Goal: Task Accomplishment & Management: Manage account settings

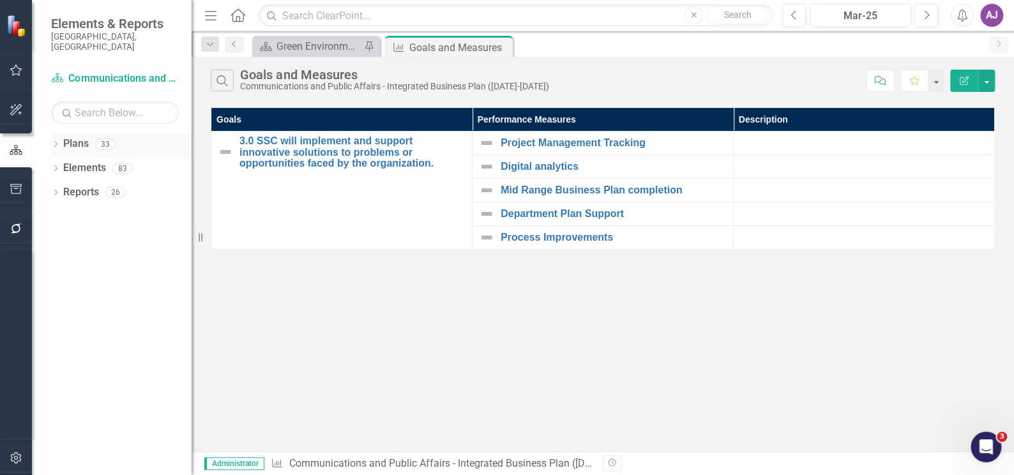
click at [57, 142] on icon "Dropdown" at bounding box center [55, 145] width 9 height 7
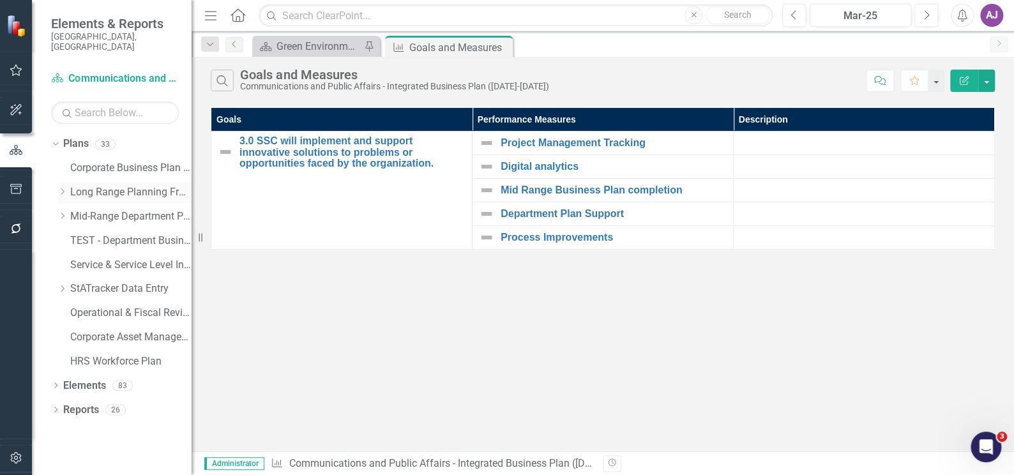
click at [61, 188] on icon "Dropdown" at bounding box center [62, 192] width 10 height 8
click at [76, 212] on icon "Dropdown" at bounding box center [75, 216] width 10 height 8
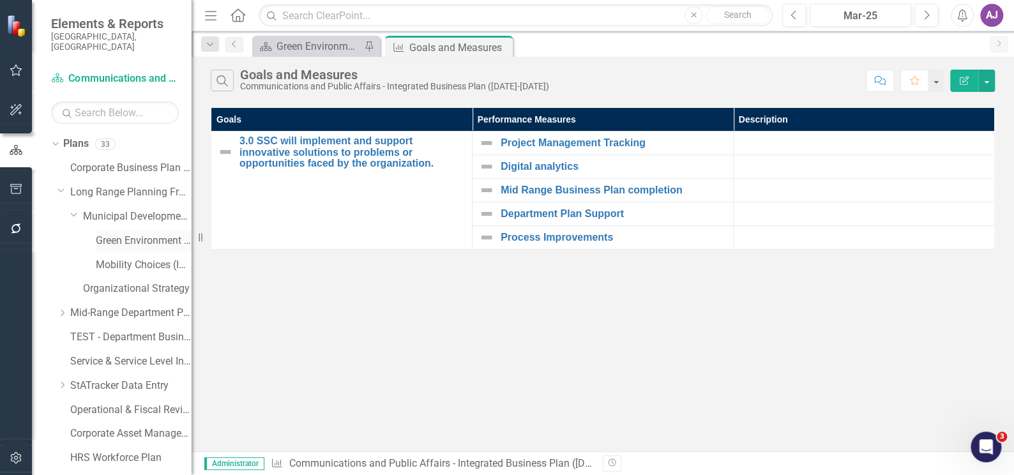
click at [117, 234] on link "Green Environment (Implementation)" at bounding box center [144, 241] width 96 height 15
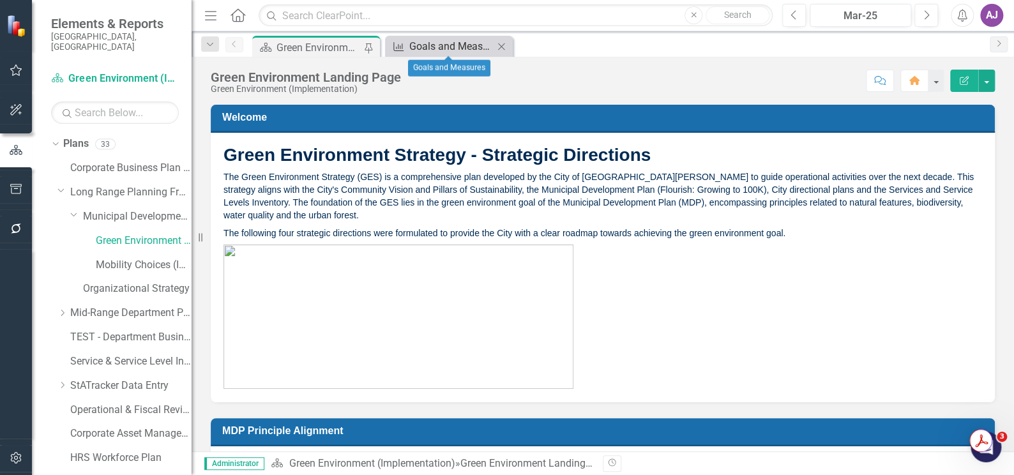
click at [441, 46] on div "Goals and Measures" at bounding box center [451, 46] width 84 height 16
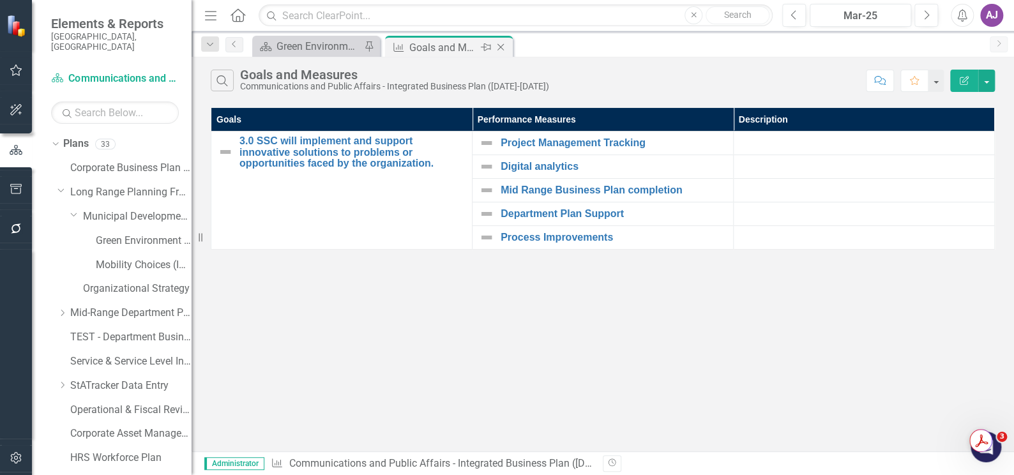
click at [499, 45] on icon at bounding box center [500, 47] width 7 height 7
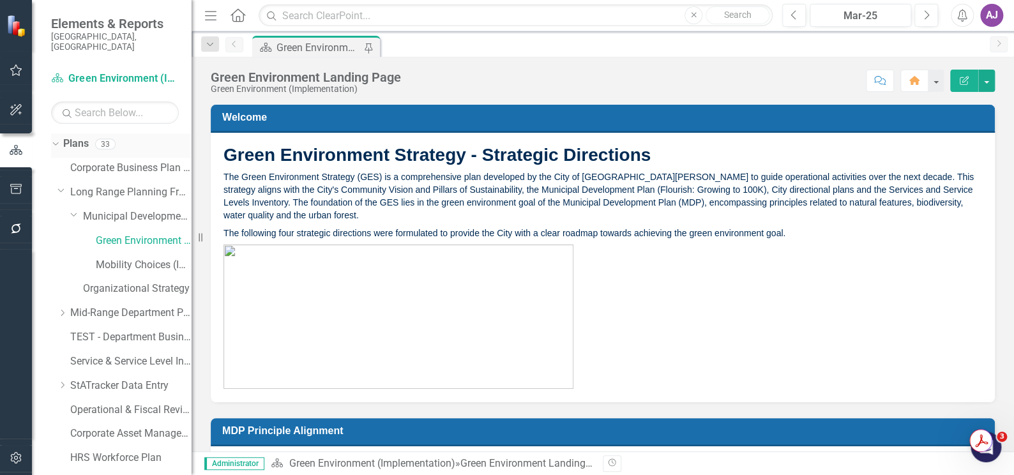
click at [56, 139] on icon "Dropdown" at bounding box center [53, 143] width 7 height 9
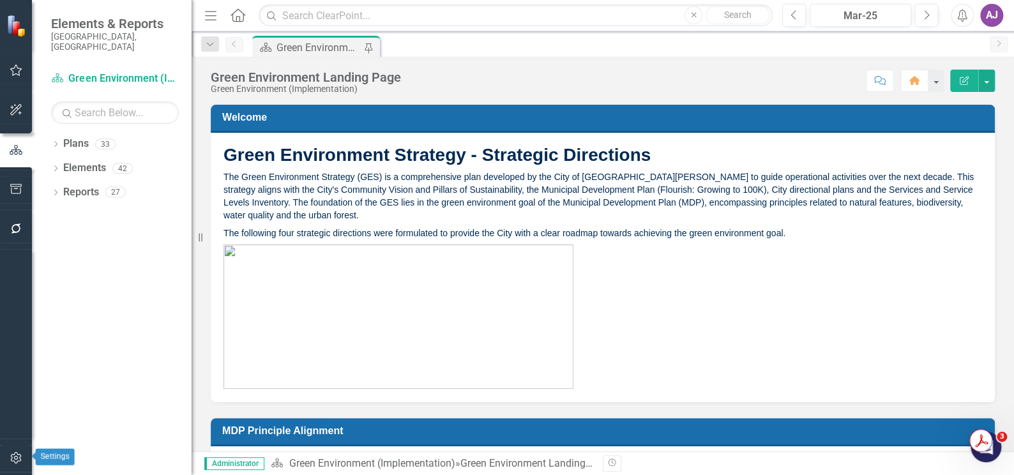
click at [11, 460] on icon "button" at bounding box center [15, 457] width 11 height 11
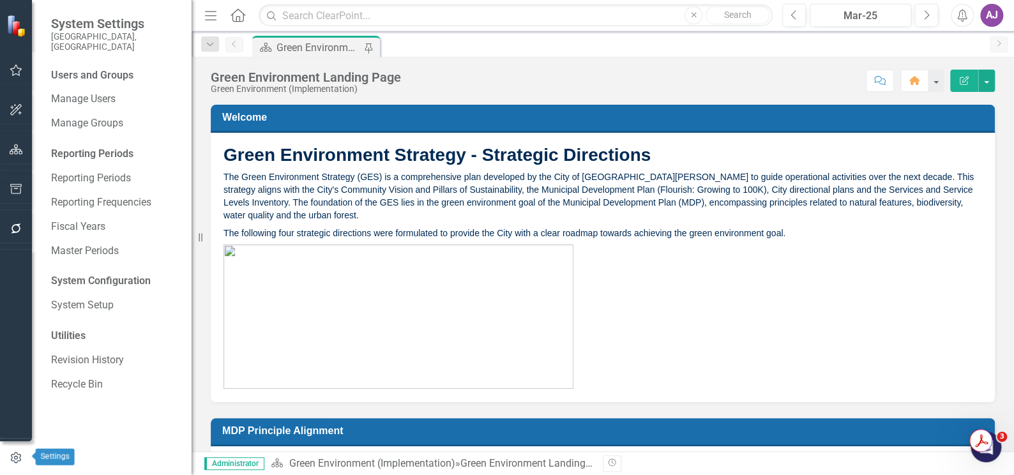
click at [17, 457] on icon "button" at bounding box center [16, 457] width 10 height 11
click at [19, 152] on icon "button" at bounding box center [16, 149] width 13 height 10
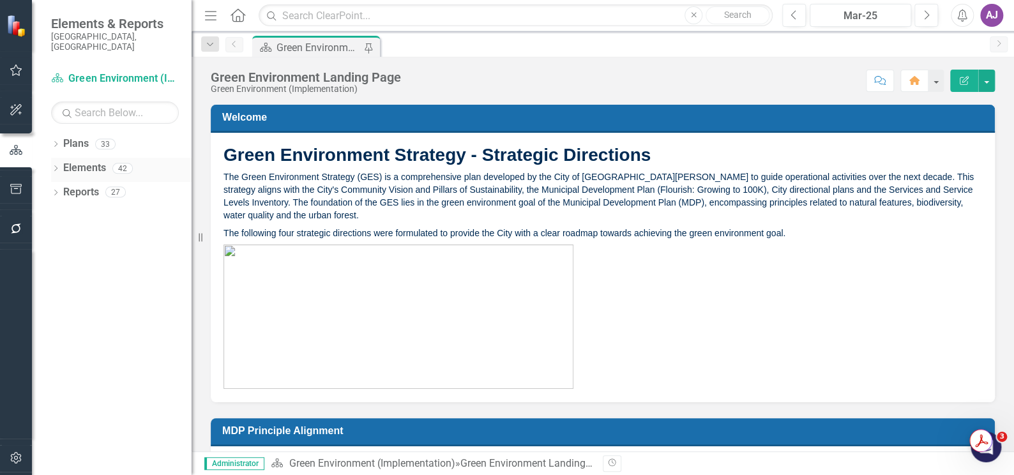
click at [57, 166] on icon "Dropdown" at bounding box center [55, 169] width 9 height 7
click at [99, 209] on link "Performance Measure Performance Measures" at bounding box center [133, 216] width 126 height 15
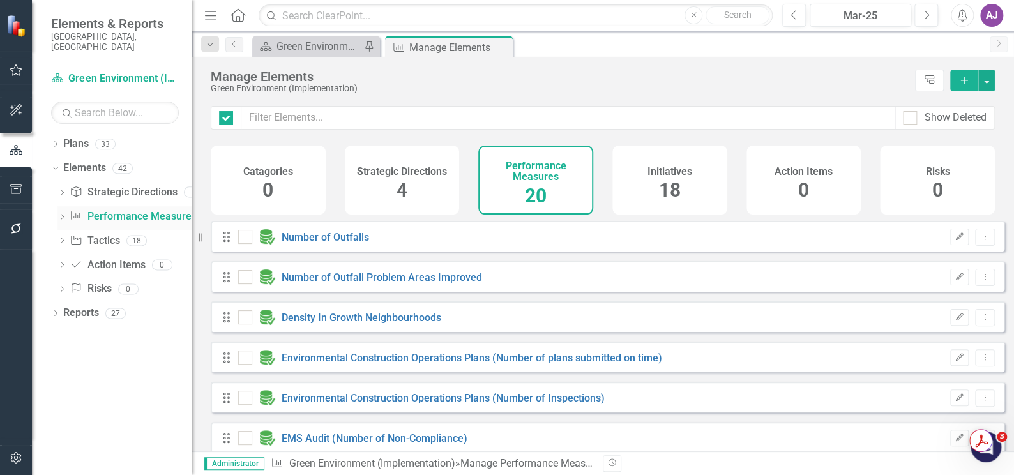
checkbox input "false"
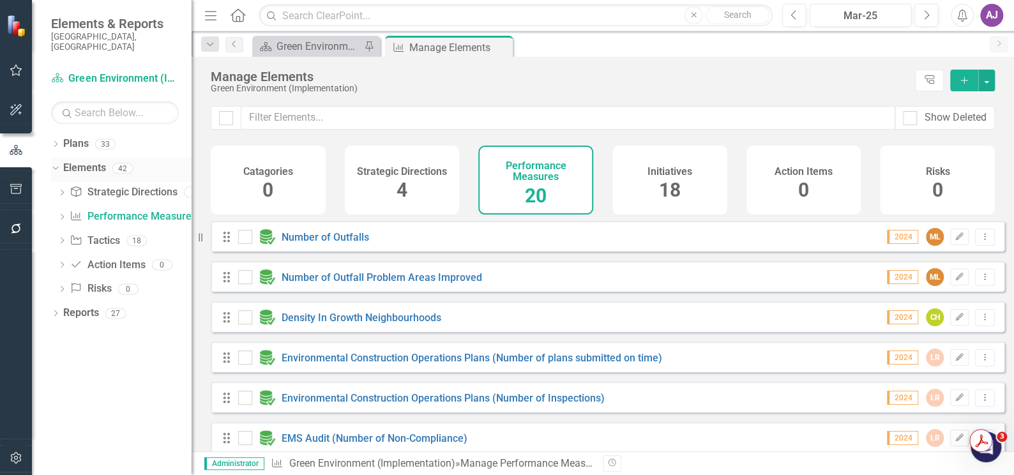
click at [84, 161] on link "Elements" at bounding box center [84, 168] width 43 height 15
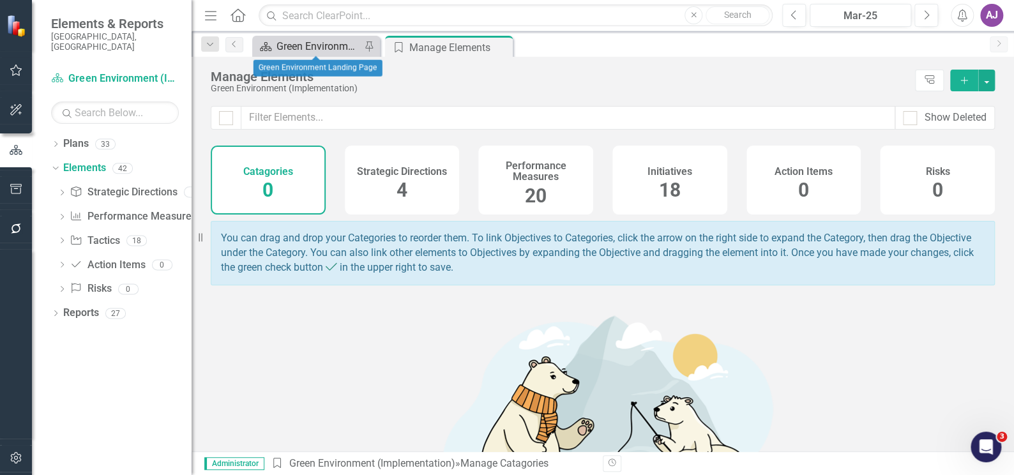
click at [317, 51] on div "Green Environment Landing Page" at bounding box center [318, 46] width 84 height 16
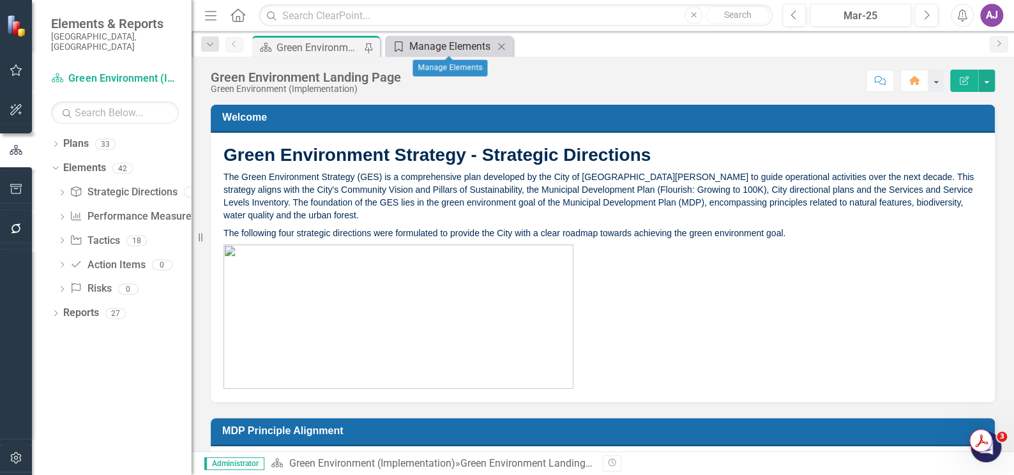
click at [428, 45] on div "Manage Elements" at bounding box center [451, 46] width 84 height 16
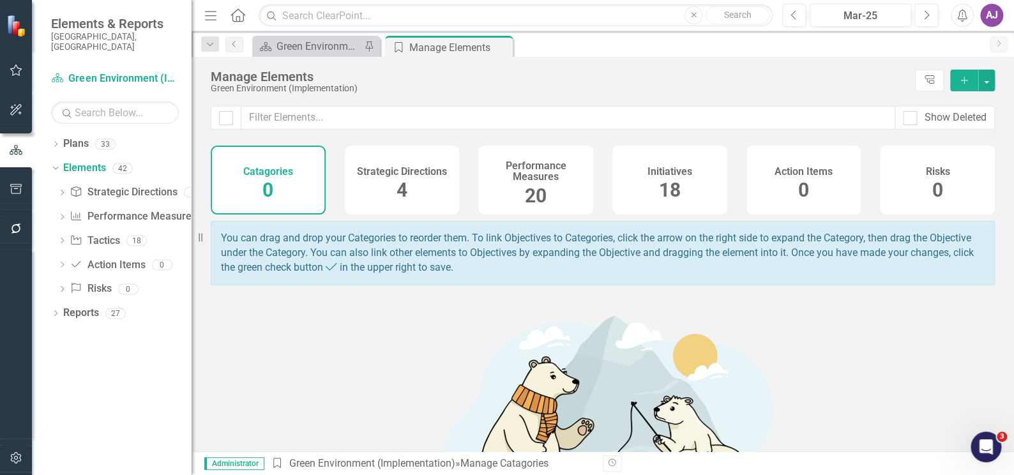
click at [535, 186] on span "20" at bounding box center [536, 196] width 22 height 22
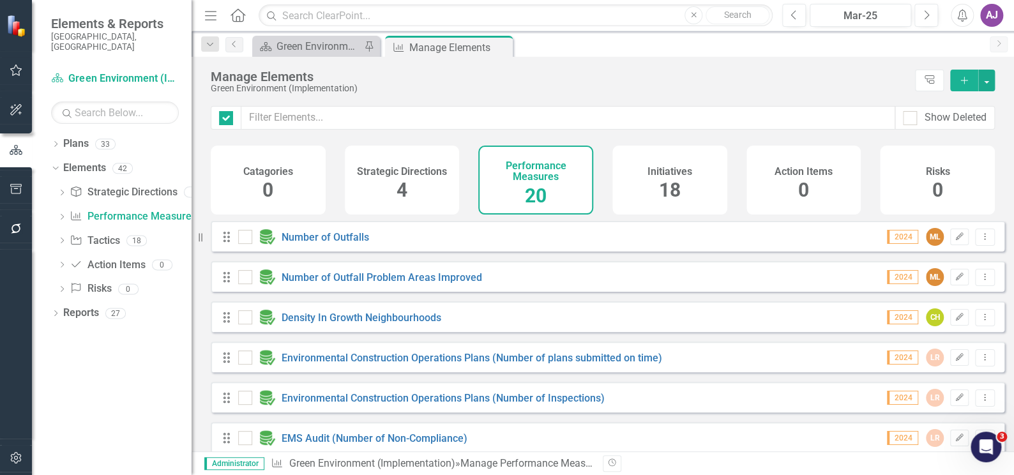
checkbox input "false"
click at [346, 243] on link "Number of Outfalls" at bounding box center [325, 237] width 87 height 12
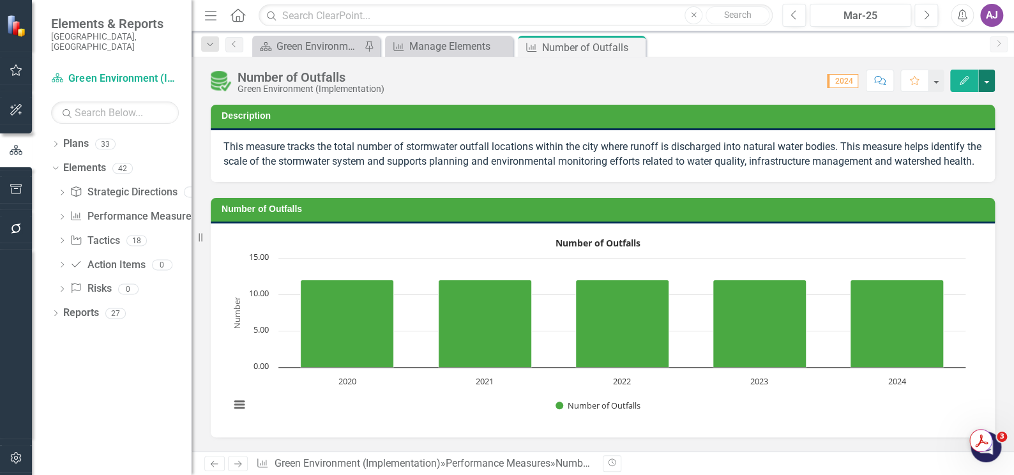
click at [985, 78] on button "button" at bounding box center [986, 81] width 17 height 22
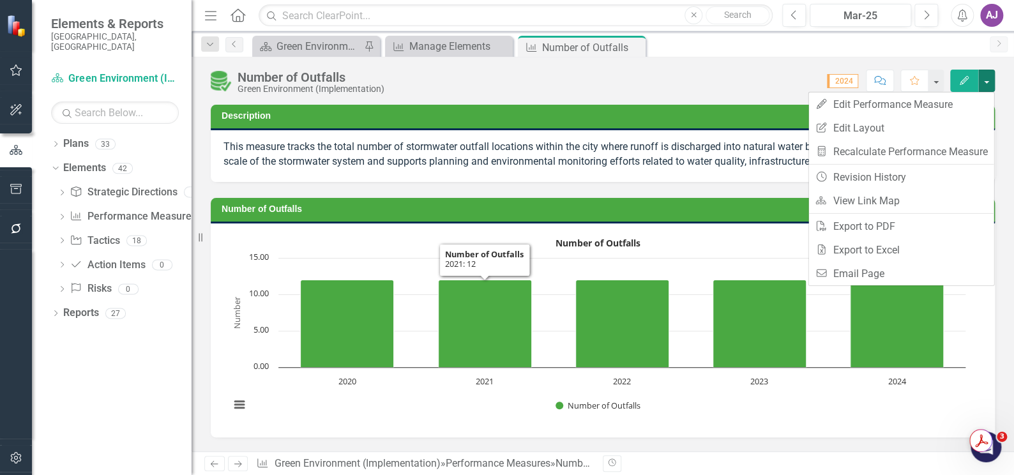
click at [697, 75] on div "Score: 0.00 2024 Completed Comment Favorite Edit" at bounding box center [693, 81] width 604 height 22
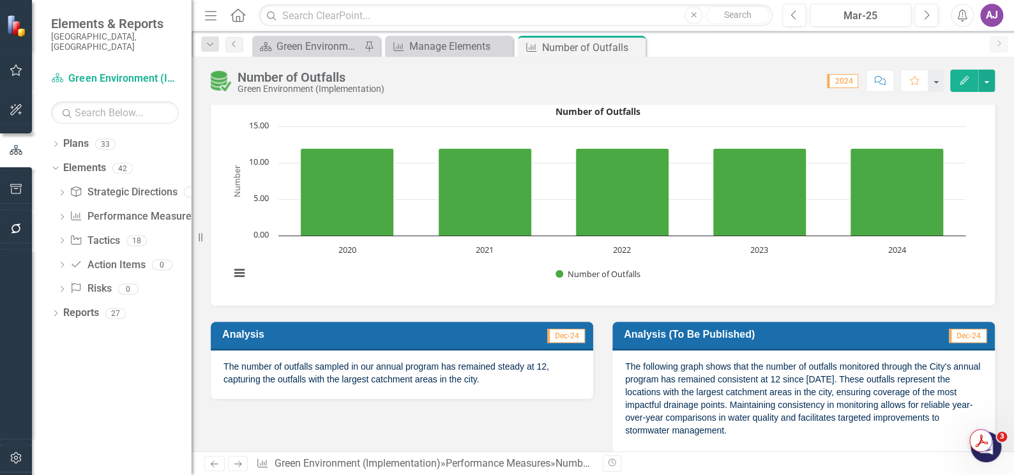
scroll to position [116, 0]
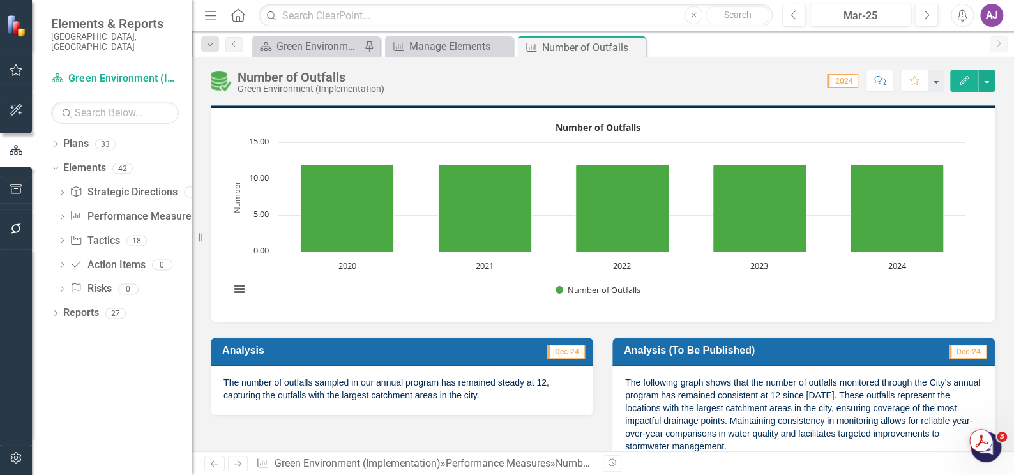
click at [0, 0] on icon "Close" at bounding box center [0, 0] width 0 height 0
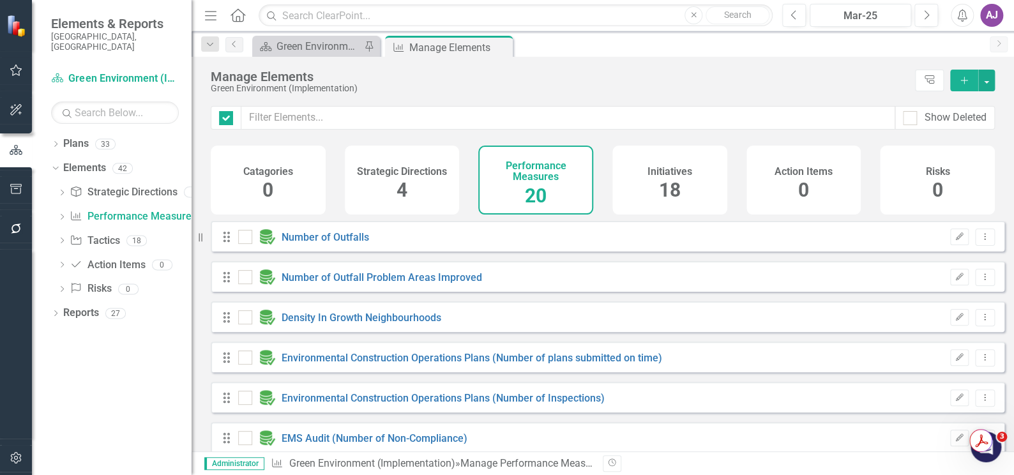
checkbox input "false"
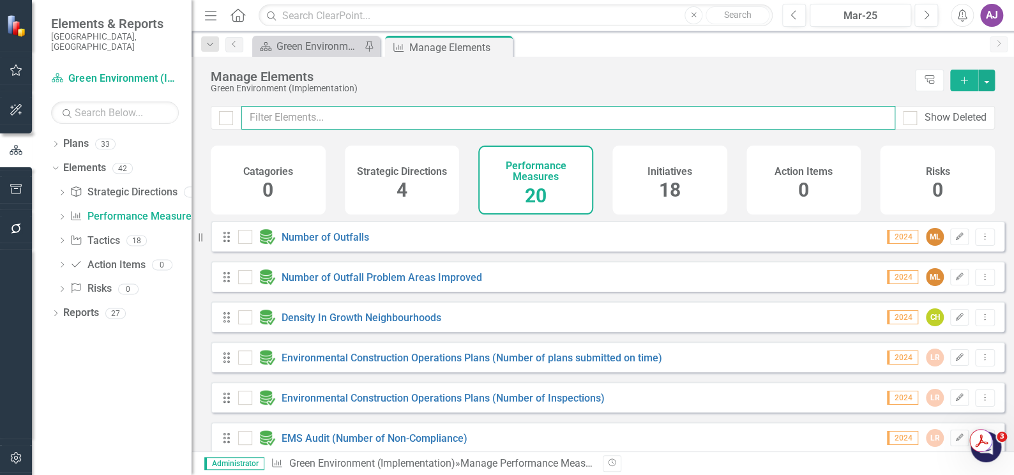
click at [317, 119] on input "text" at bounding box center [568, 118] width 654 height 24
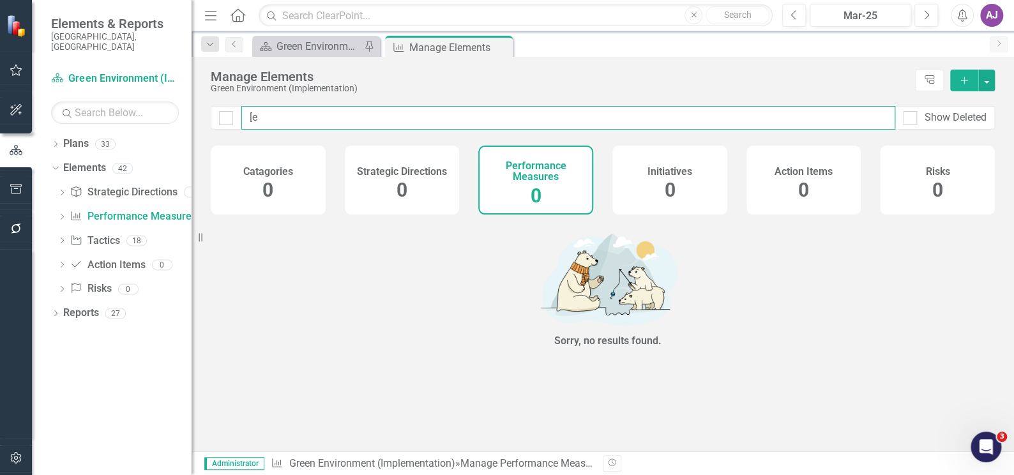
type input "["
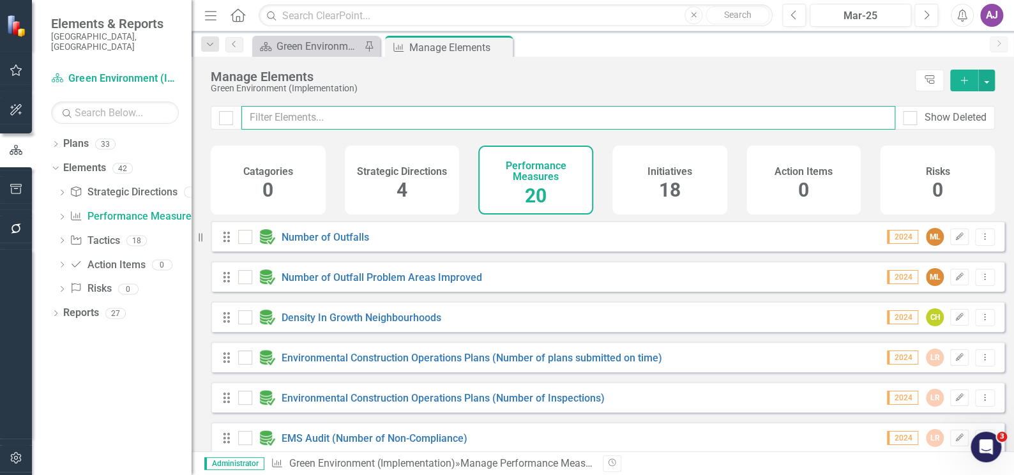
checkbox input "false"
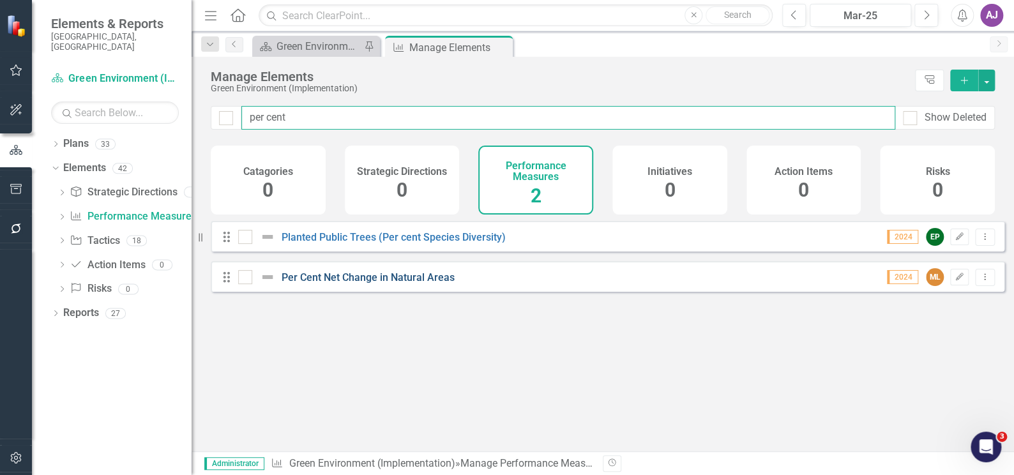
type input "per cent"
click at [386, 284] on link "Per Cent Net Change in Natural Areas" at bounding box center [368, 277] width 173 height 12
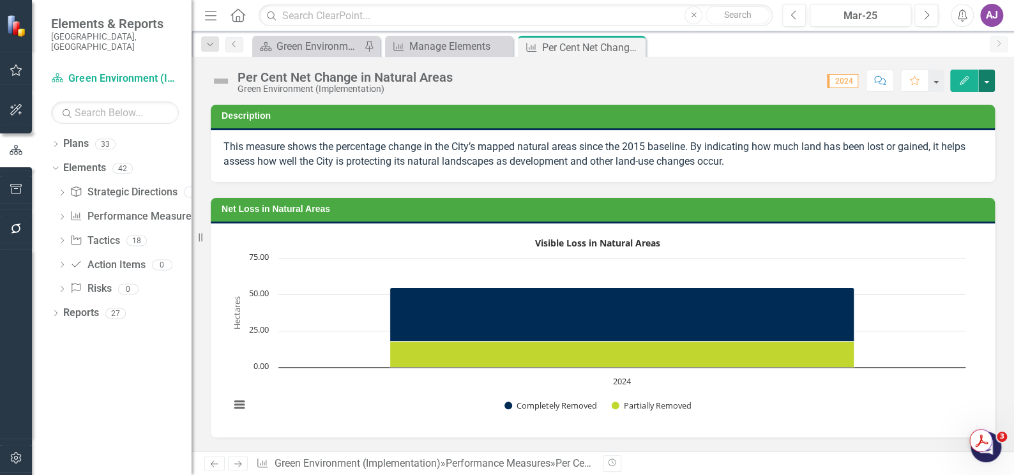
click at [990, 84] on button "button" at bounding box center [986, 81] width 17 height 22
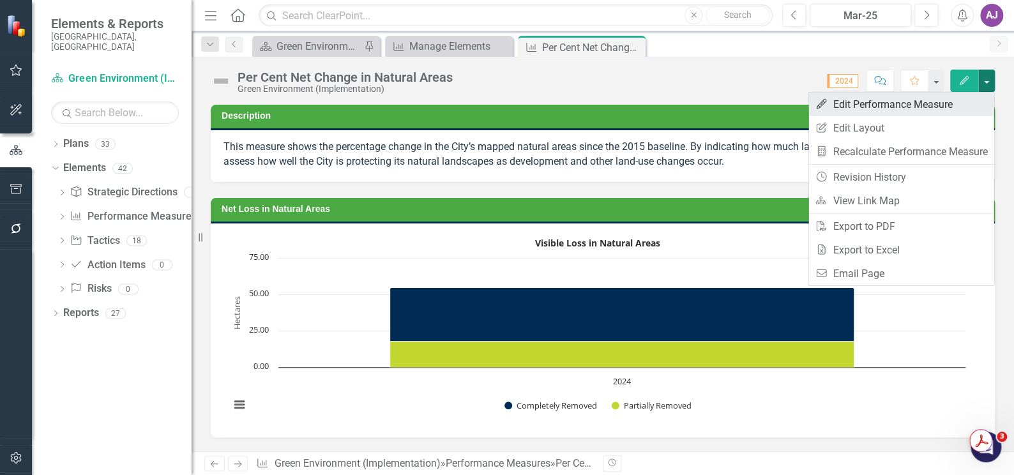
click at [872, 105] on link "Edit Edit Performance Measure" at bounding box center [900, 105] width 185 height 24
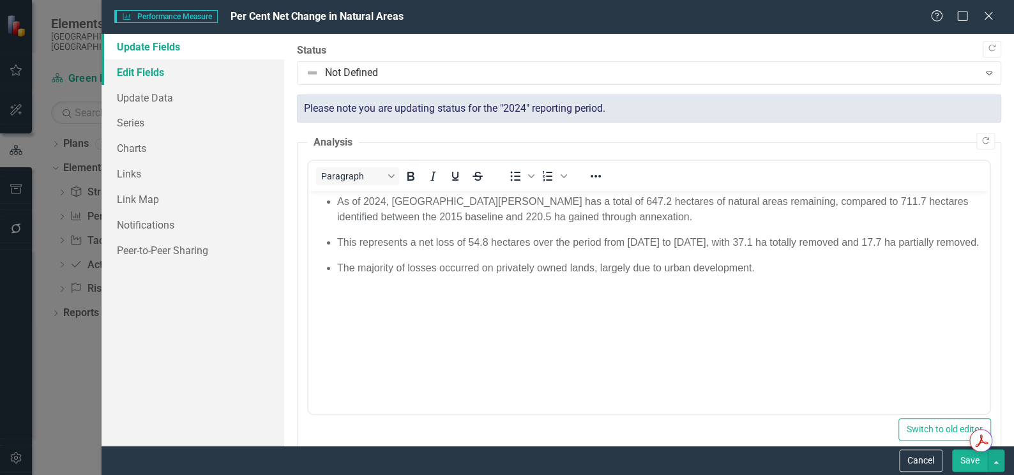
click at [146, 68] on link "Edit Fields" at bounding box center [193, 72] width 183 height 26
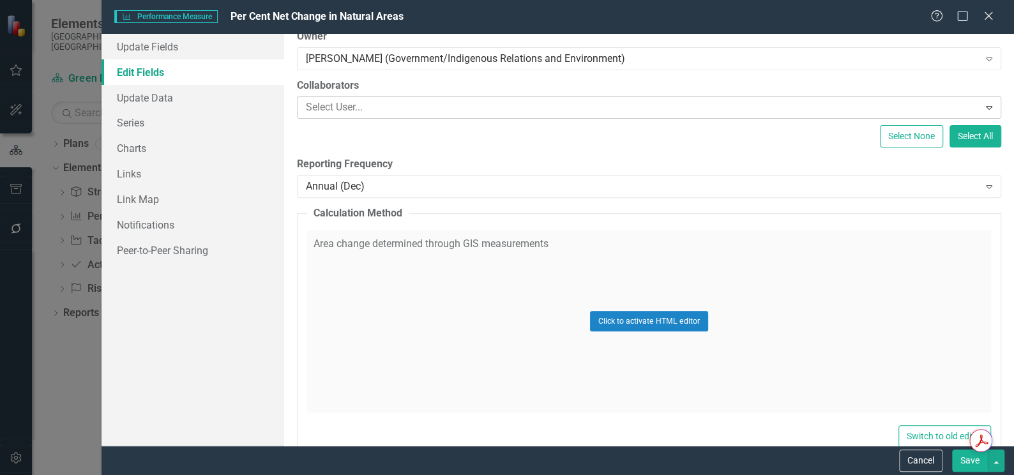
scroll to position [174, 0]
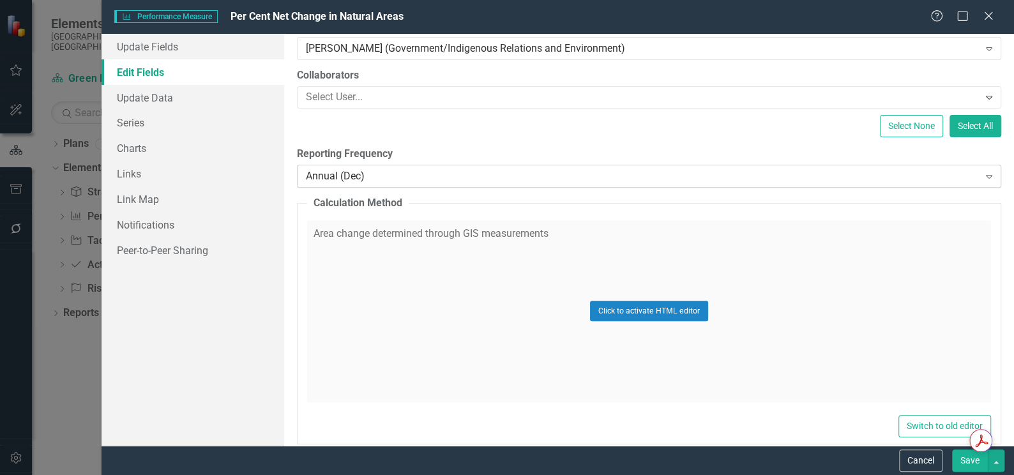
click at [983, 176] on icon "Expand" at bounding box center [989, 176] width 13 height 10
click at [574, 117] on div "Select None Select All" at bounding box center [649, 126] width 704 height 22
click at [984, 173] on icon "Expand" at bounding box center [989, 176] width 13 height 10
click at [923, 459] on button "Cancel" at bounding box center [920, 461] width 43 height 22
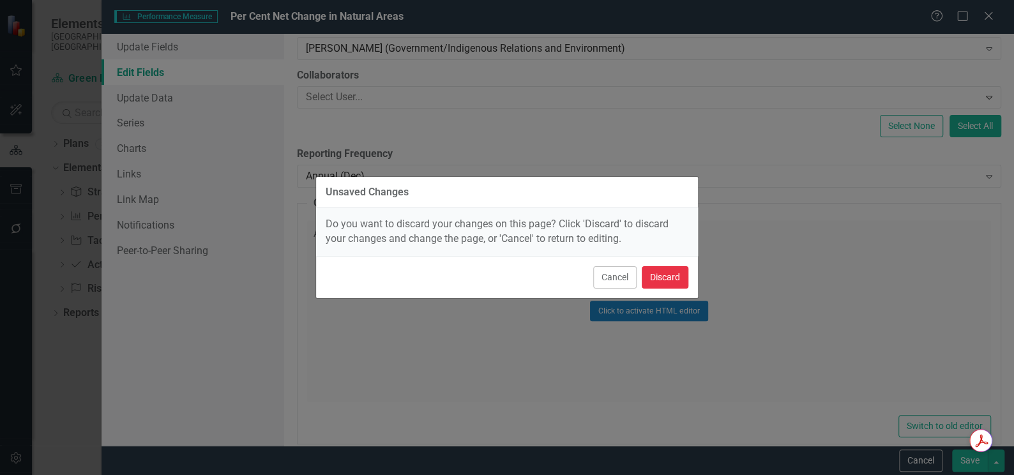
click at [664, 275] on button "Discard" at bounding box center [665, 277] width 47 height 22
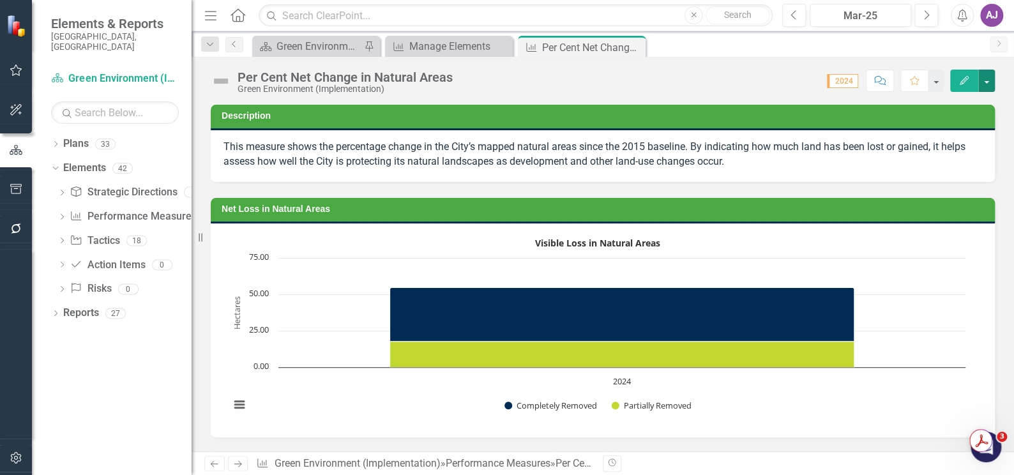
click at [979, 84] on button "button" at bounding box center [986, 81] width 17 height 22
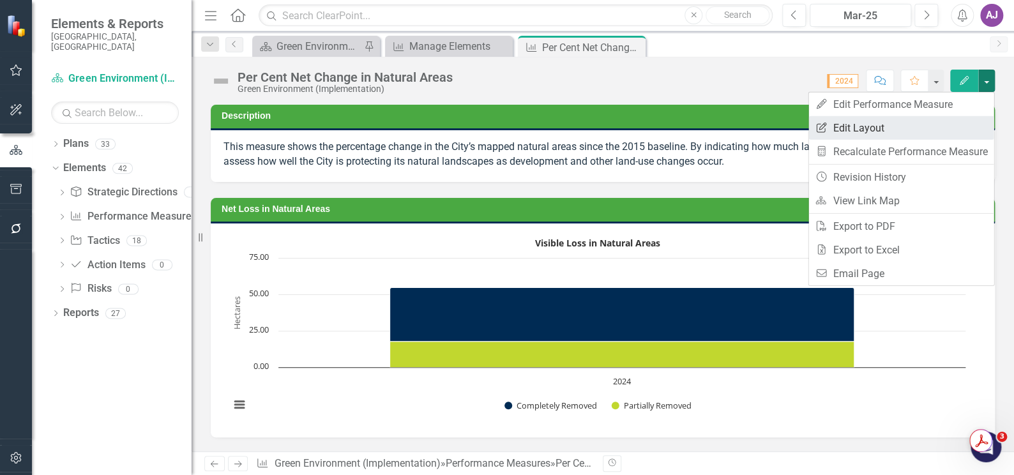
click at [882, 132] on link "Edit Report Edit Layout" at bounding box center [900, 128] width 185 height 24
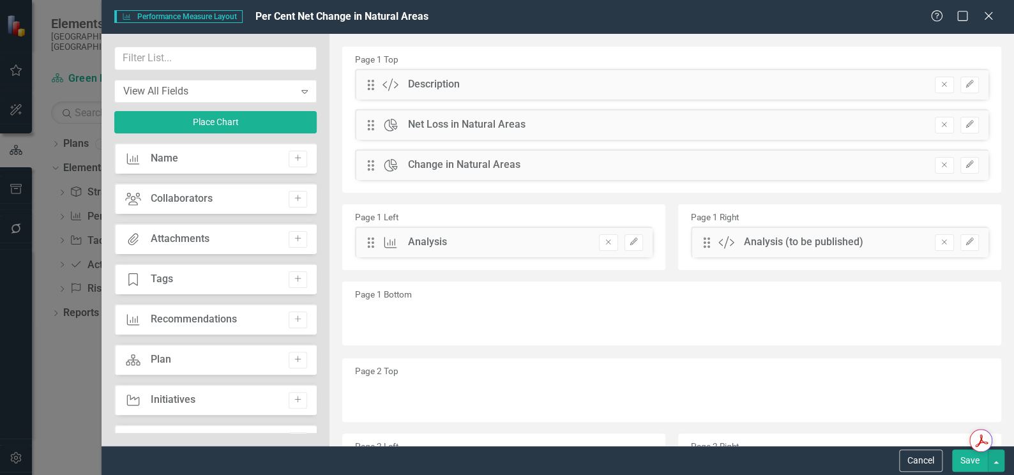
click at [996, 15] on div "Help Maximize Close" at bounding box center [965, 17] width 71 height 15
click at [987, 11] on icon "Close" at bounding box center [988, 16] width 16 height 12
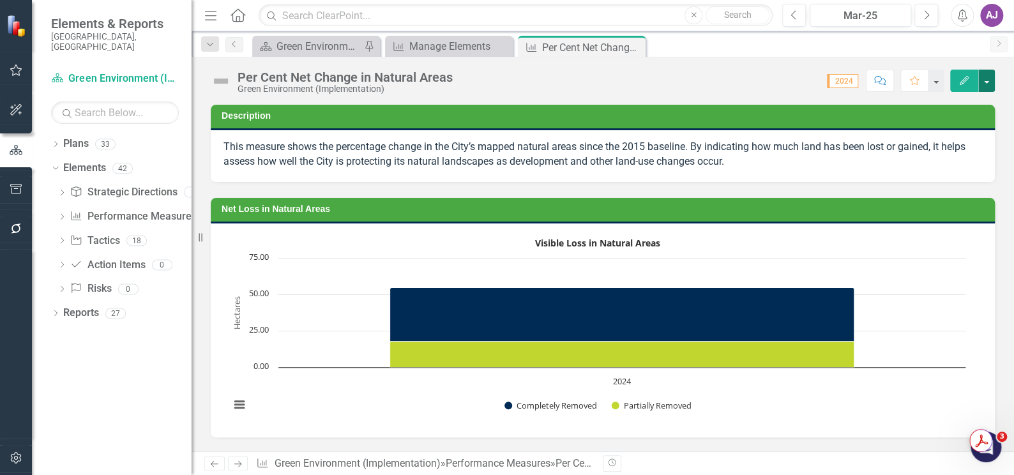
click at [988, 80] on button "button" at bounding box center [986, 81] width 17 height 22
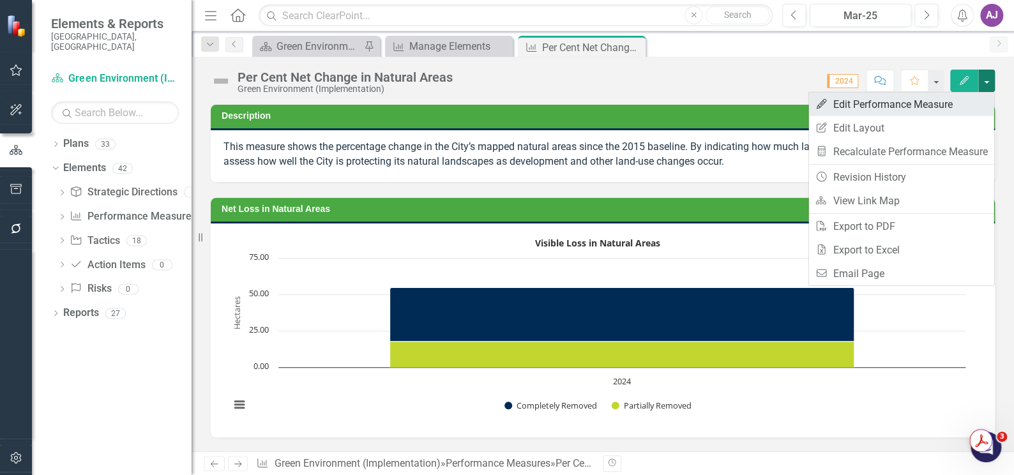
click at [932, 103] on link "Edit Edit Performance Measure" at bounding box center [900, 105] width 185 height 24
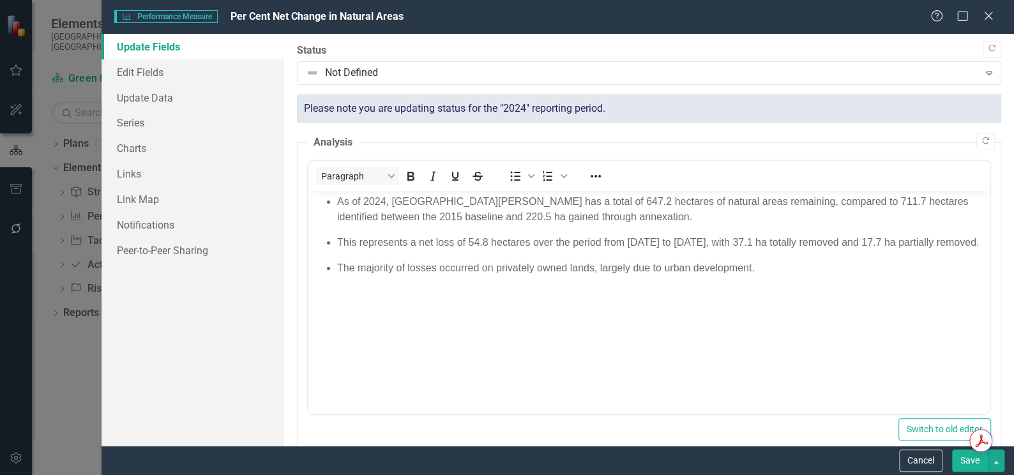
scroll to position [0, 0]
click at [163, 71] on link "Edit Fields" at bounding box center [193, 72] width 183 height 26
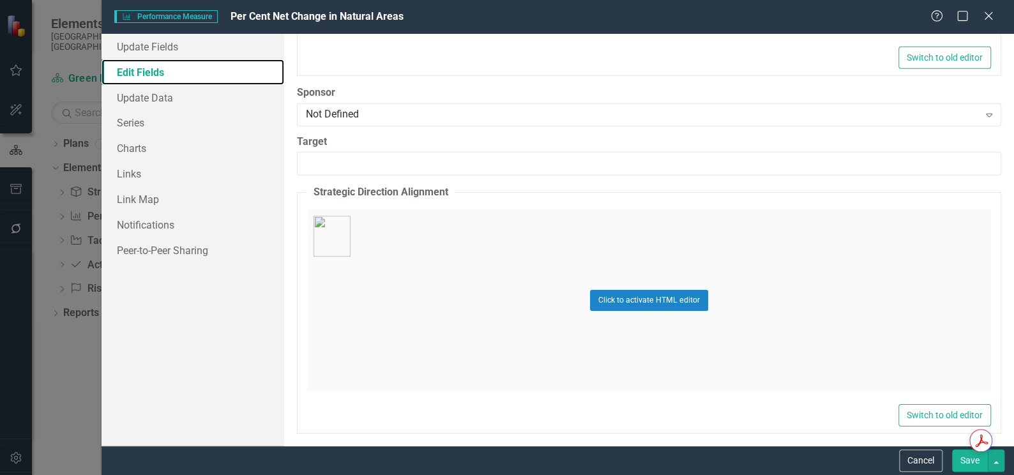
scroll to position [2093, 0]
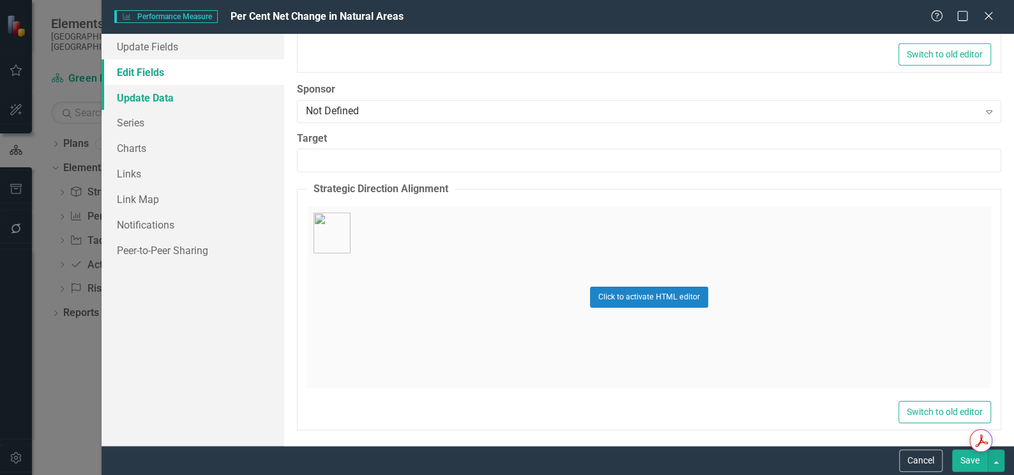
click at [155, 94] on link "Update Data" at bounding box center [193, 98] width 183 height 26
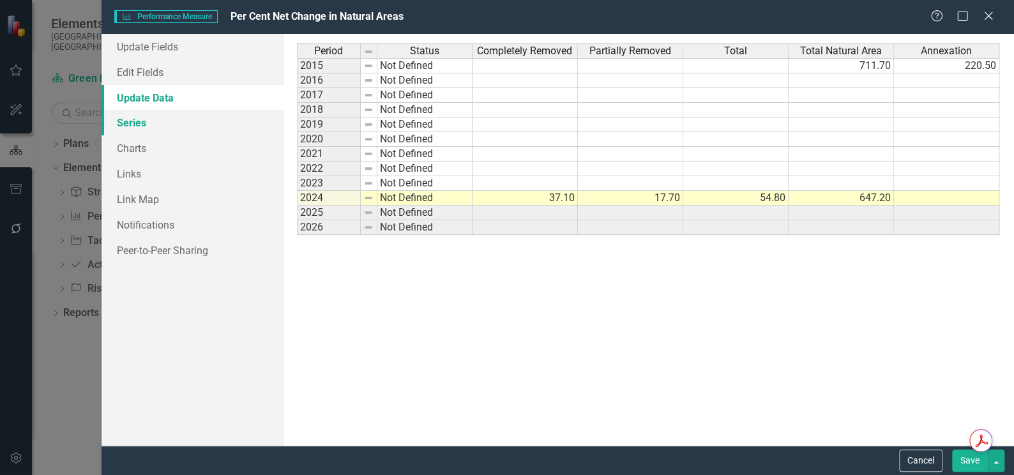
click at [127, 123] on link "Series" at bounding box center [193, 123] width 183 height 26
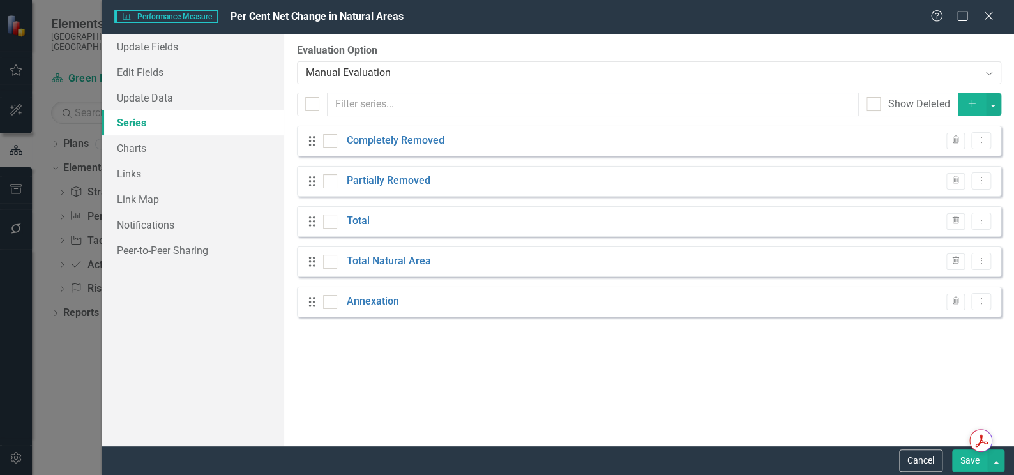
click at [974, 107] on icon "Add" at bounding box center [971, 103] width 11 height 9
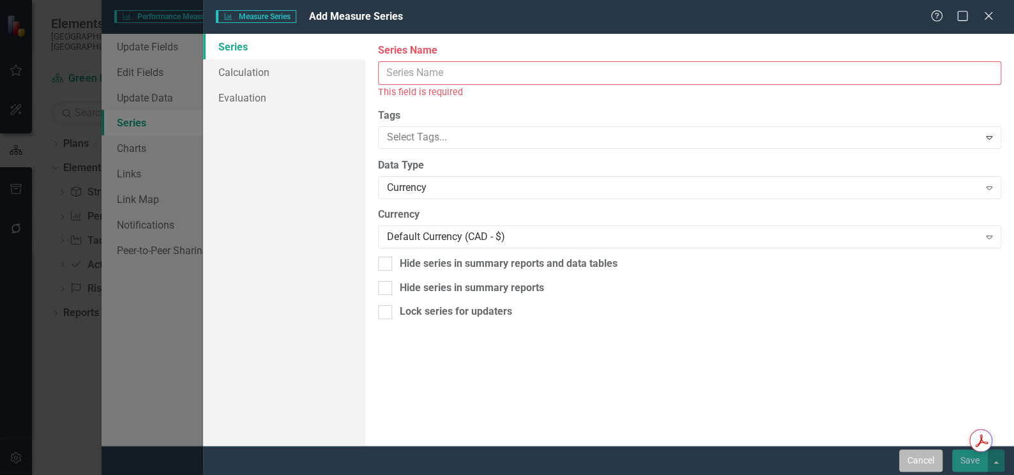
click at [915, 455] on button "Cancel" at bounding box center [920, 461] width 43 height 22
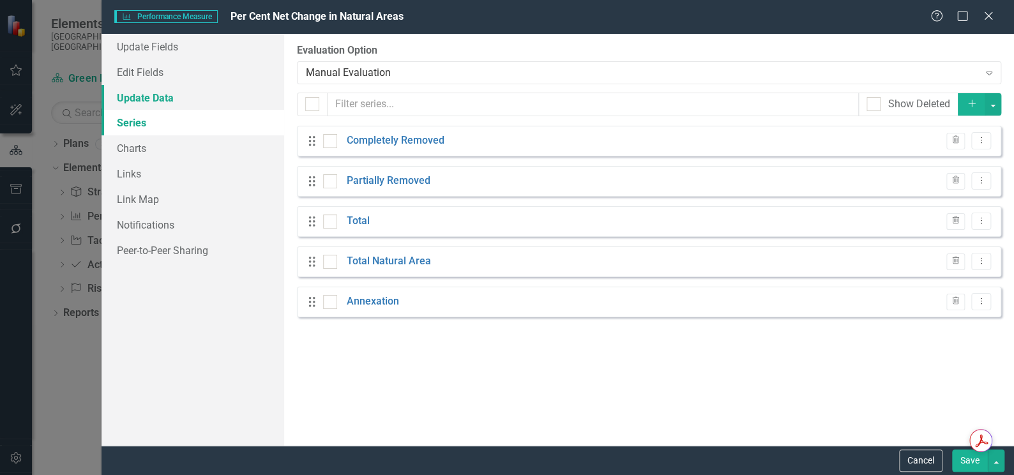
click at [146, 100] on link "Update Data" at bounding box center [193, 98] width 183 height 26
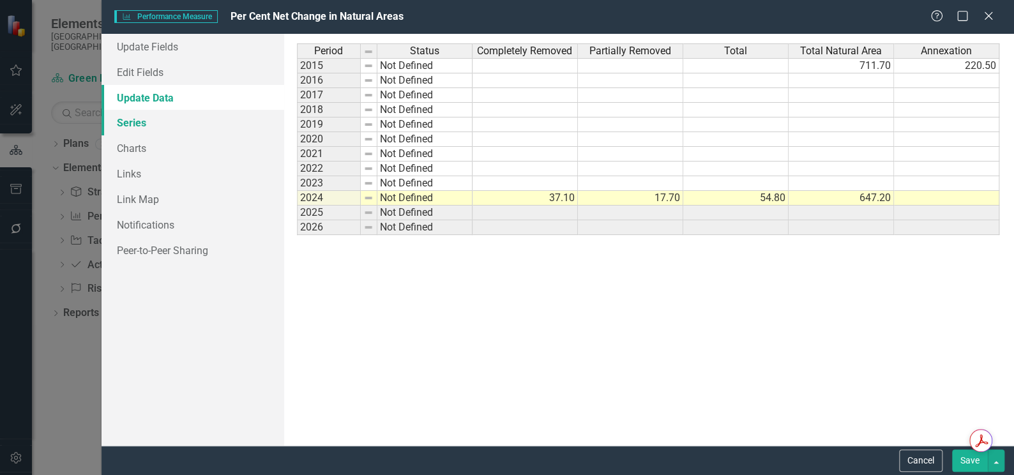
click at [132, 123] on link "Series" at bounding box center [193, 123] width 183 height 26
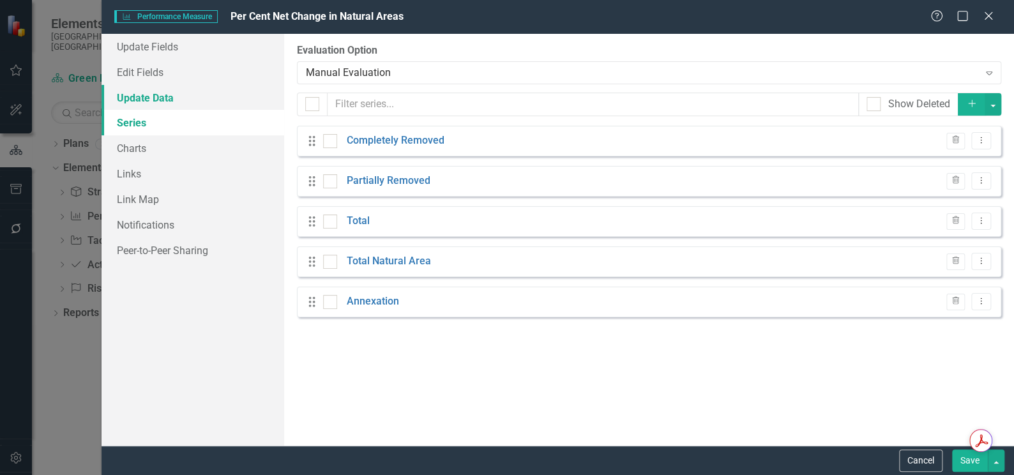
click at [148, 100] on link "Update Data" at bounding box center [193, 98] width 183 height 26
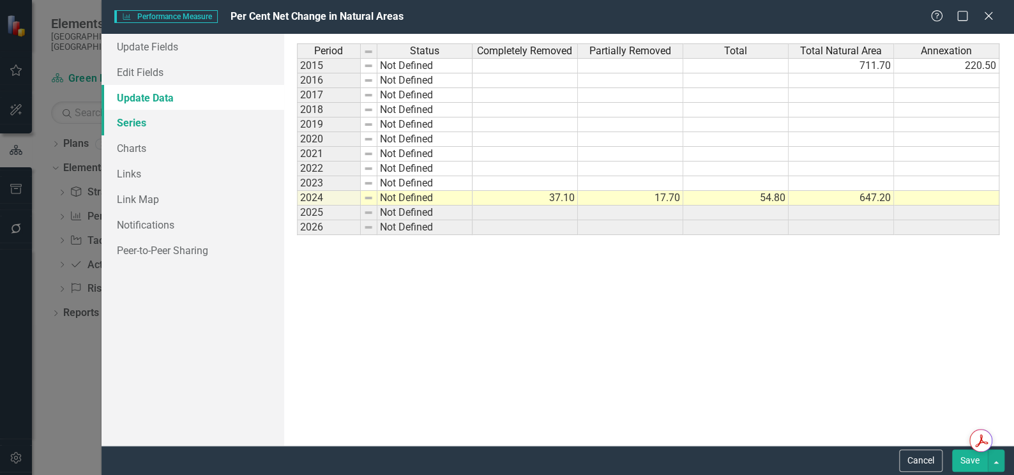
click at [137, 121] on link "Series" at bounding box center [193, 123] width 183 height 26
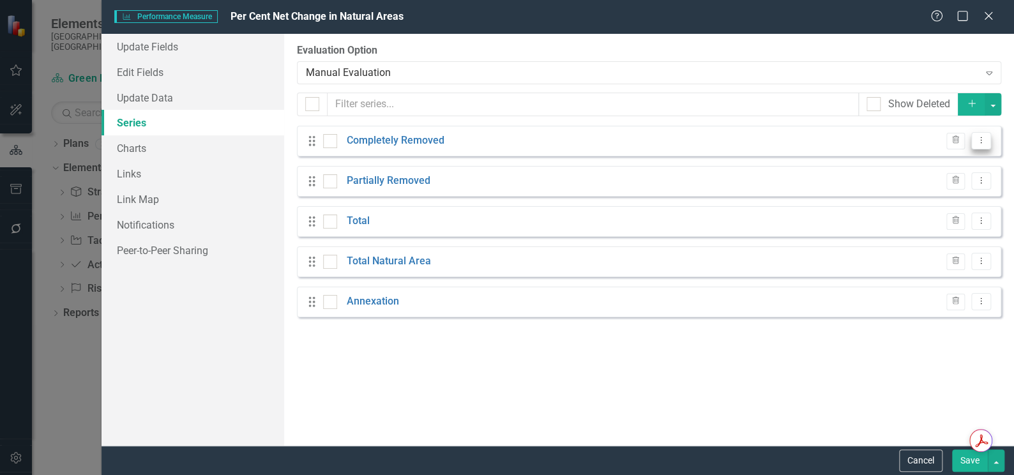
click at [987, 140] on button "Dropdown Menu" at bounding box center [981, 140] width 20 height 17
click at [432, 370] on div "From this page, you can add, edit, delete, or duplicate the measure series for …" at bounding box center [649, 240] width 730 height 412
click at [139, 145] on link "Charts" at bounding box center [193, 148] width 183 height 26
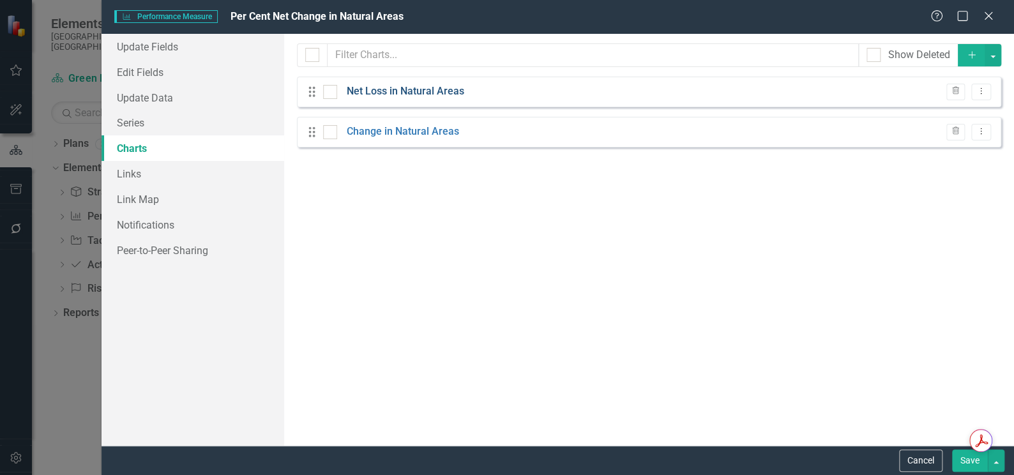
click at [405, 95] on link "Net Loss in Natural Areas" at bounding box center [405, 91] width 117 height 15
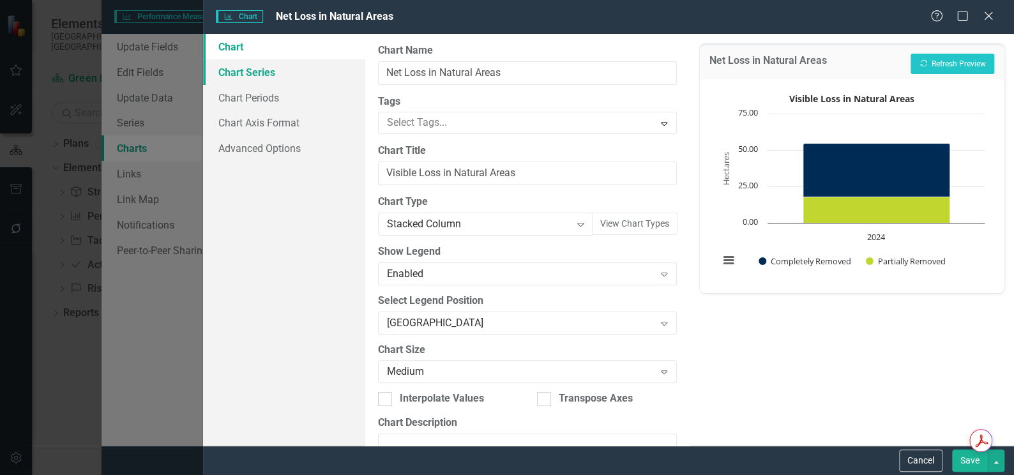
click at [228, 74] on link "Chart Series" at bounding box center [284, 72] width 162 height 26
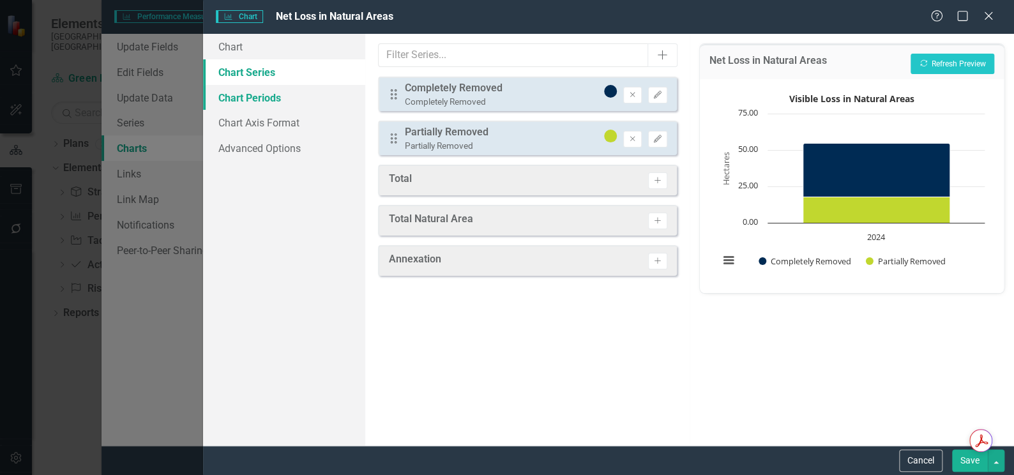
click at [264, 100] on link "Chart Periods" at bounding box center [284, 98] width 162 height 26
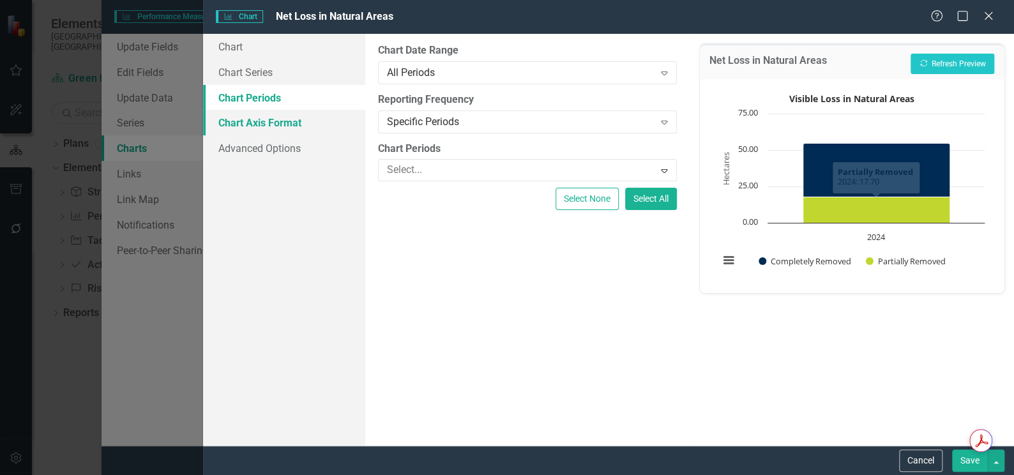
click at [243, 129] on link "Chart Axis Format" at bounding box center [284, 123] width 162 height 26
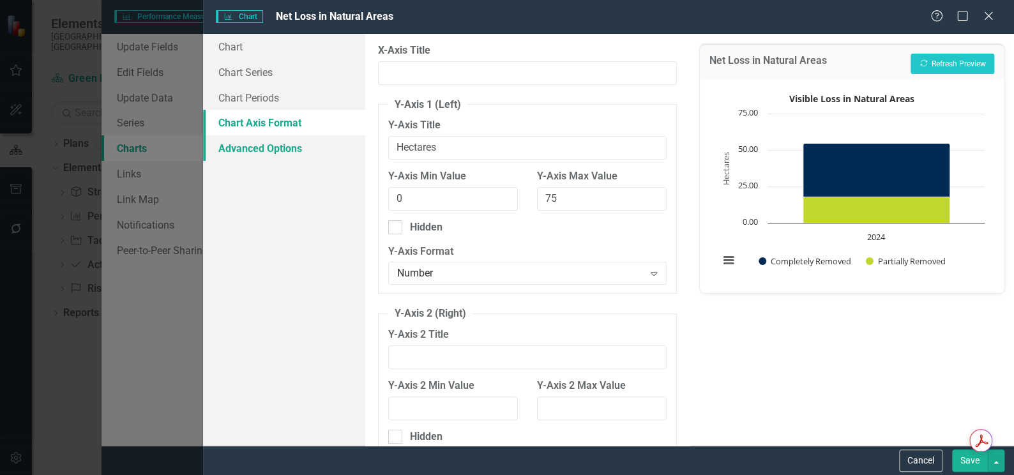
click at [252, 153] on link "Advanced Options" at bounding box center [284, 148] width 162 height 26
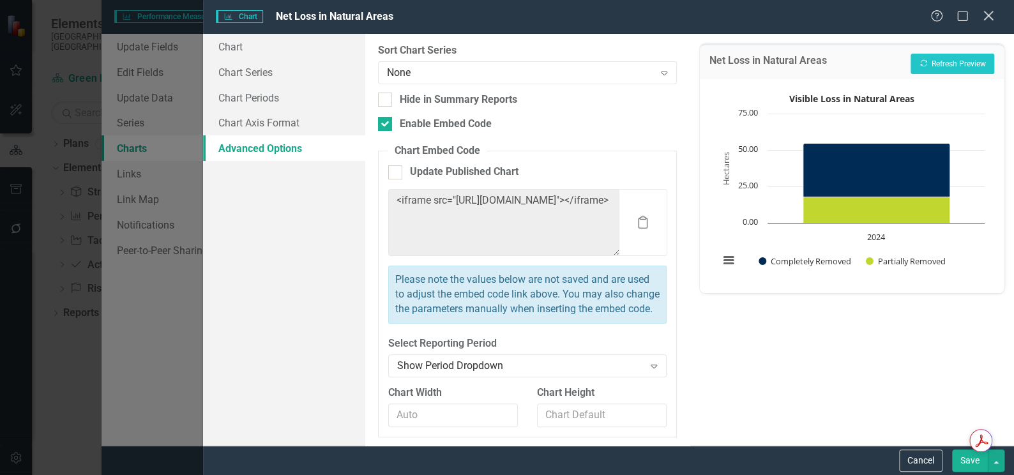
click at [985, 15] on icon "Close" at bounding box center [988, 16] width 16 height 12
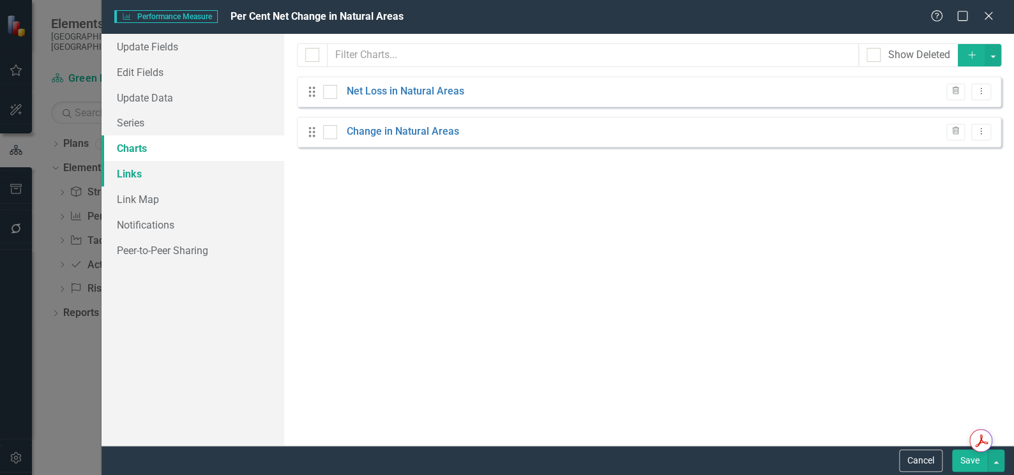
click at [137, 173] on link "Links" at bounding box center [193, 174] width 183 height 26
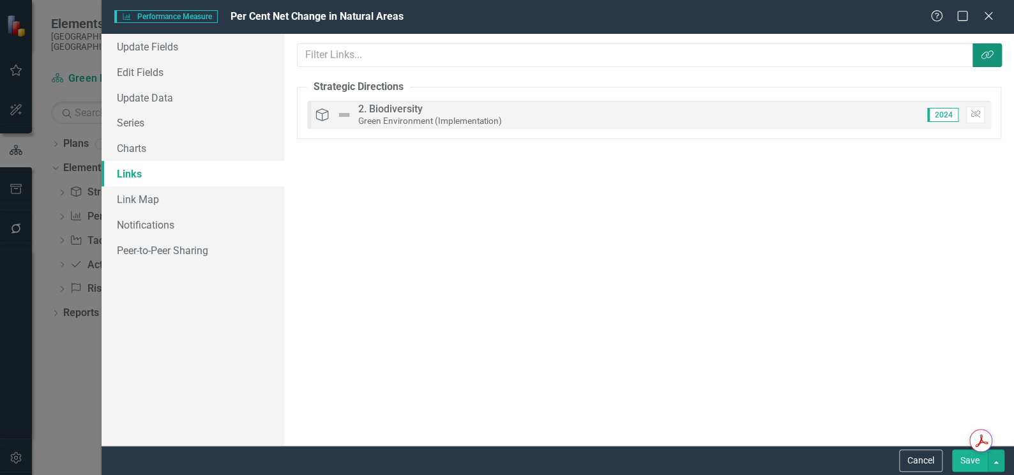
click at [990, 61] on button "Link Tag" at bounding box center [987, 55] width 29 height 24
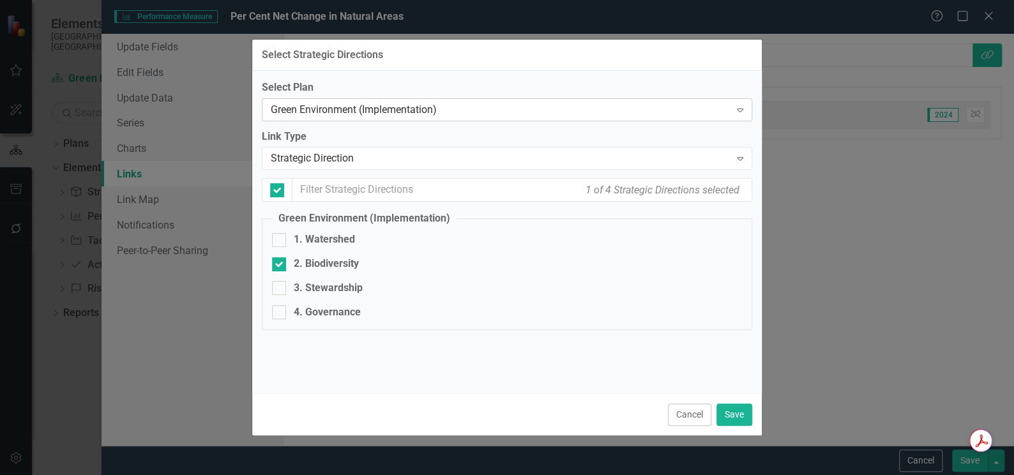
checkbox input "false"
click at [738, 155] on icon "Expand" at bounding box center [740, 158] width 13 height 10
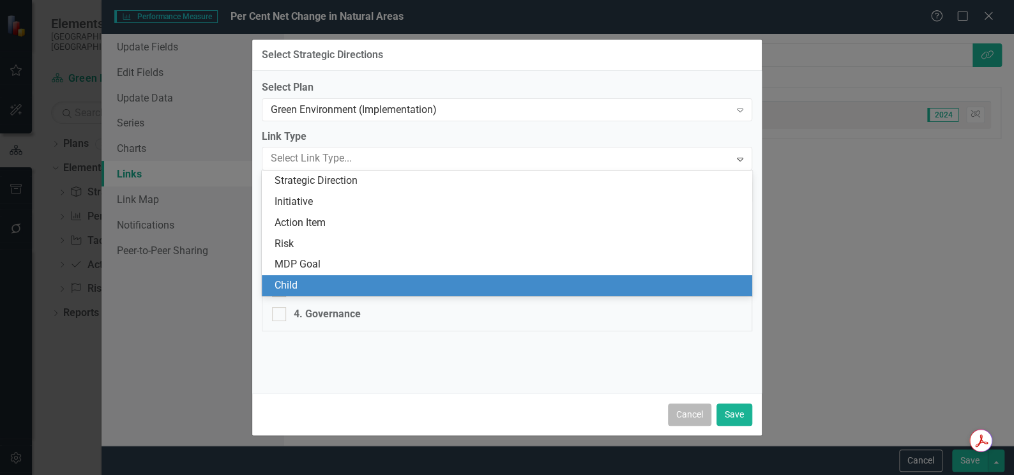
click at [690, 419] on button "Cancel" at bounding box center [689, 415] width 43 height 22
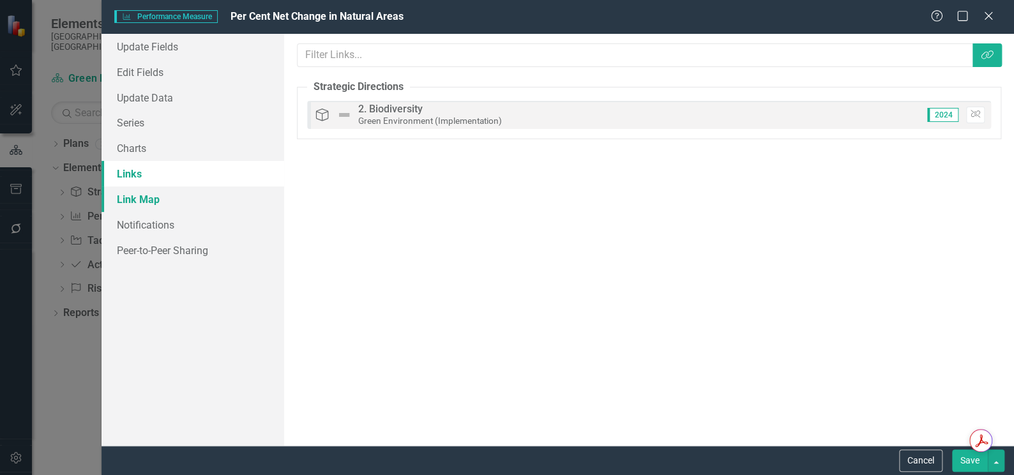
click at [142, 203] on link "Link Map" at bounding box center [193, 199] width 183 height 26
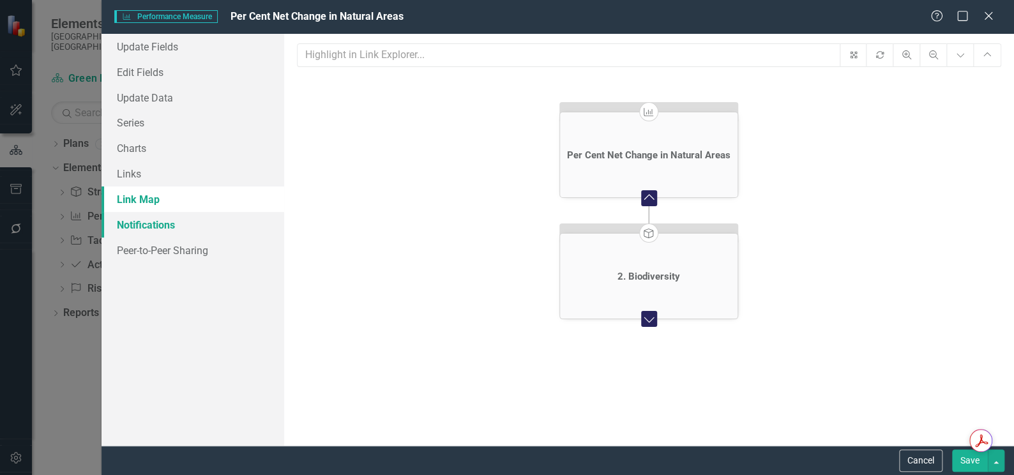
click at [156, 227] on link "Notifications" at bounding box center [193, 225] width 183 height 26
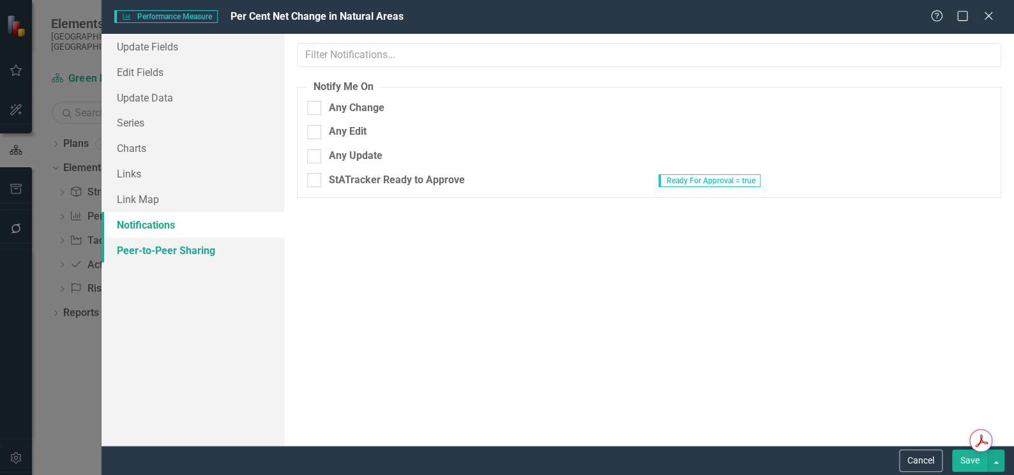
click at [199, 249] on link "Peer-to-Peer Sharing" at bounding box center [193, 251] width 183 height 26
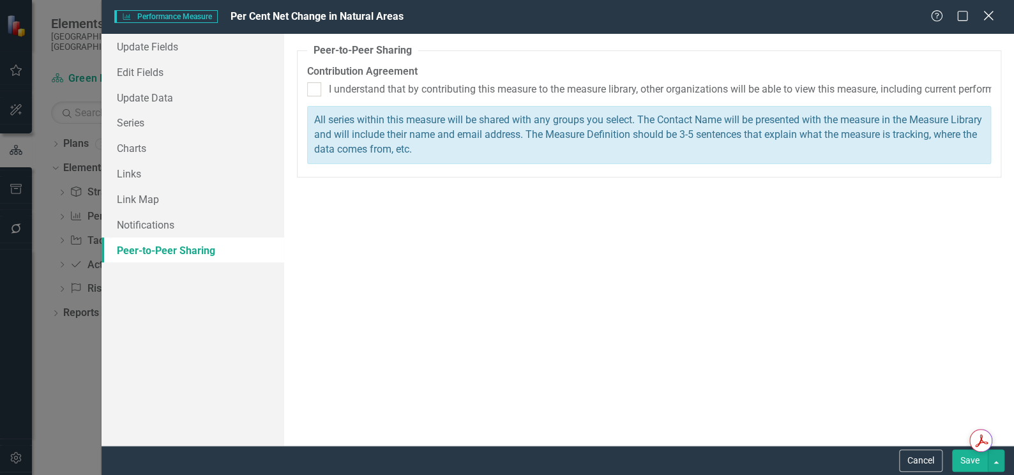
click at [990, 18] on icon at bounding box center [988, 16] width 10 height 10
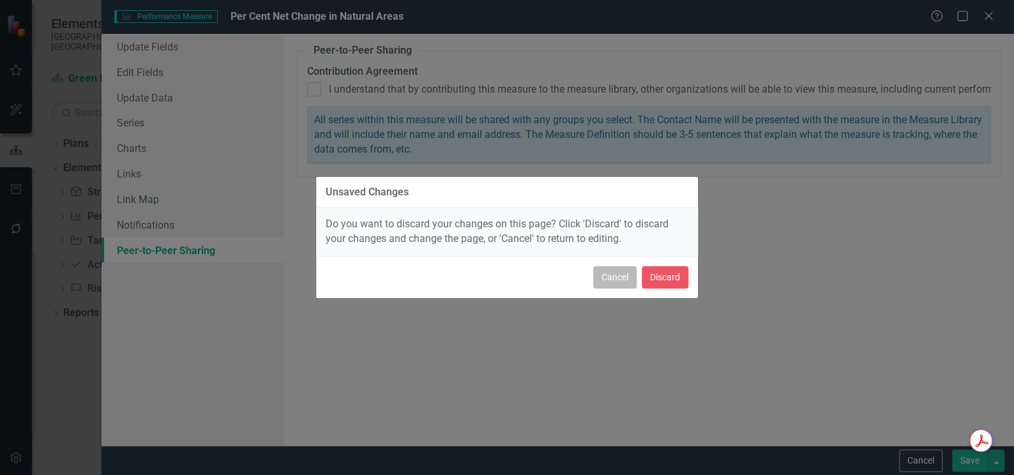
click at [616, 277] on button "Cancel" at bounding box center [614, 277] width 43 height 22
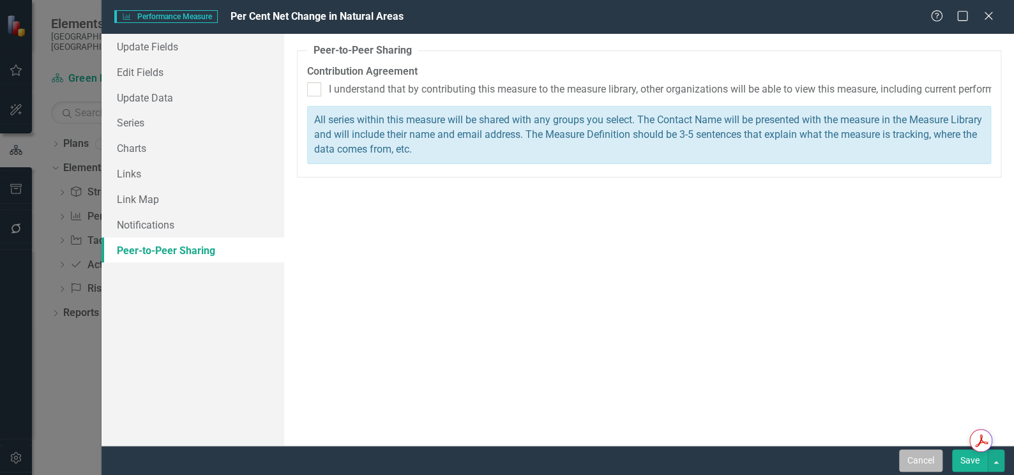
click at [928, 456] on button "Cancel" at bounding box center [920, 461] width 43 height 22
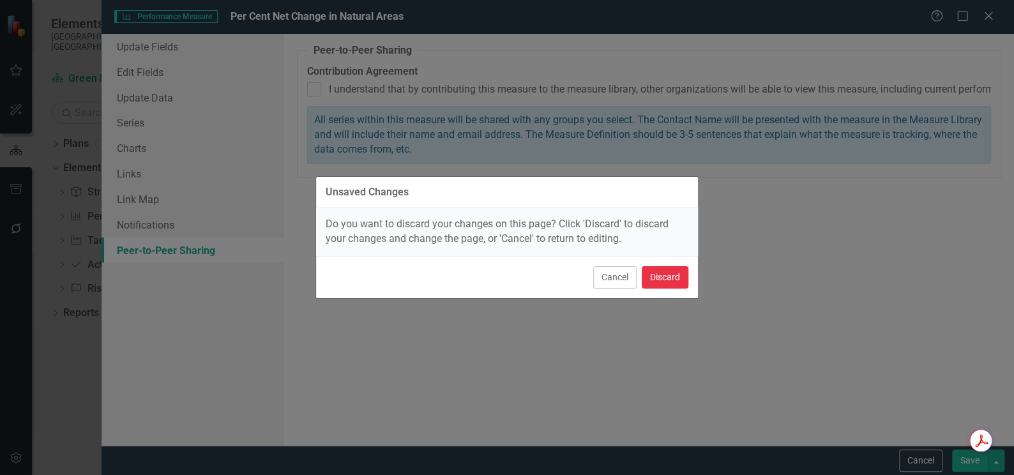
click at [651, 275] on button "Discard" at bounding box center [665, 277] width 47 height 22
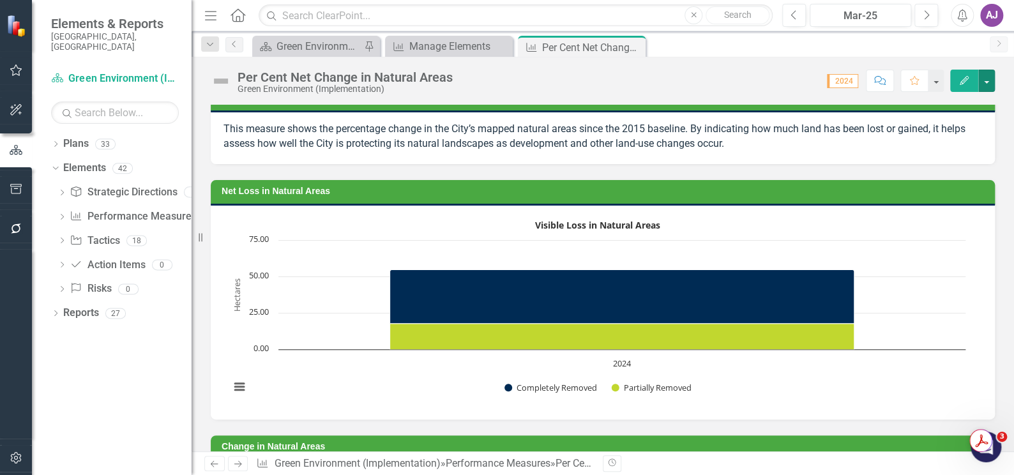
scroll to position [0, 0]
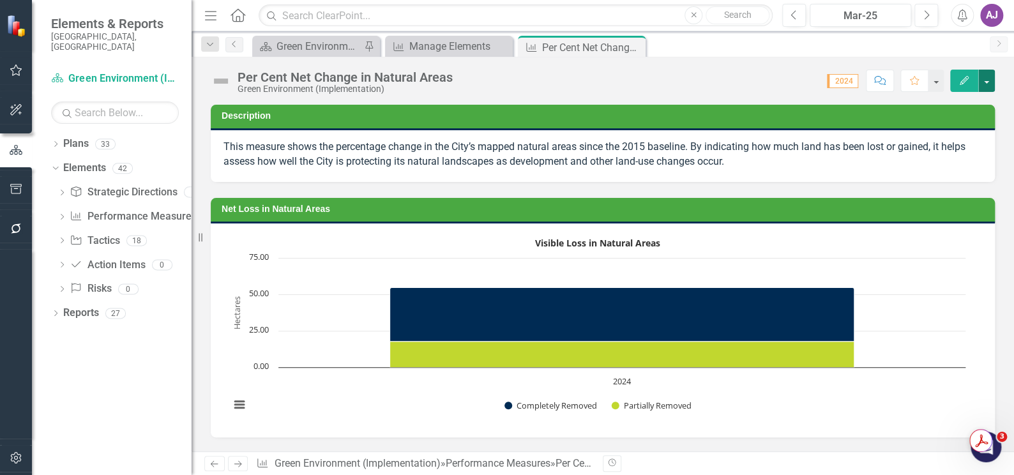
click at [985, 80] on button "button" at bounding box center [986, 81] width 17 height 22
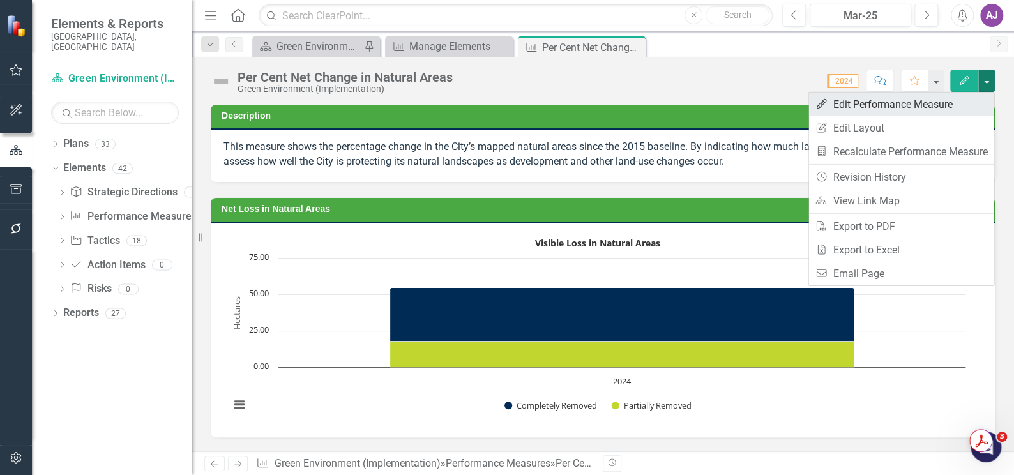
click at [877, 106] on link "Edit Edit Performance Measure" at bounding box center [900, 105] width 185 height 24
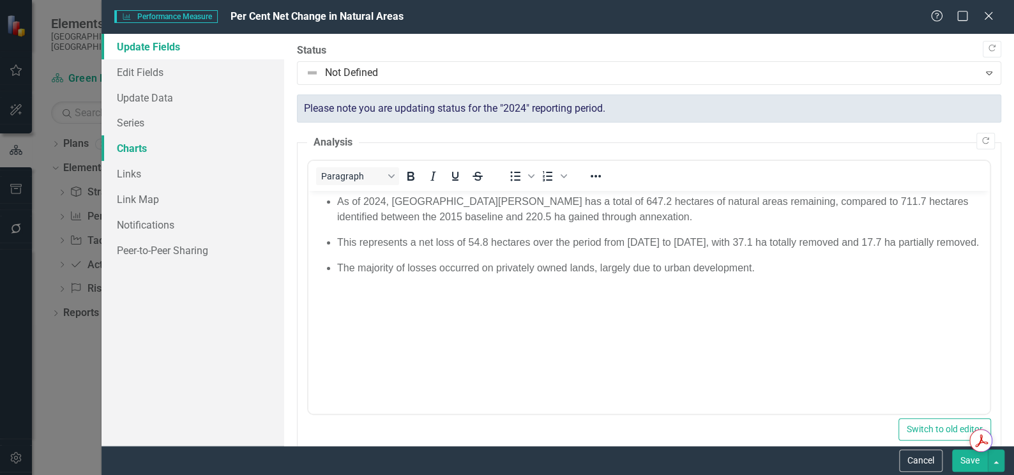
click at [152, 147] on link "Charts" at bounding box center [193, 148] width 183 height 26
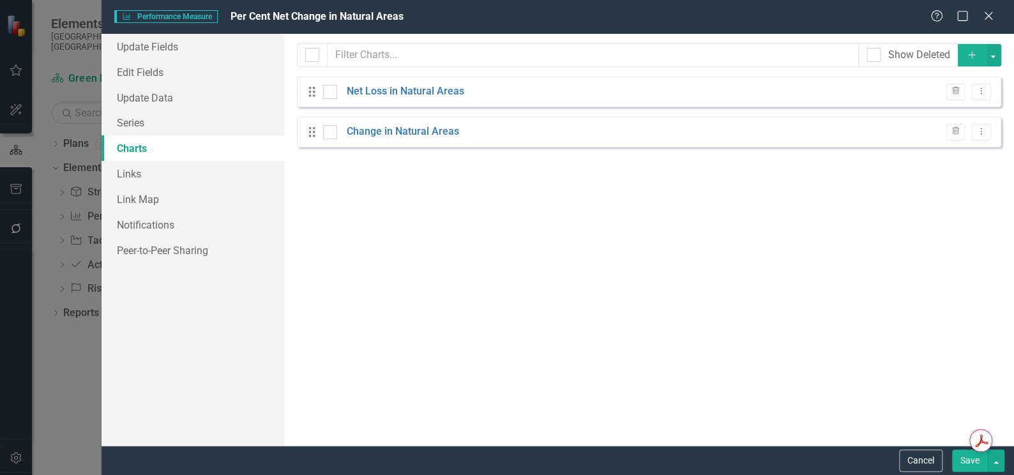
click at [971, 60] on button "Add" at bounding box center [972, 55] width 28 height 22
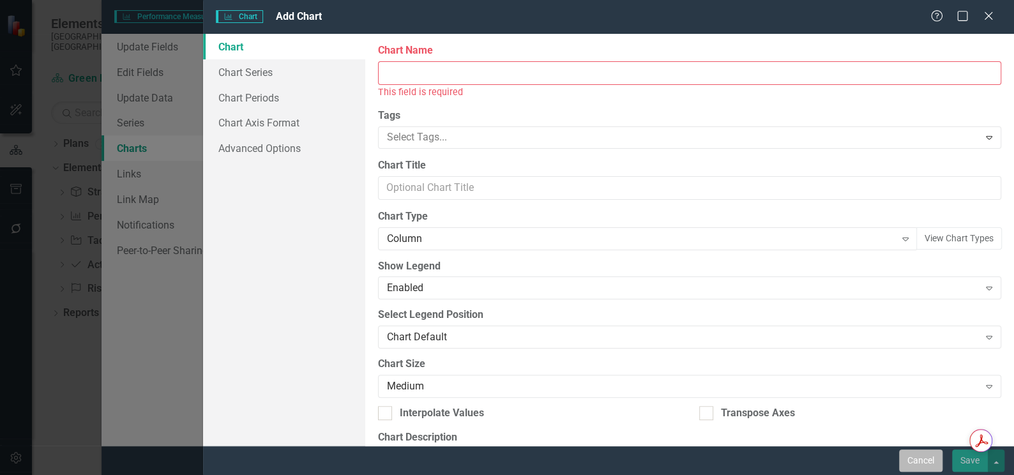
click at [928, 459] on button "Cancel" at bounding box center [920, 461] width 43 height 22
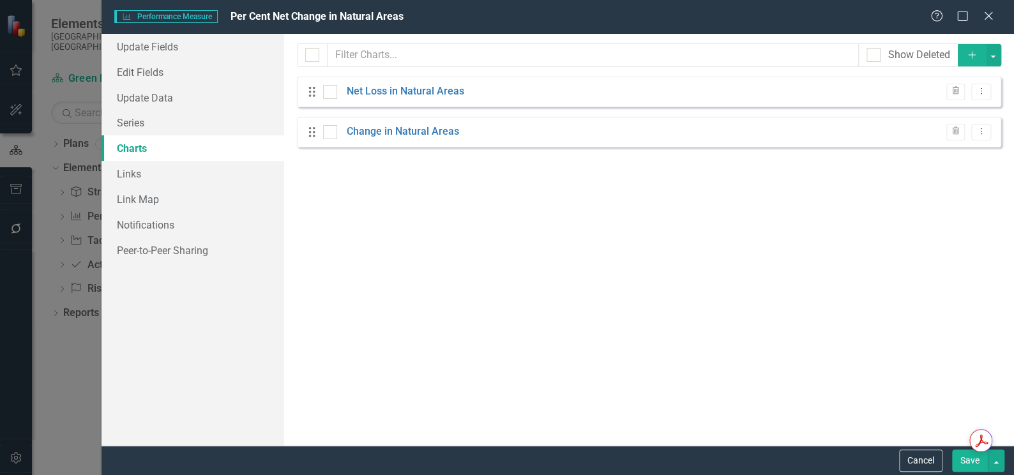
click at [974, 54] on icon "button" at bounding box center [971, 54] width 7 height 7
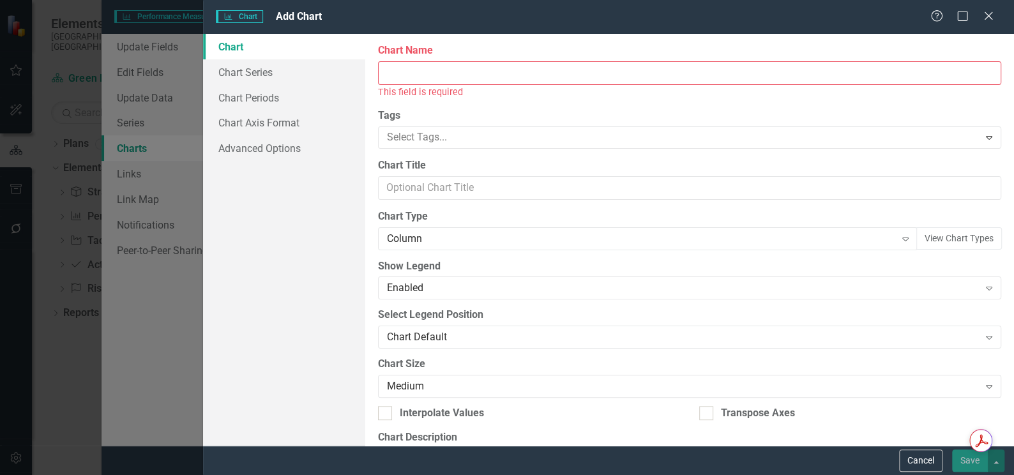
click at [432, 73] on input "Chart Name" at bounding box center [689, 73] width 623 height 24
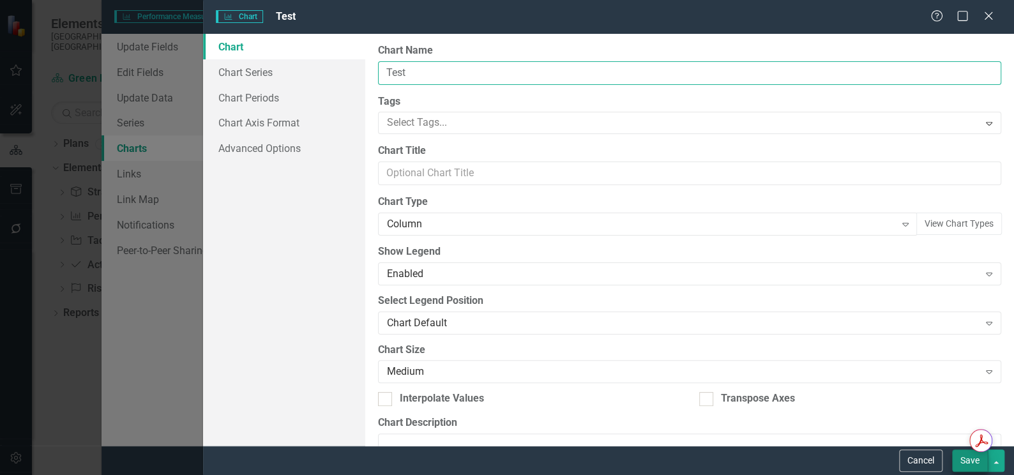
type input "Test"
click at [971, 462] on button "Save" at bounding box center [970, 461] width 36 height 22
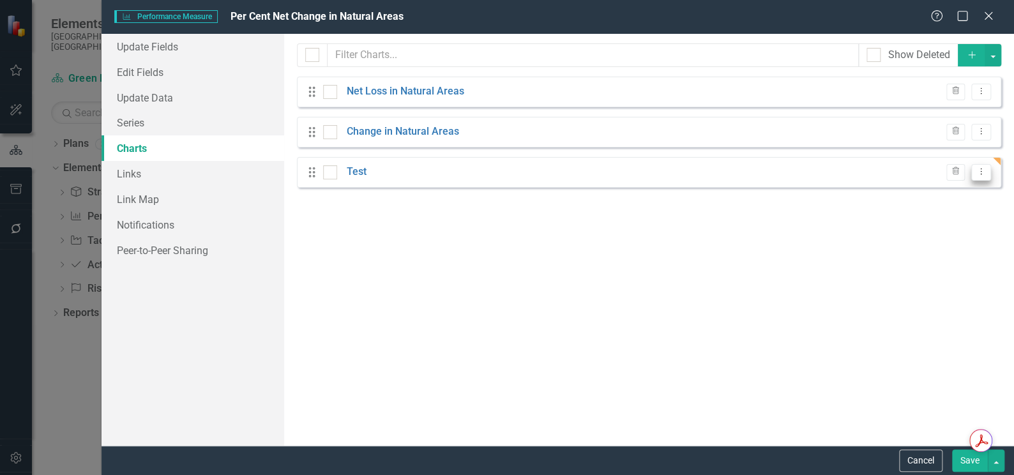
click at [986, 172] on icon "Dropdown Menu" at bounding box center [981, 171] width 11 height 8
click at [943, 246] on link "Trash Delete Chart" at bounding box center [940, 241] width 101 height 24
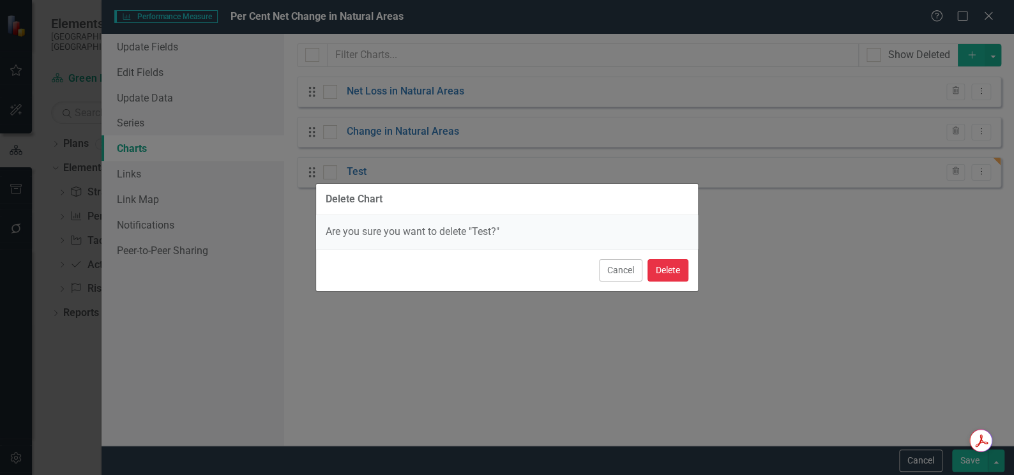
click at [655, 273] on button "Delete" at bounding box center [668, 270] width 41 height 22
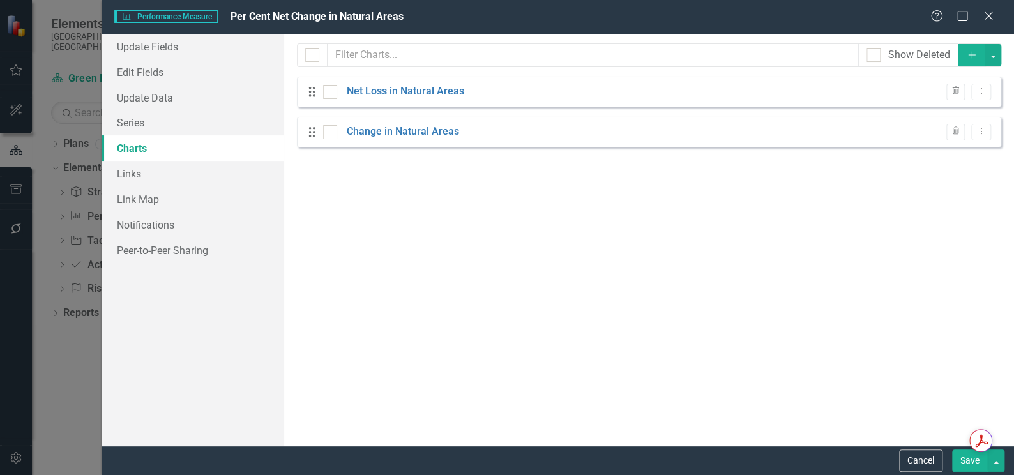
click at [962, 457] on button "Save" at bounding box center [970, 461] width 36 height 22
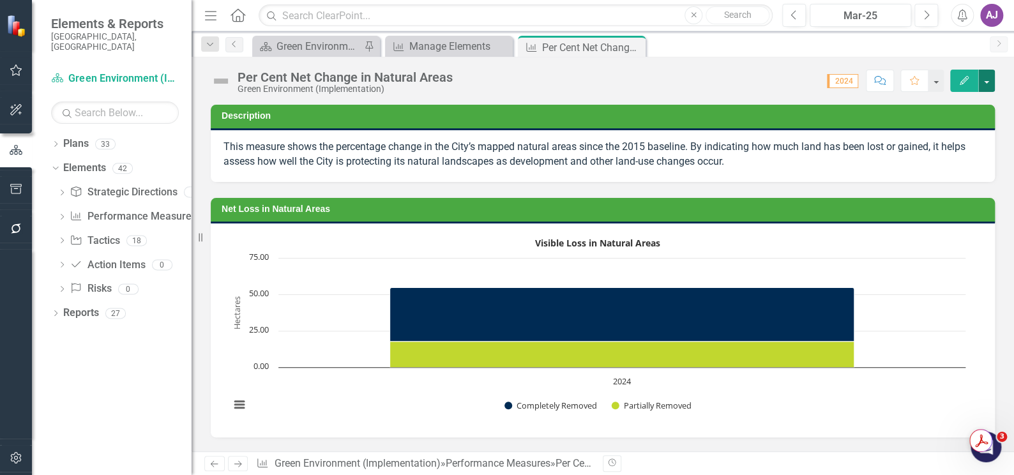
click at [988, 82] on button "button" at bounding box center [986, 81] width 17 height 22
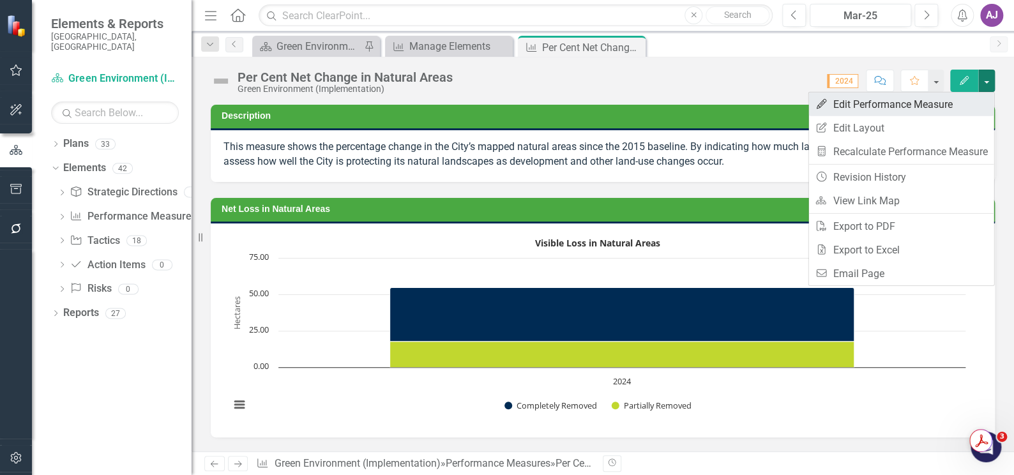
click at [861, 107] on link "Edit Edit Performance Measure" at bounding box center [900, 105] width 185 height 24
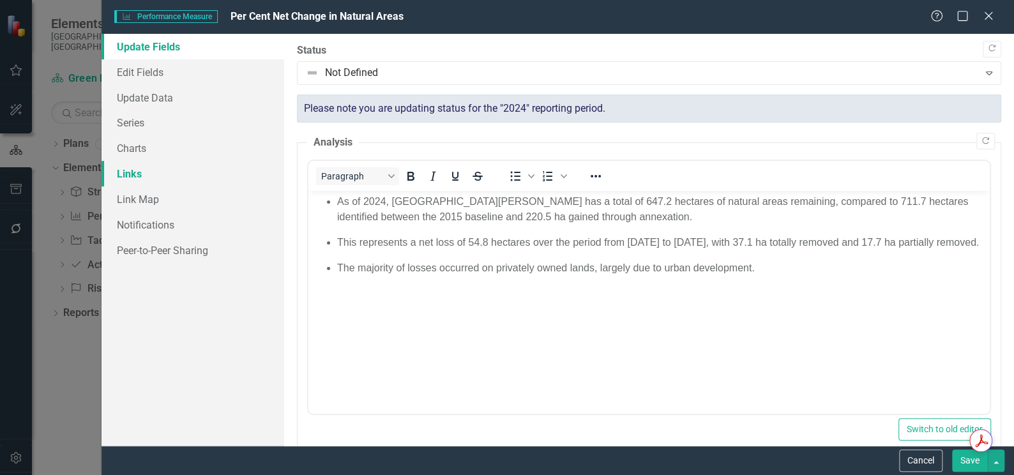
click at [131, 174] on link "Links" at bounding box center [193, 174] width 183 height 26
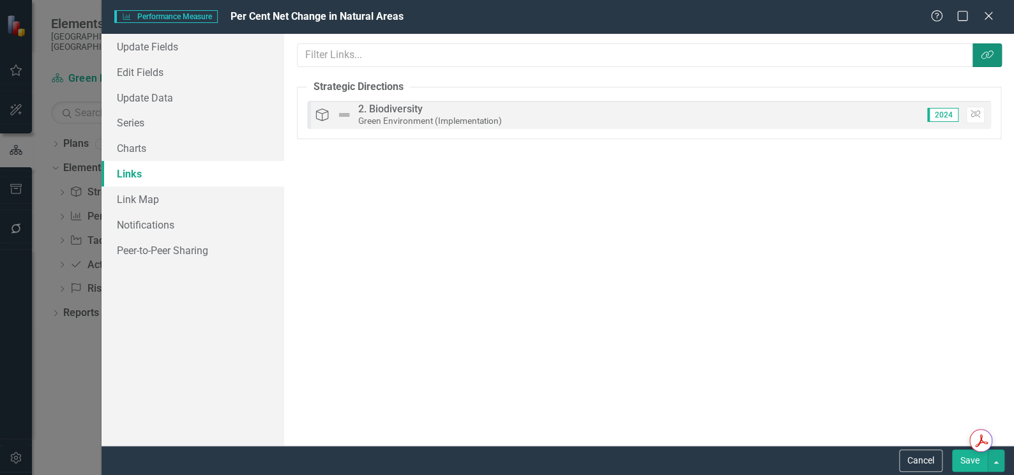
click at [995, 54] on button "Link Tag" at bounding box center [987, 55] width 29 height 24
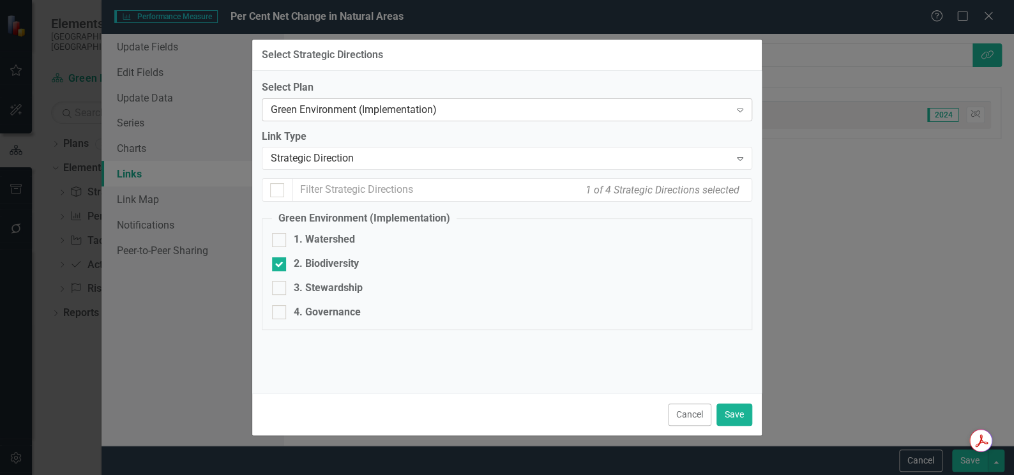
click at [746, 115] on div "Expand" at bounding box center [740, 110] width 23 height 20
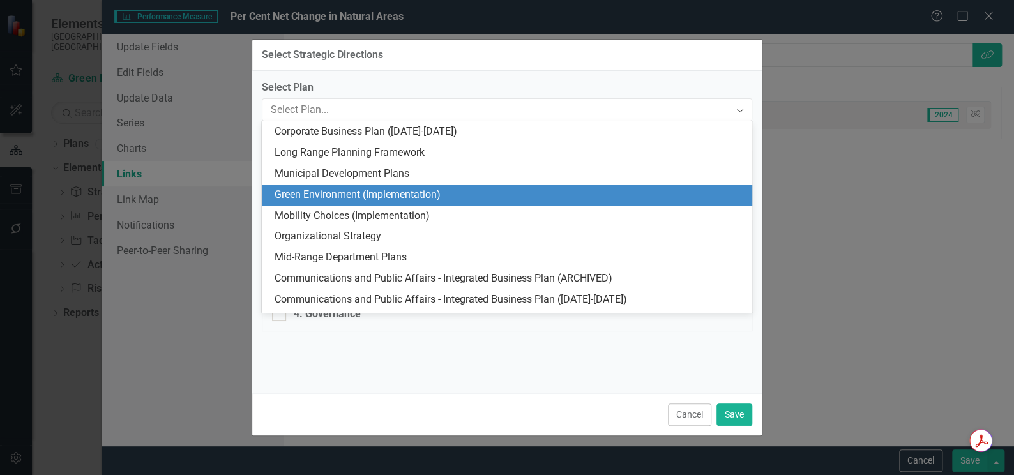
scroll to position [63, 0]
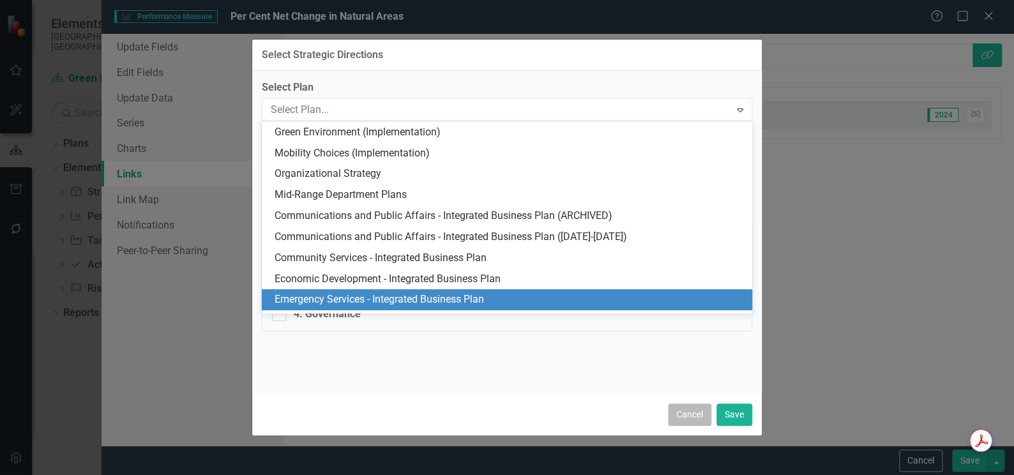
click at [703, 421] on button "Cancel" at bounding box center [689, 415] width 43 height 22
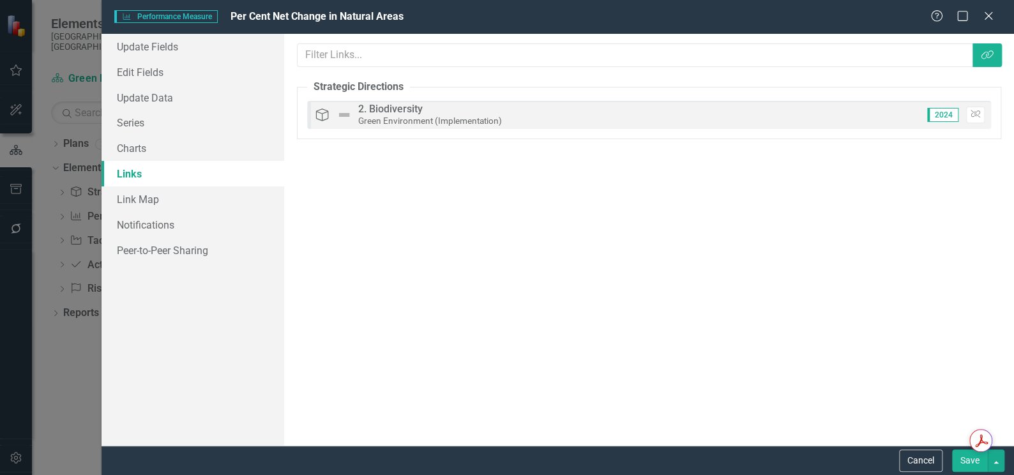
click at [64, 367] on div "Performance Measure Performance Measure Per Cent Net Change in Natural Areas He…" at bounding box center [507, 237] width 1014 height 475
click at [984, 10] on icon "Close" at bounding box center [988, 16] width 16 height 12
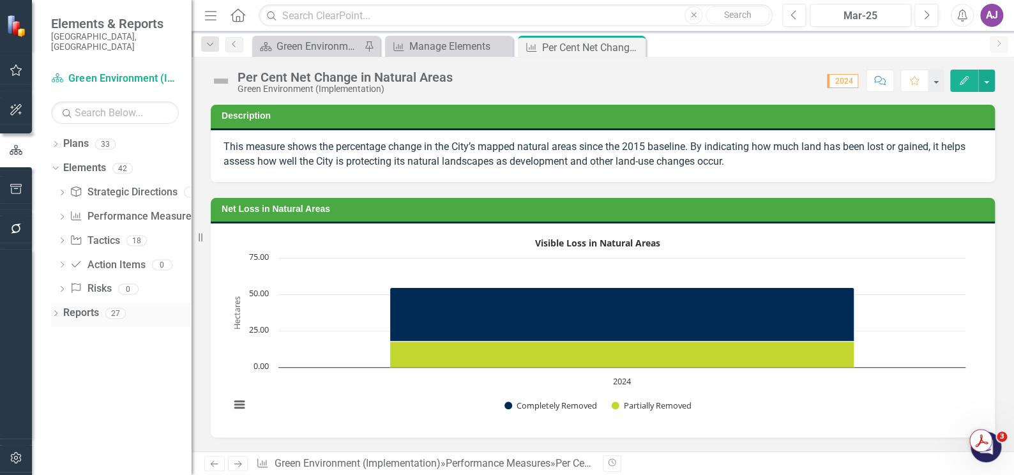
click at [59, 311] on icon "Dropdown" at bounding box center [55, 314] width 9 height 7
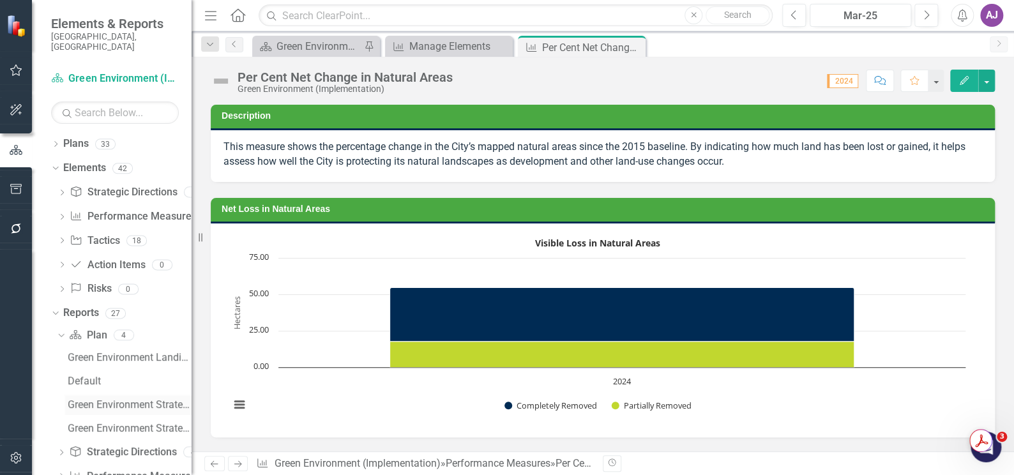
click at [137, 399] on div "Green Environment Strategy - Annual Report" at bounding box center [130, 404] width 124 height 11
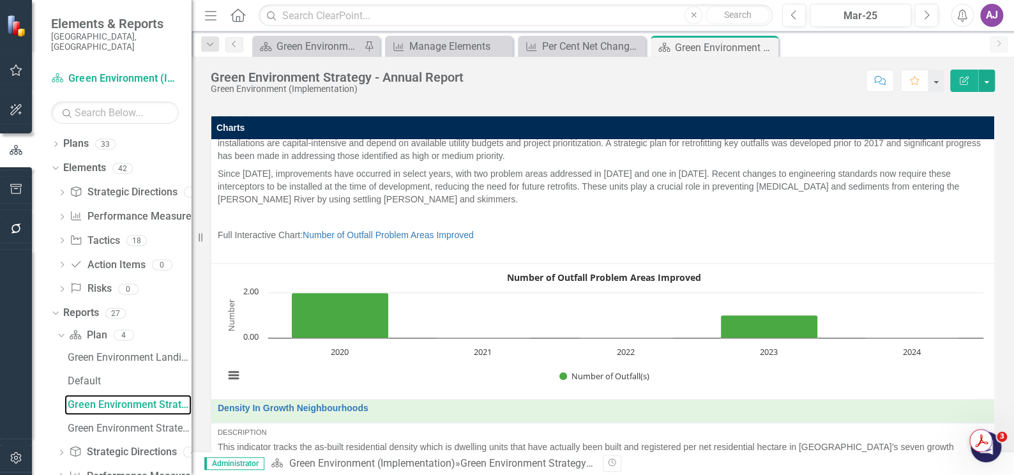
scroll to position [580, 0]
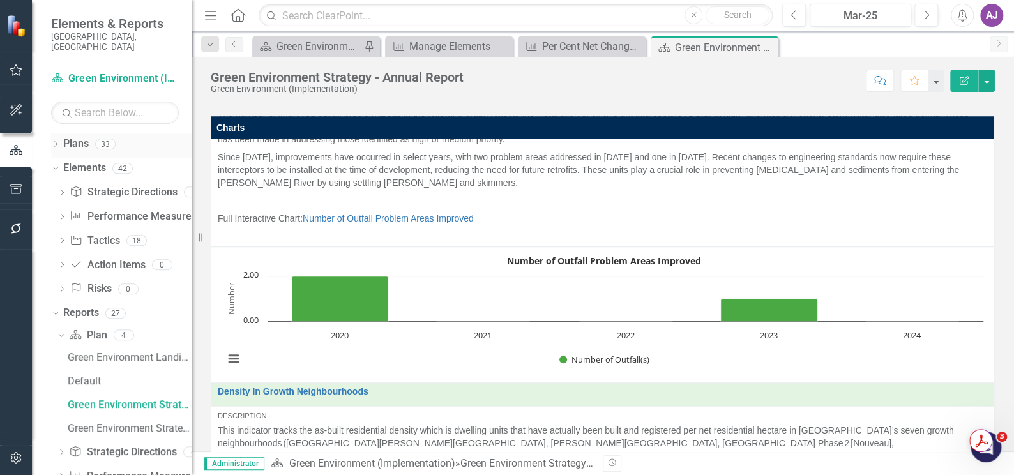
click at [57, 141] on icon at bounding box center [55, 144] width 3 height 6
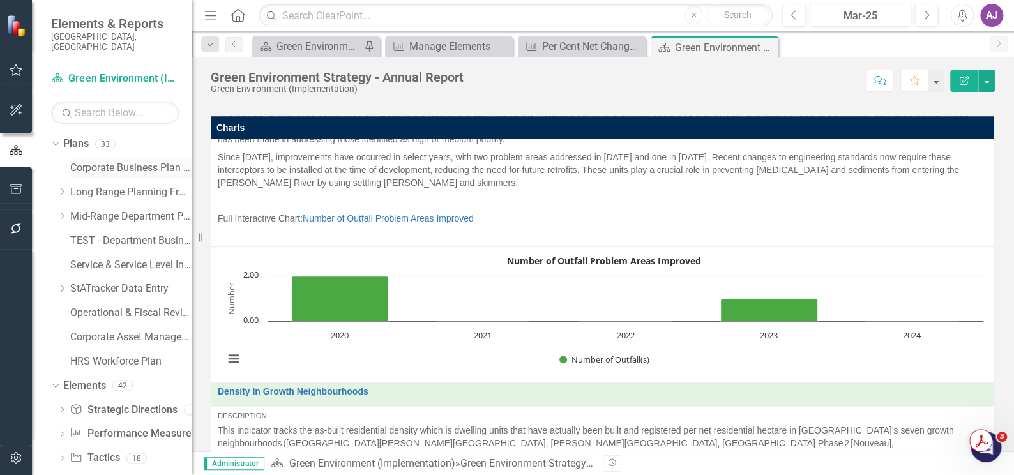
click at [96, 161] on link "Corporate Business Plan ([DATE]-[DATE])" at bounding box center [130, 168] width 121 height 15
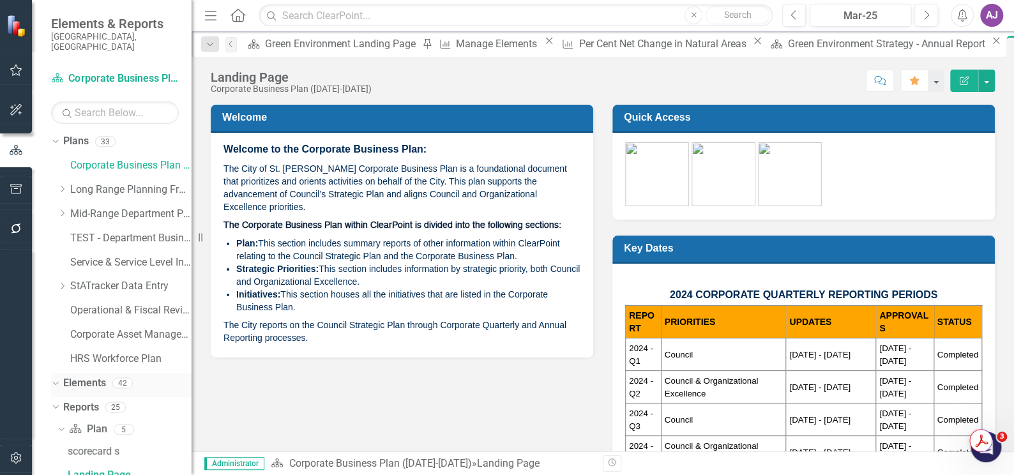
click at [100, 378] on link "Elements" at bounding box center [84, 383] width 43 height 15
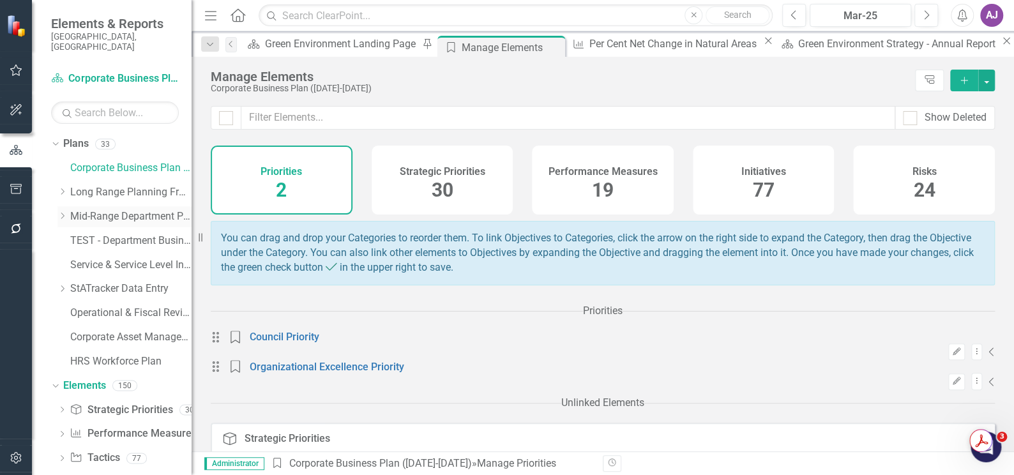
click at [64, 212] on icon "Dropdown" at bounding box center [62, 216] width 10 height 8
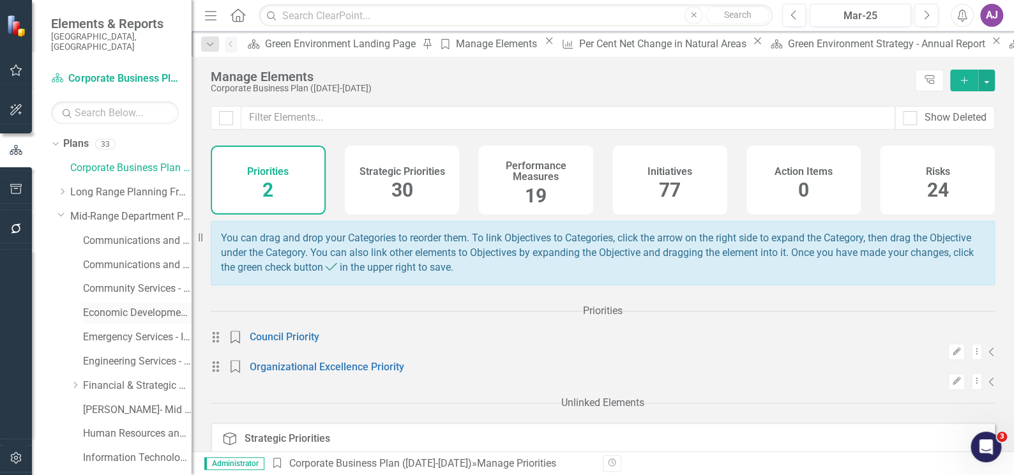
click at [130, 306] on link "Economic Development - Integrated Business Plan" at bounding box center [137, 313] width 109 height 15
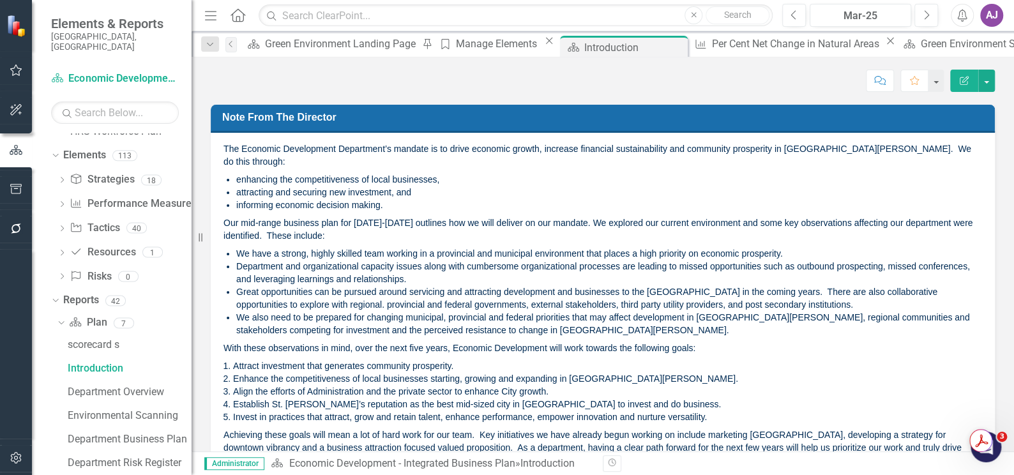
scroll to position [573, 0]
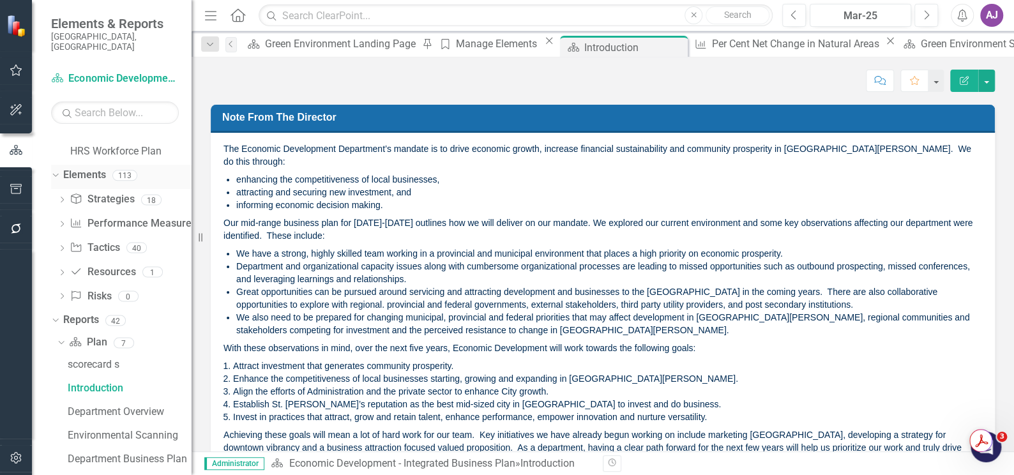
click at [88, 168] on link "Elements" at bounding box center [84, 175] width 43 height 15
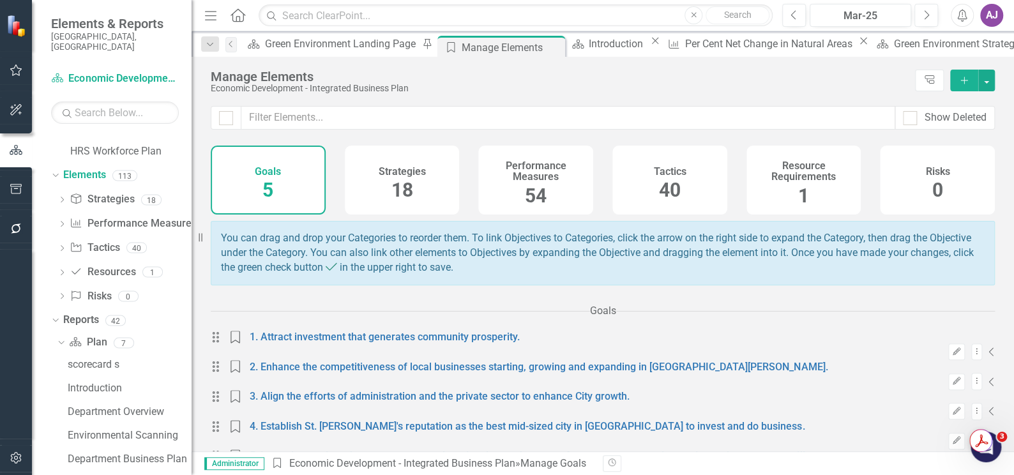
click at [526, 179] on h4 "Performance Measures" at bounding box center [536, 171] width 100 height 22
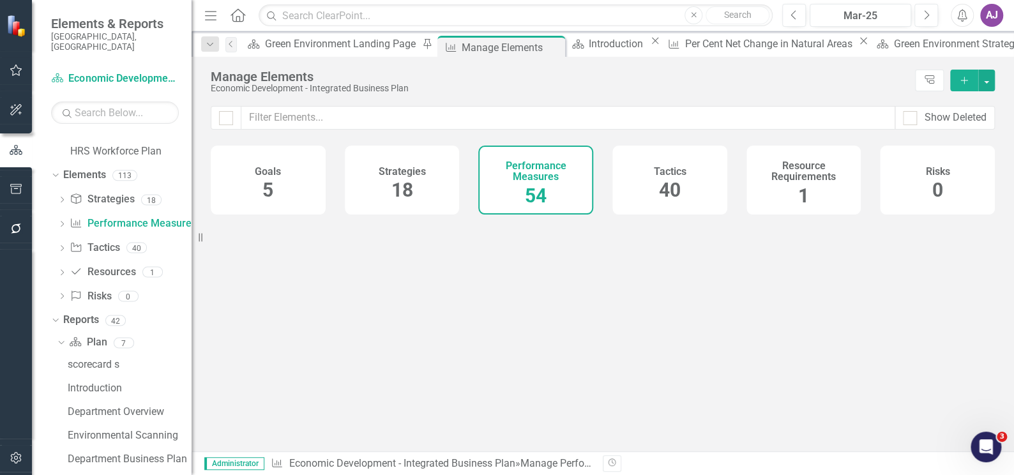
checkbox input "false"
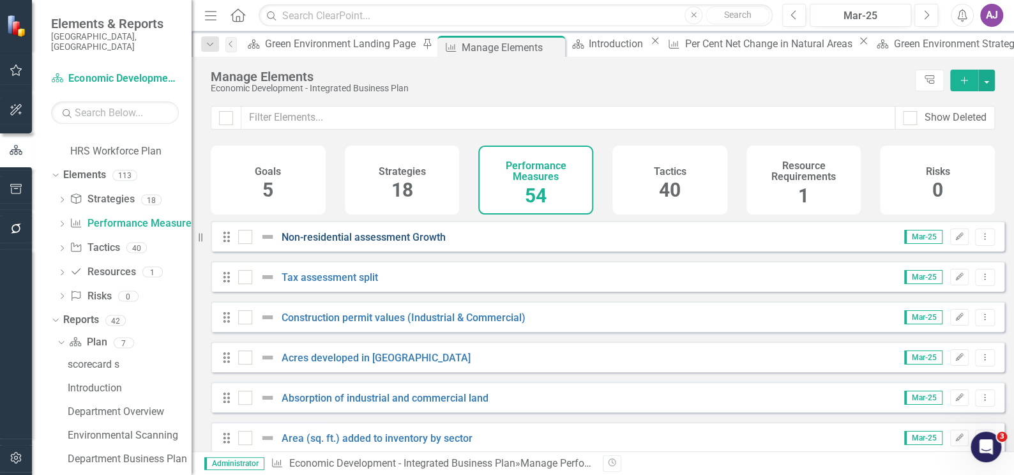
click at [314, 241] on link "Non-residential assessment Growth" at bounding box center [364, 237] width 164 height 12
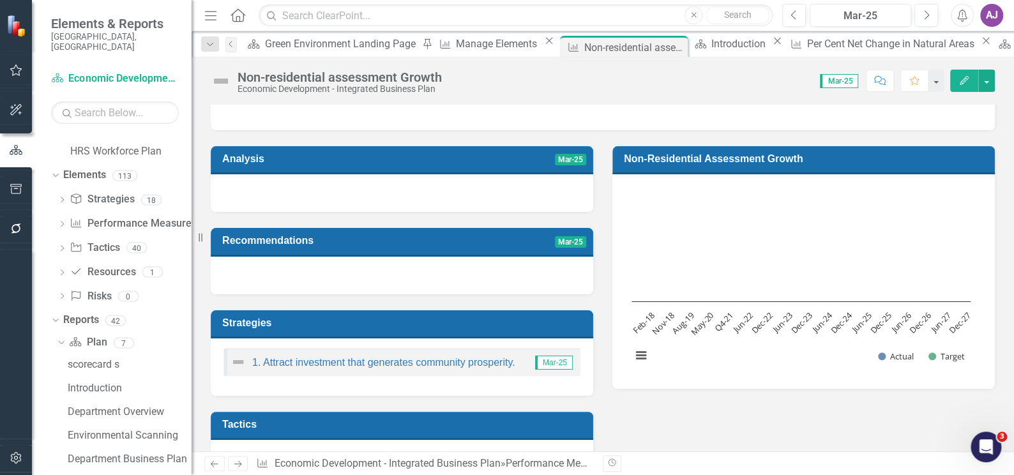
scroll to position [57, 0]
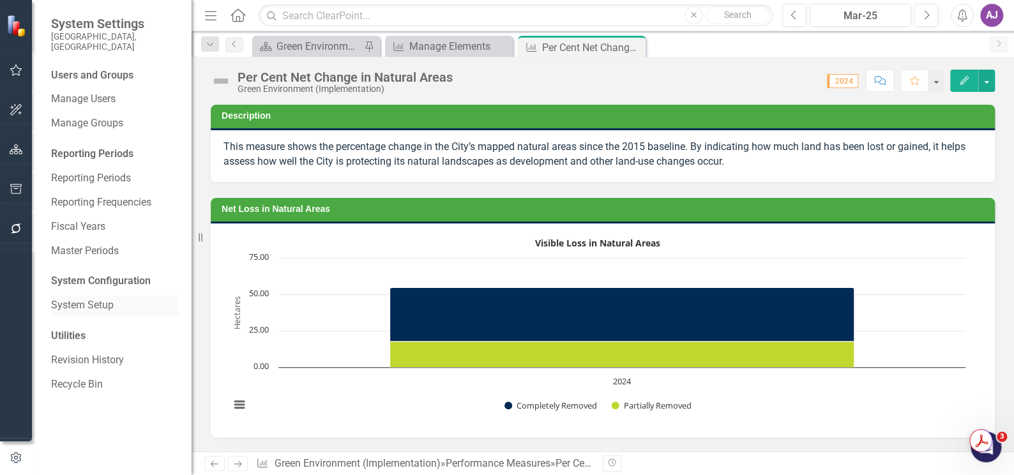
click at [75, 298] on link "System Setup" at bounding box center [115, 305] width 128 height 15
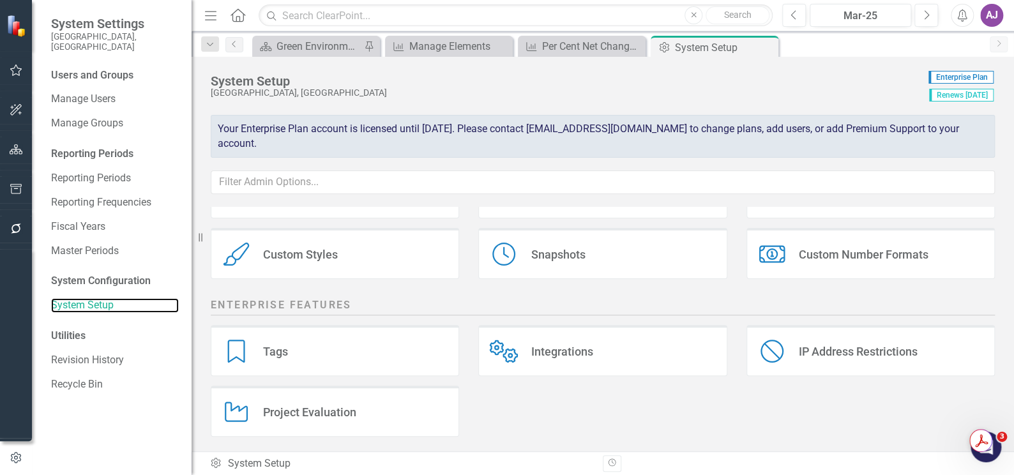
scroll to position [292, 0]
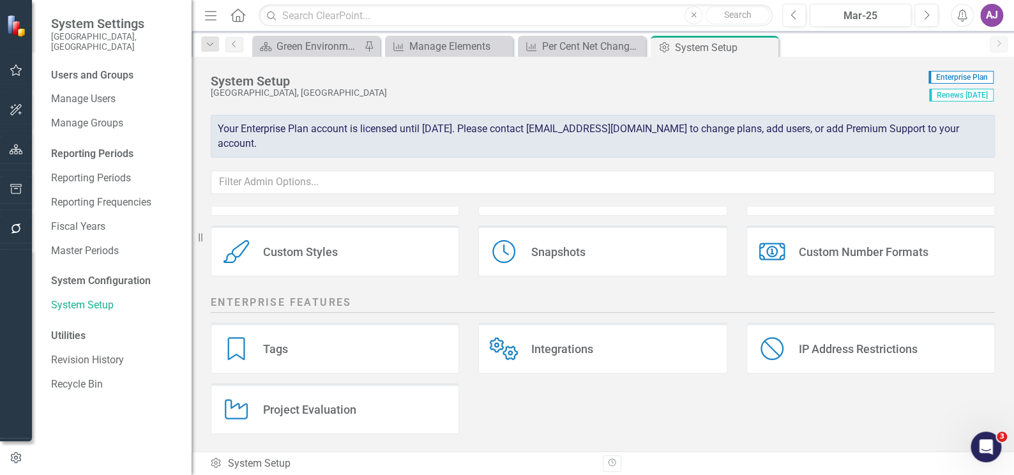
click at [271, 349] on div "Tags" at bounding box center [275, 349] width 25 height 15
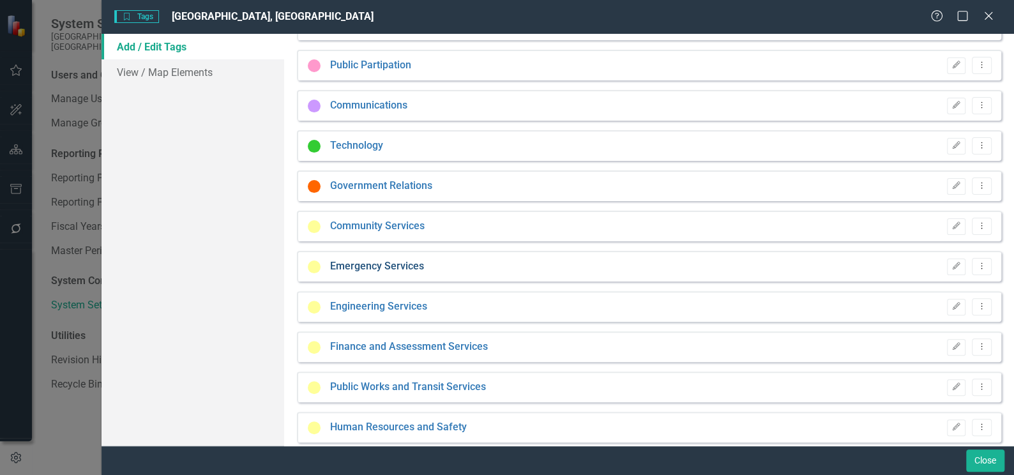
scroll to position [0, 0]
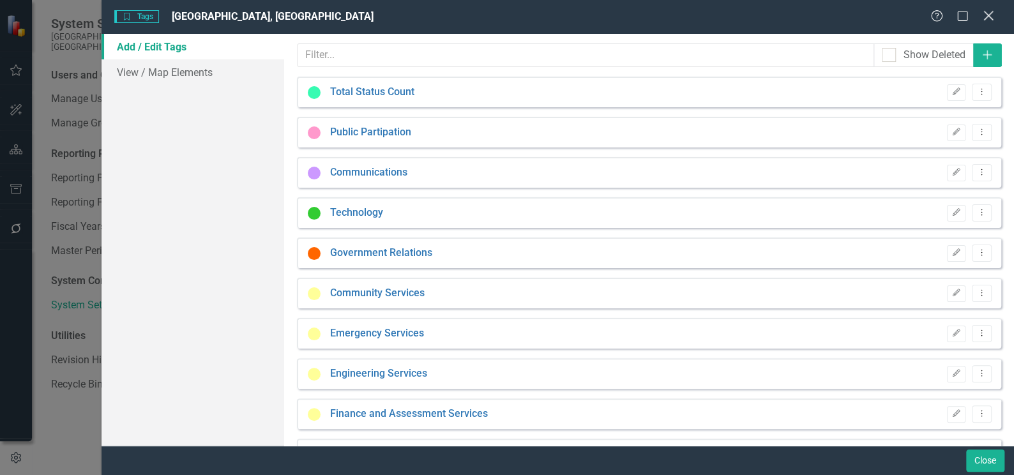
click at [994, 15] on icon "Close" at bounding box center [988, 16] width 16 height 12
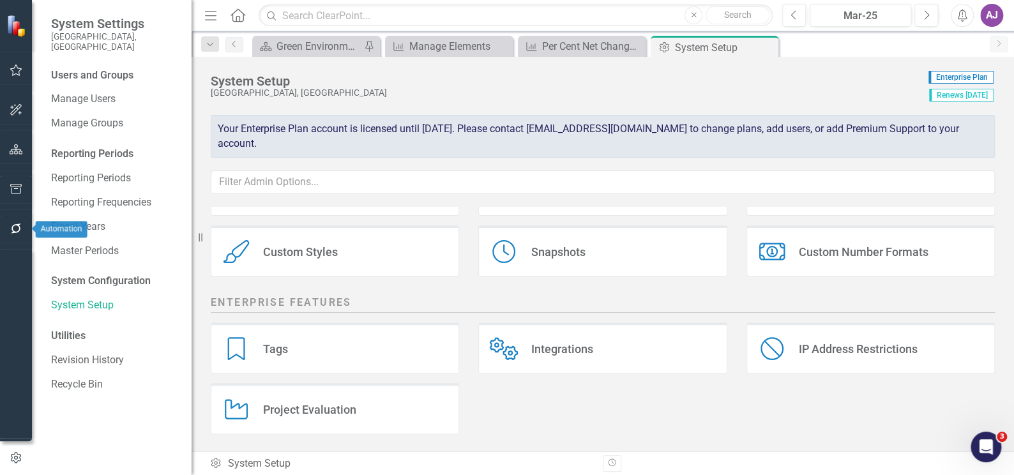
click at [17, 227] on icon "button" at bounding box center [16, 228] width 13 height 10
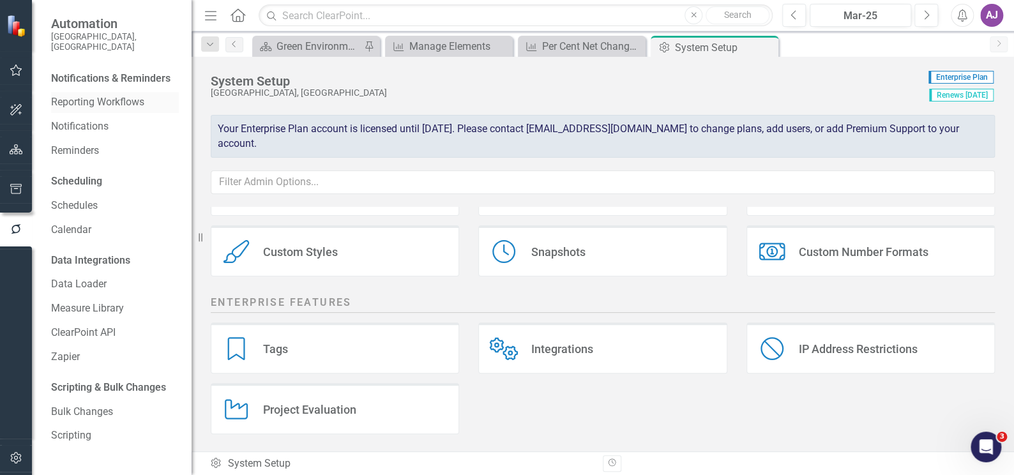
click at [73, 95] on link "Reporting Workflows" at bounding box center [115, 102] width 128 height 15
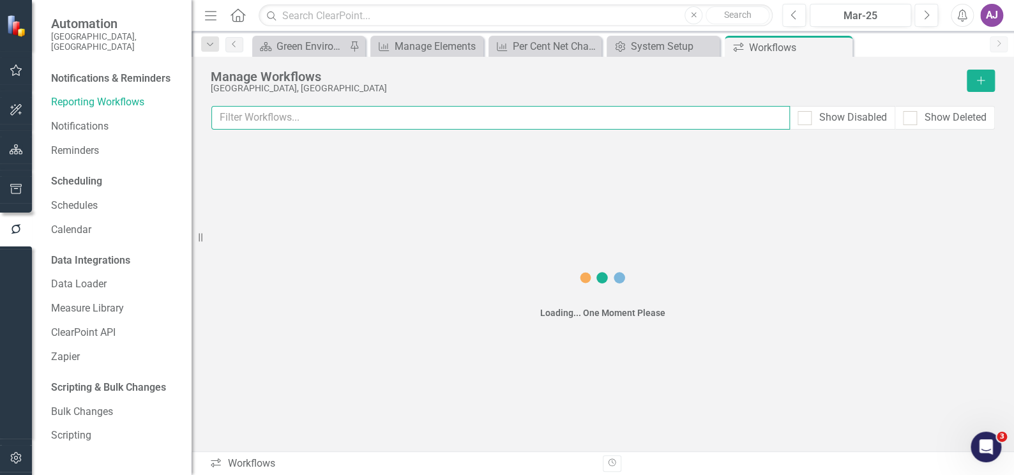
click at [290, 117] on input "text" at bounding box center [500, 118] width 579 height 24
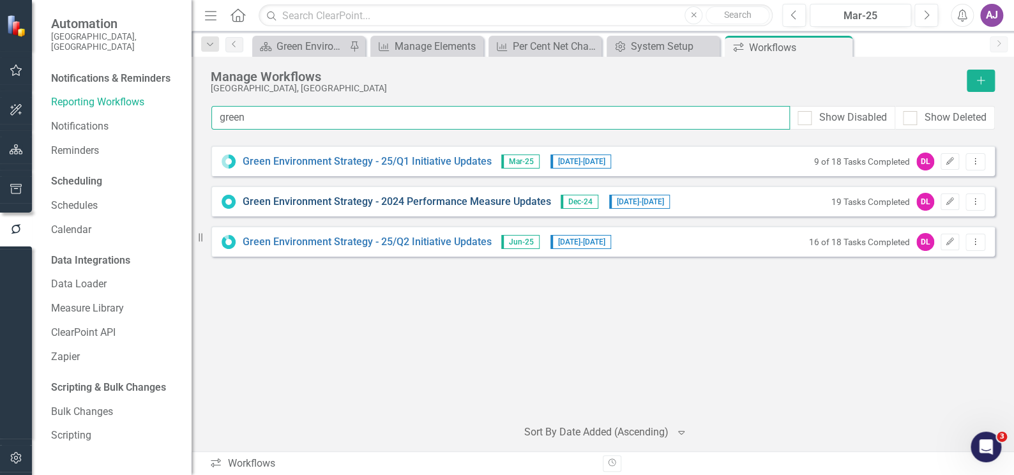
type input "green"
click at [466, 203] on link "Green Environment Strategy - 2024 Performance Measure Updates" at bounding box center [397, 202] width 308 height 15
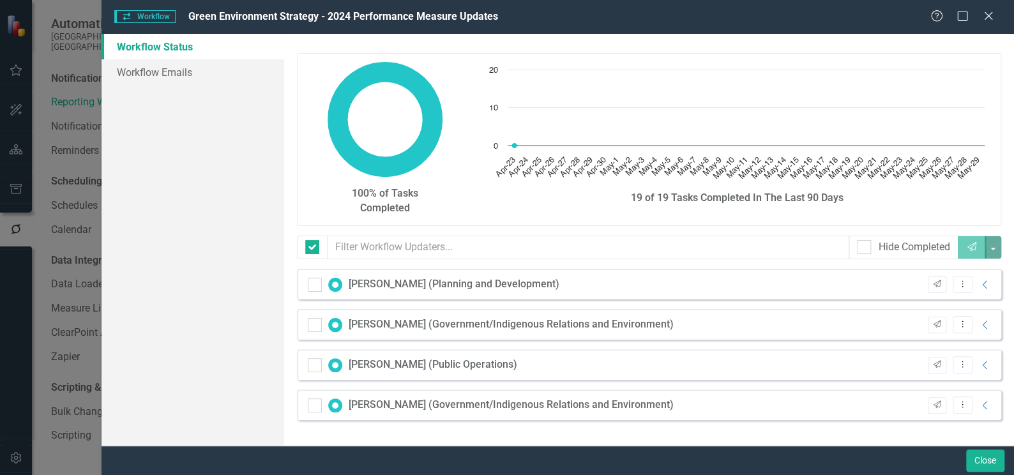
checkbox input "false"
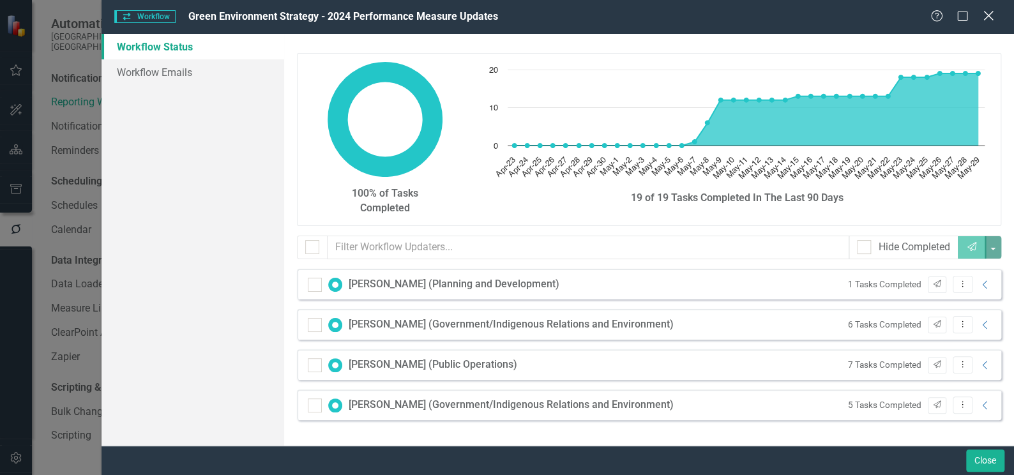
click at [985, 17] on icon "Close" at bounding box center [988, 16] width 16 height 12
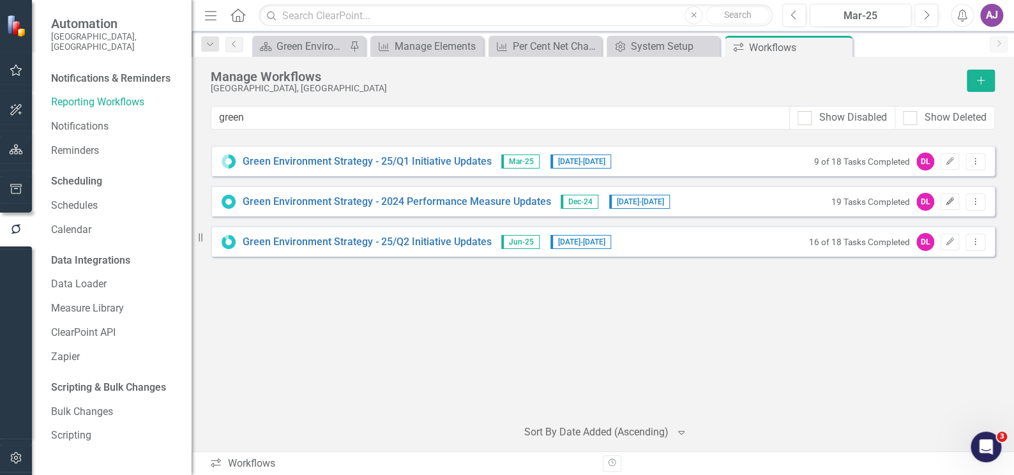
click at [953, 203] on icon "Edit" at bounding box center [950, 202] width 10 height 8
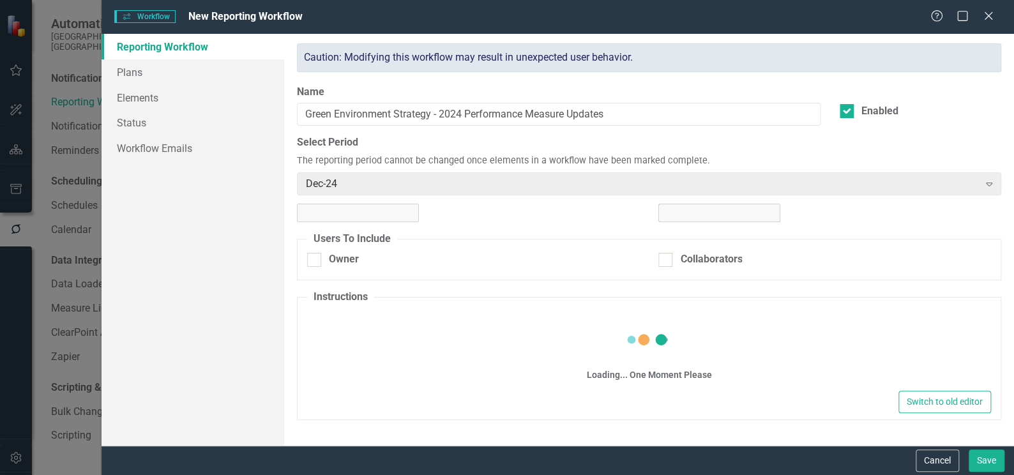
checkbox input "true"
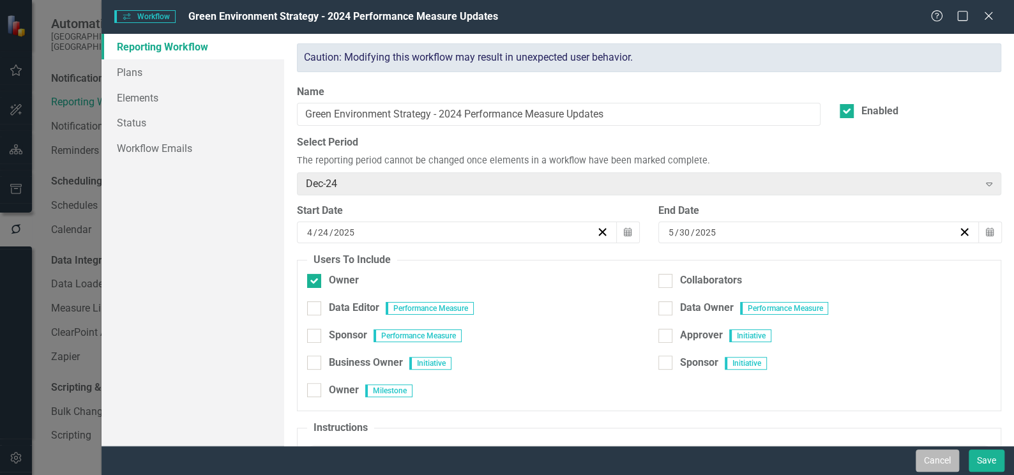
click at [927, 462] on button "Cancel" at bounding box center [937, 461] width 43 height 22
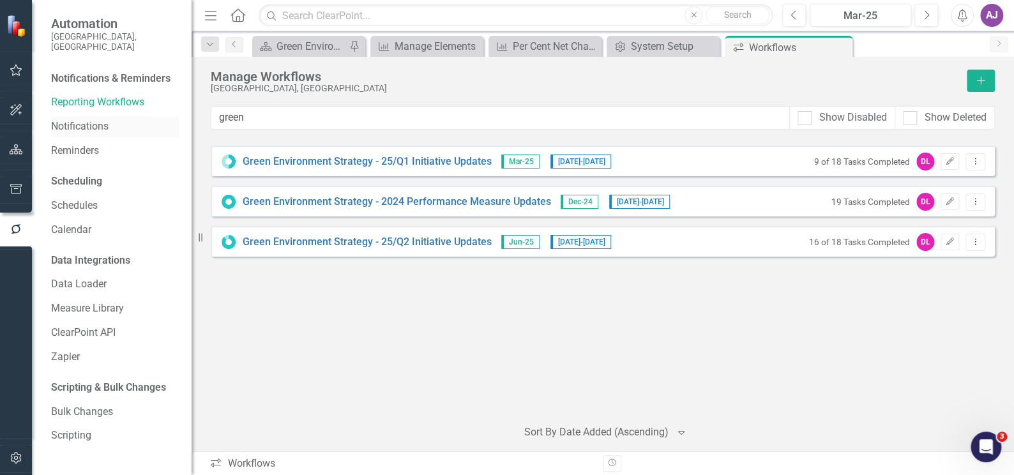
click at [83, 119] on link "Notifications" at bounding box center [115, 126] width 128 height 15
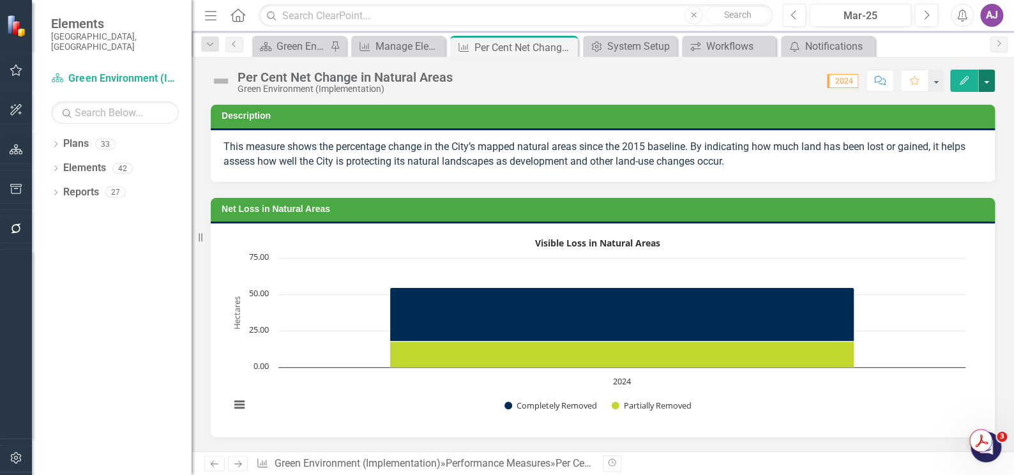
click at [991, 85] on button "button" at bounding box center [986, 81] width 17 height 22
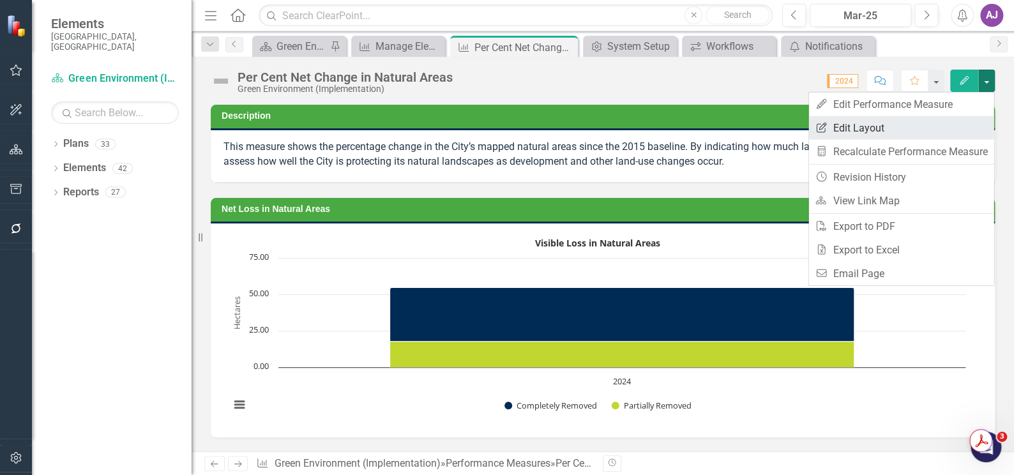
click at [878, 130] on link "Edit Report Edit Layout" at bounding box center [900, 128] width 185 height 24
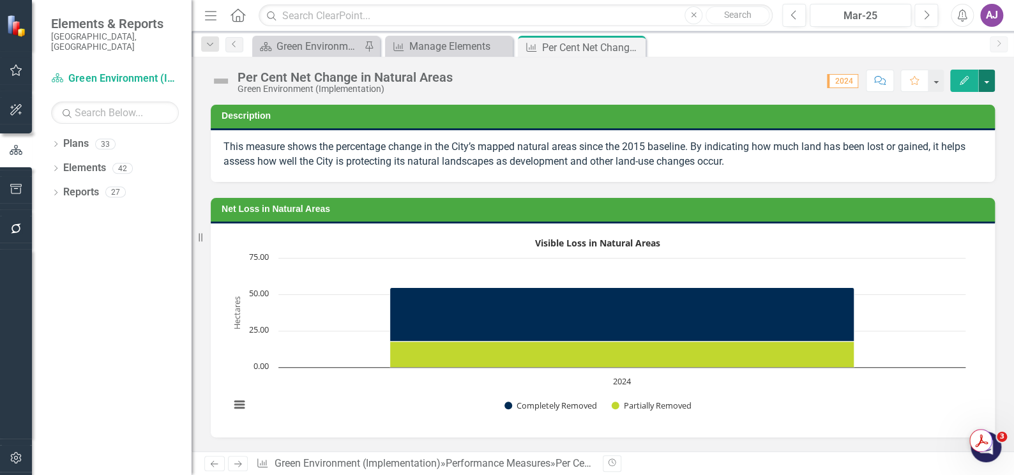
click at [990, 86] on button "button" at bounding box center [986, 81] width 17 height 22
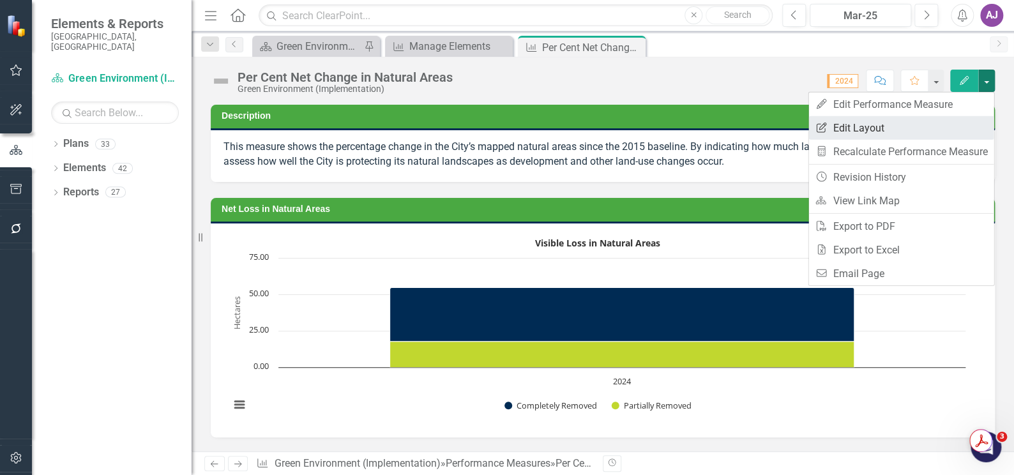
click at [901, 124] on link "Edit Report Edit Layout" at bounding box center [900, 128] width 185 height 24
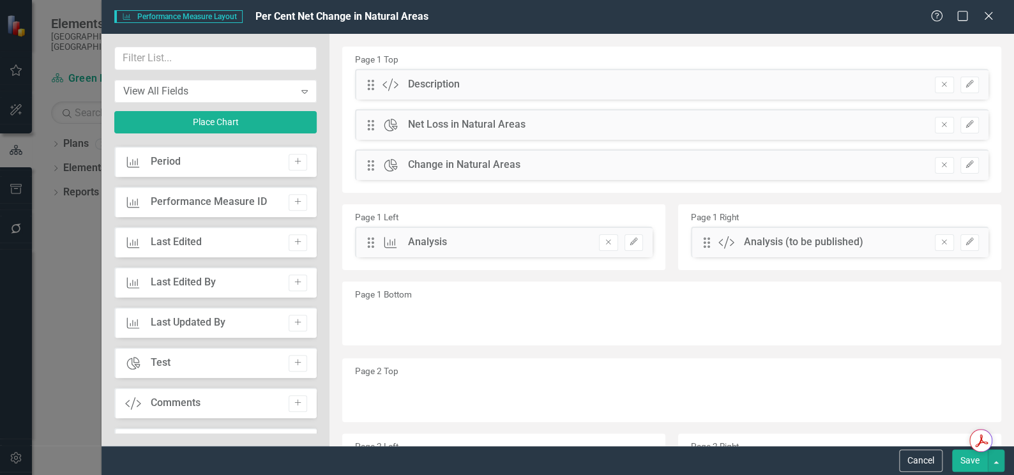
scroll to position [638, 0]
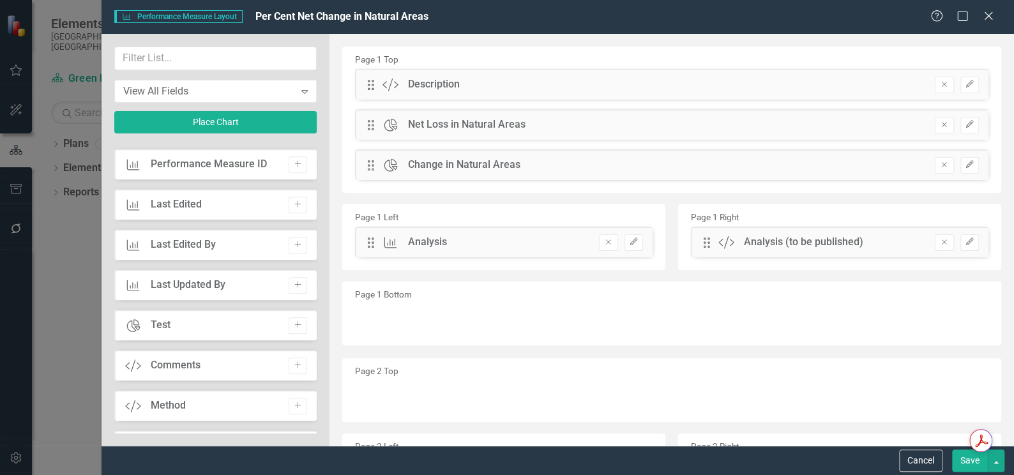
drag, startPoint x: 157, startPoint y: 326, endPoint x: 390, endPoint y: 269, distance: 239.4
click at [390, 269] on div "View All Fields Expand Place Chart Performance Measure Name Add Collaborators C…" at bounding box center [558, 240] width 913 height 412
click at [990, 20] on icon "Close" at bounding box center [988, 16] width 16 height 12
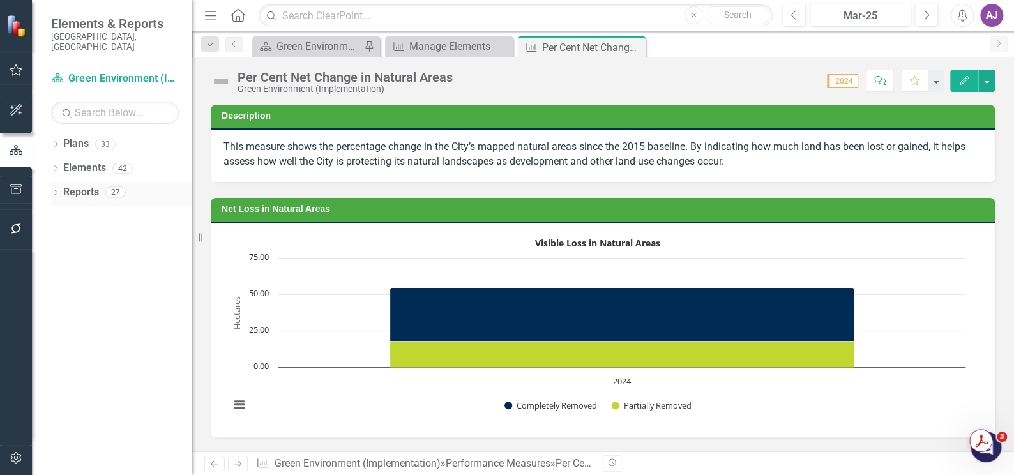
click at [54, 190] on icon "Dropdown" at bounding box center [55, 193] width 9 height 7
click at [61, 213] on icon "Dropdown" at bounding box center [61, 216] width 9 height 7
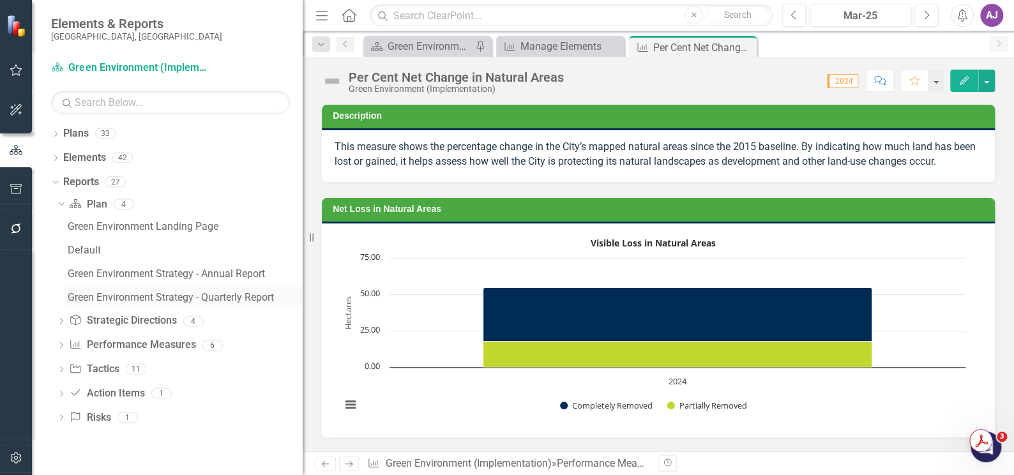
drag, startPoint x: 192, startPoint y: 292, endPoint x: 303, endPoint y: 289, distance: 111.1
click at [303, 289] on div "Resize" at bounding box center [308, 237] width 10 height 475
click at [13, 453] on icon "button" at bounding box center [16, 458] width 13 height 10
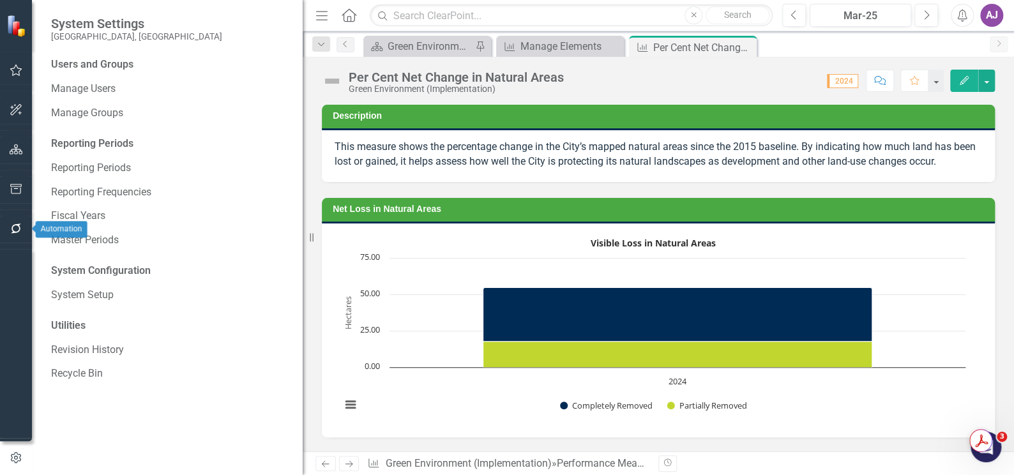
click at [21, 223] on button "button" at bounding box center [16, 229] width 29 height 27
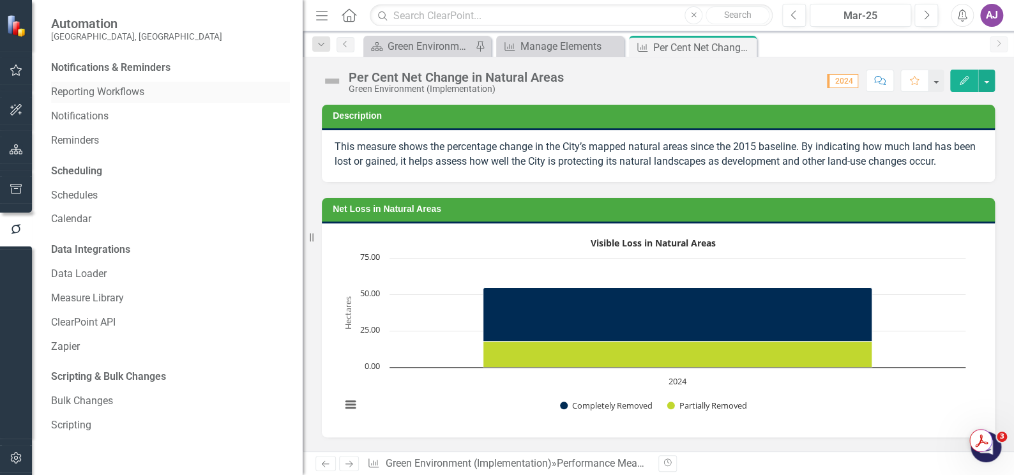
click at [103, 93] on link "Reporting Workflows" at bounding box center [170, 92] width 239 height 15
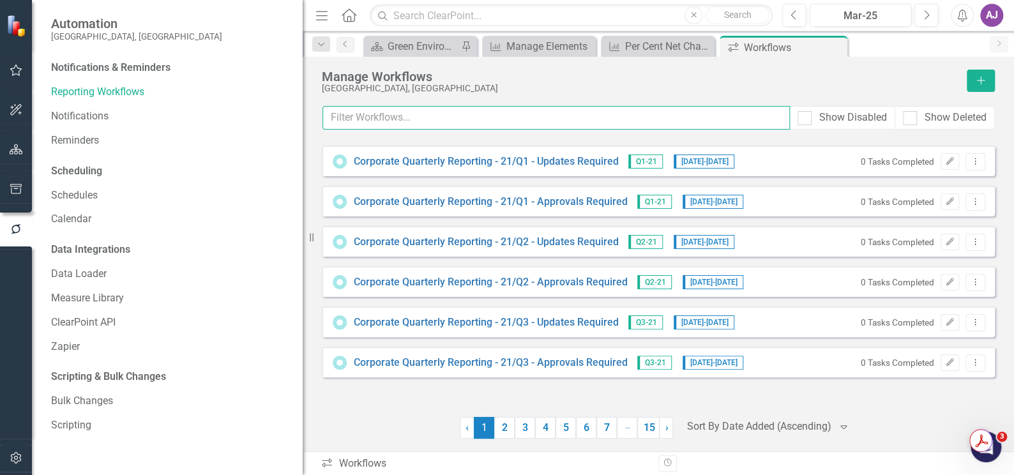
click at [371, 114] on input "text" at bounding box center [555, 118] width 467 height 24
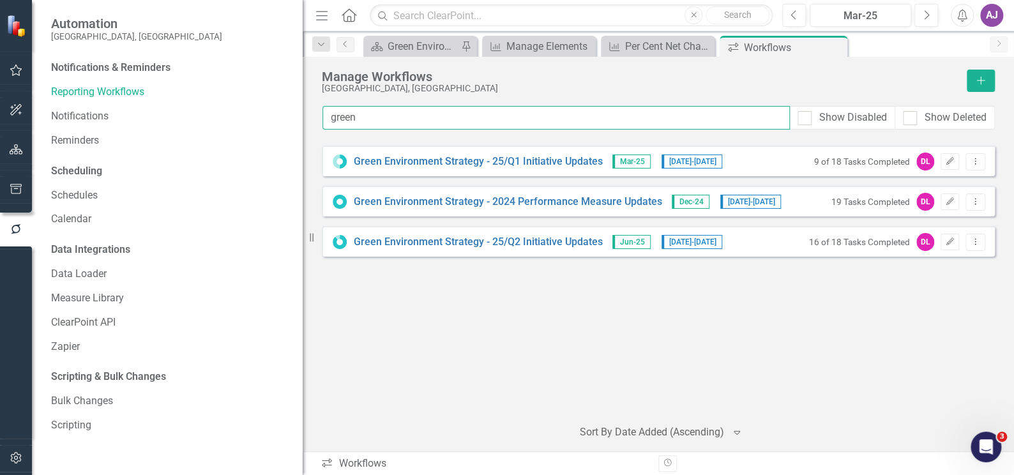
type input "green"
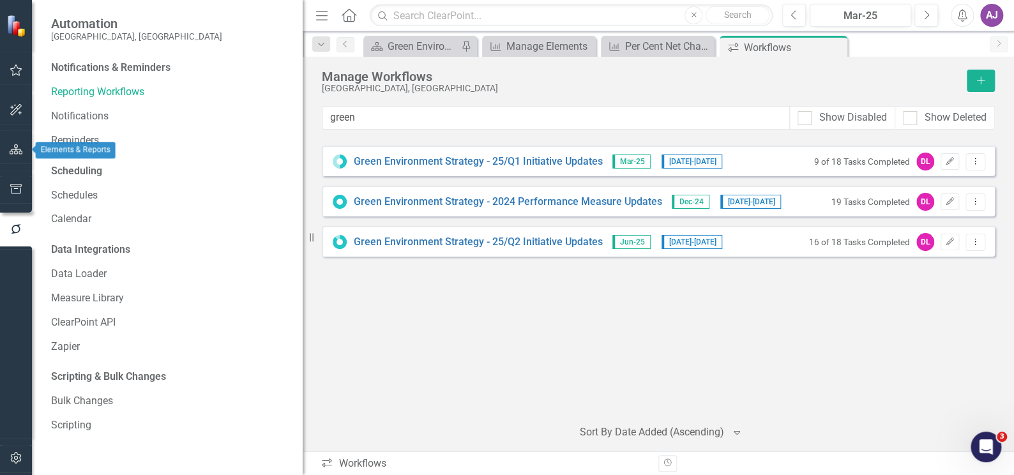
click at [15, 148] on icon "button" at bounding box center [16, 149] width 13 height 10
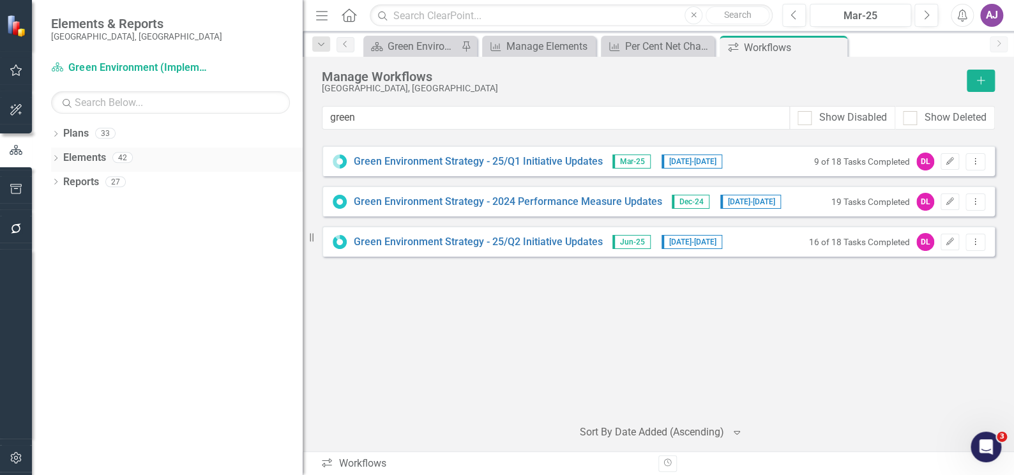
click at [55, 158] on icon "Dropdown" at bounding box center [55, 159] width 9 height 7
click at [126, 204] on link "Performance Measure Performance Measures" at bounding box center [133, 206] width 126 height 15
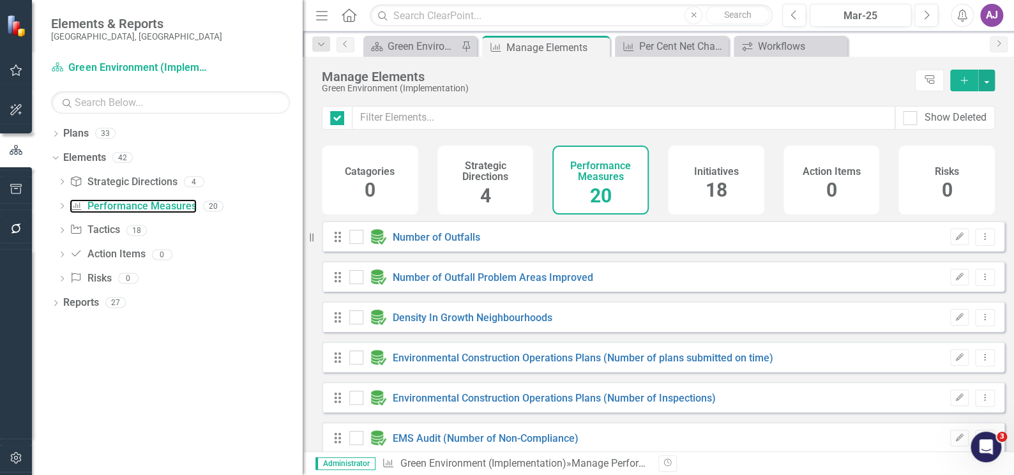
checkbox input "false"
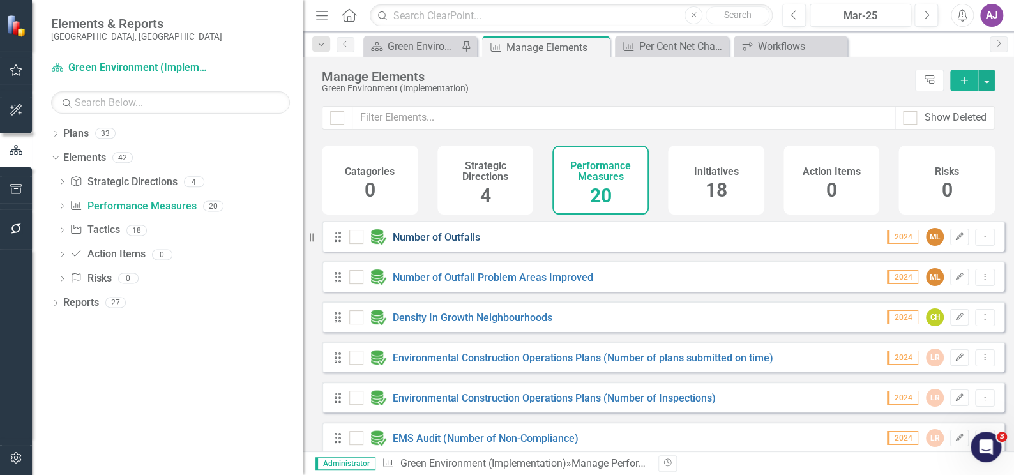
click at [425, 243] on link "Number of Outfalls" at bounding box center [436, 237] width 87 height 12
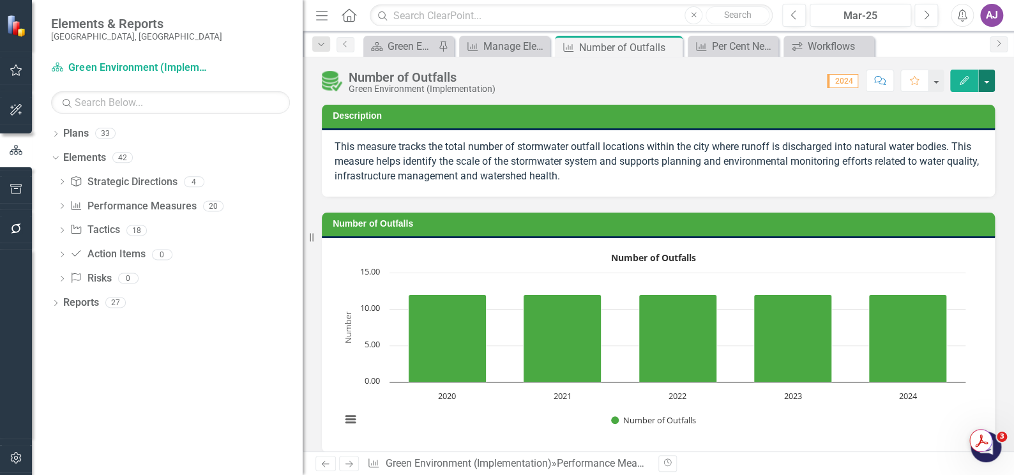
click at [988, 80] on button "button" at bounding box center [986, 81] width 17 height 22
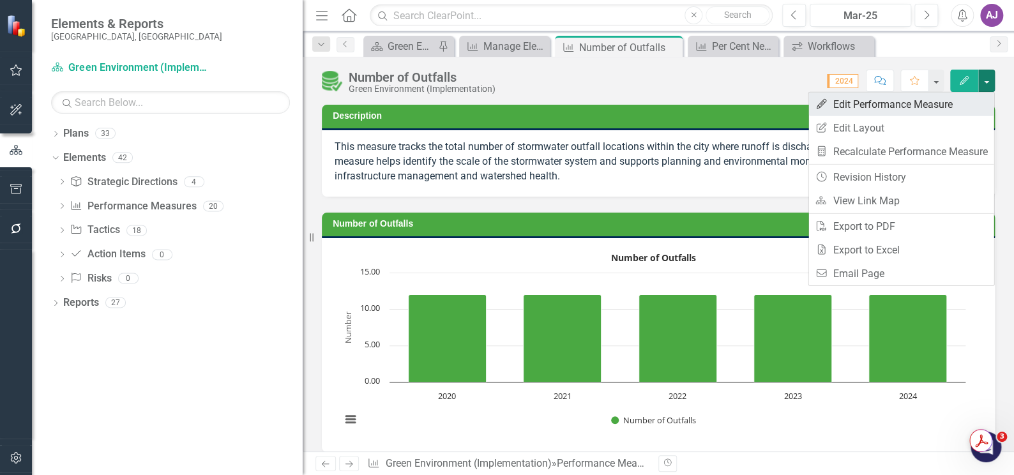
click at [847, 107] on link "Edit Edit Performance Measure" at bounding box center [900, 105] width 185 height 24
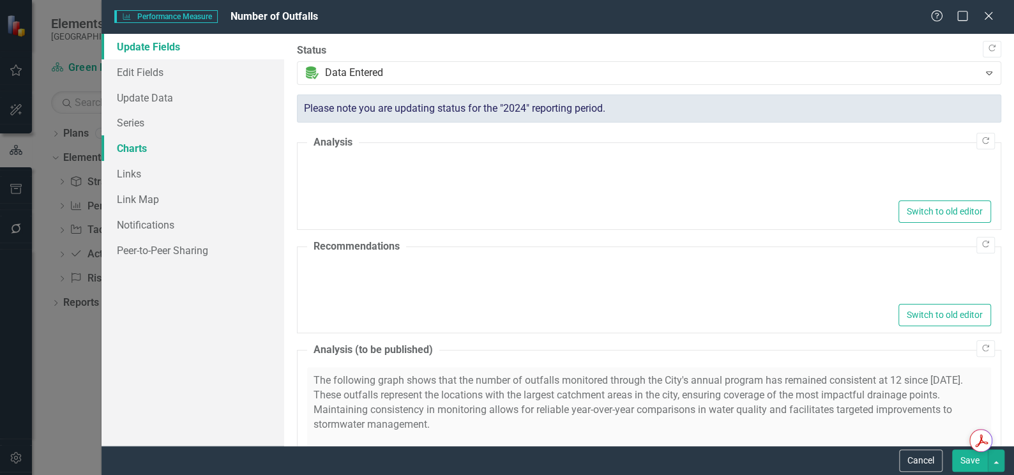
click at [142, 148] on link "Charts" at bounding box center [193, 148] width 183 height 26
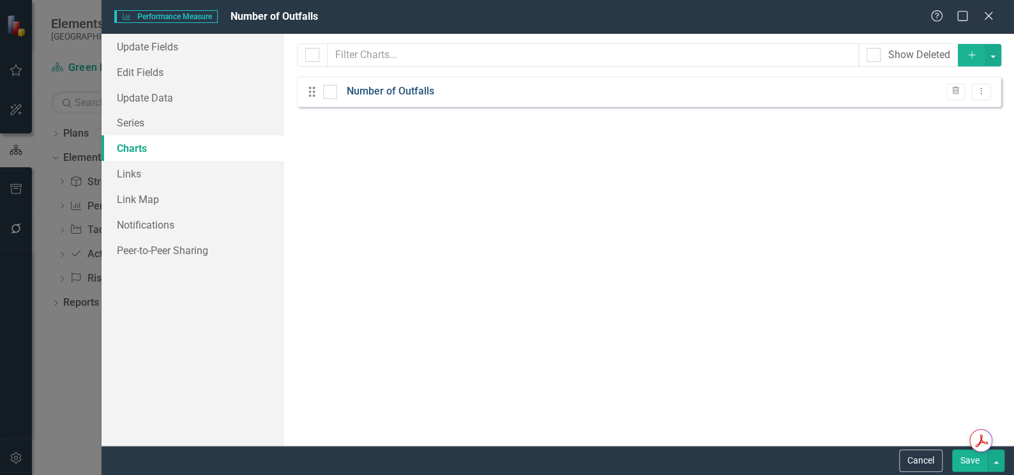
click at [386, 96] on link "Number of Outfalls" at bounding box center [390, 91] width 87 height 15
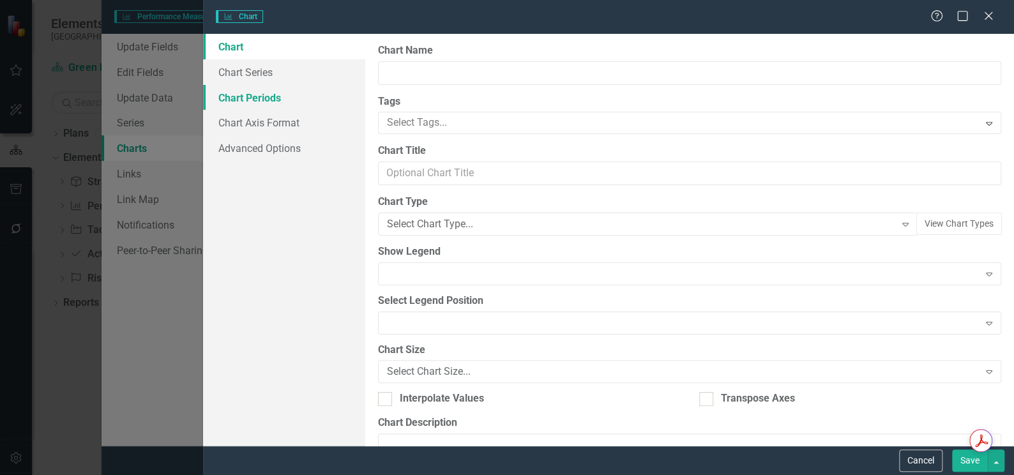
type input "Number of Outfalls"
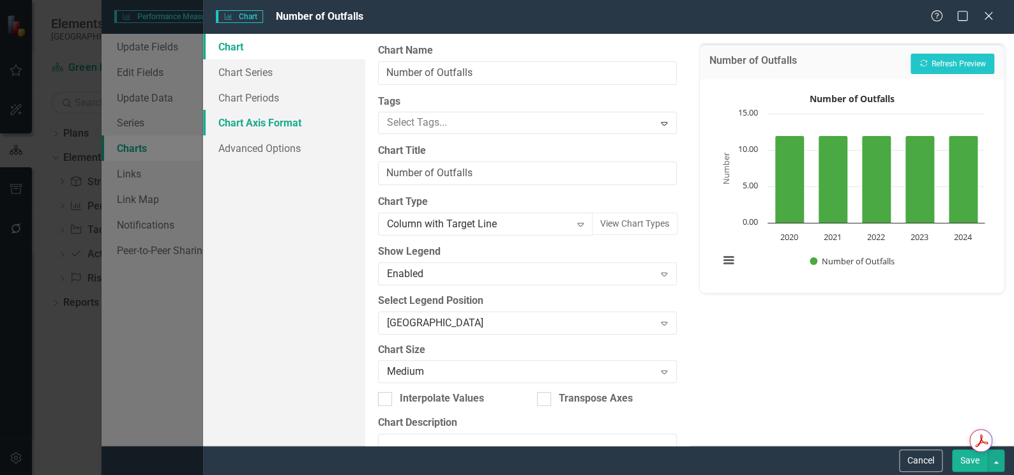
click at [284, 125] on link "Chart Axis Format" at bounding box center [284, 123] width 162 height 26
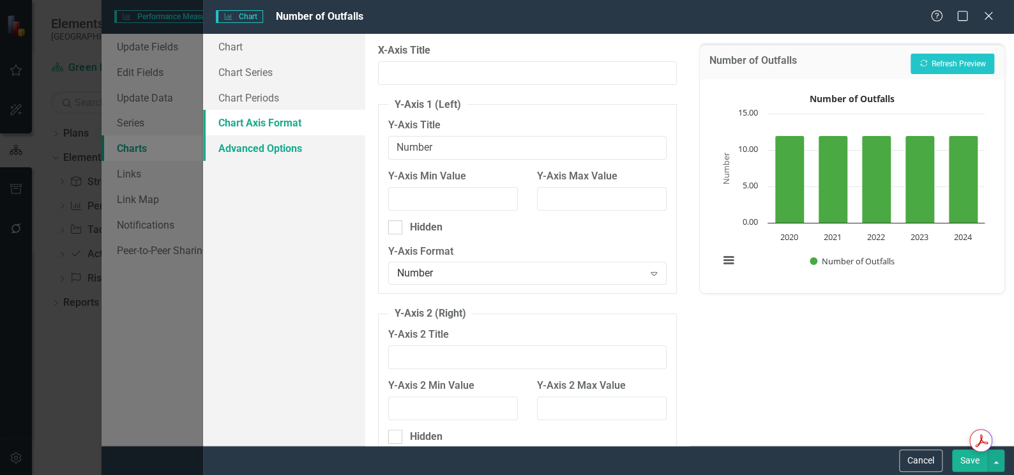
click at [267, 148] on link "Advanced Options" at bounding box center [284, 148] width 162 height 26
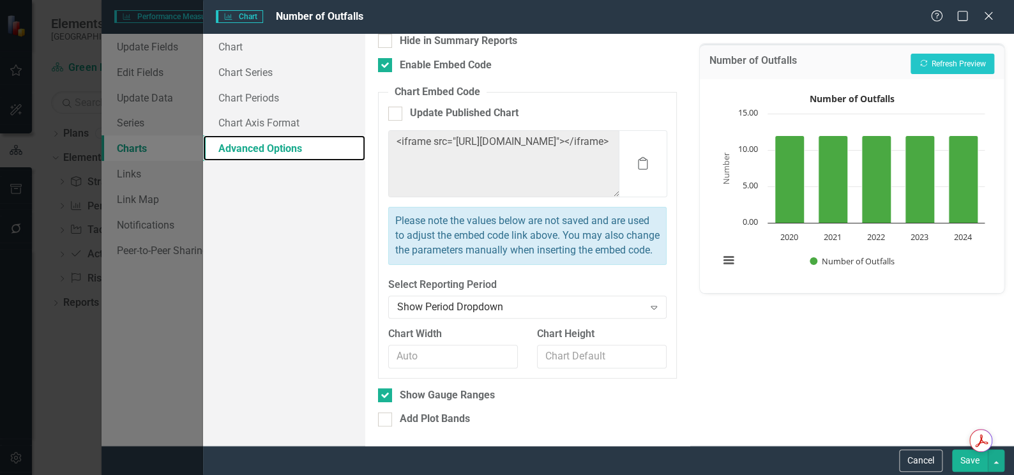
scroll to position [73, 0]
click at [258, 95] on link "Chart Periods" at bounding box center [284, 98] width 162 height 26
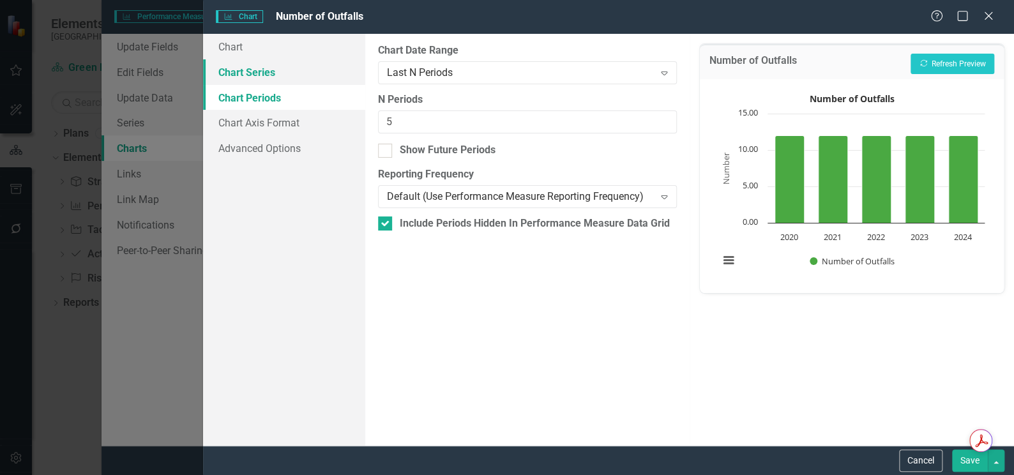
click at [260, 76] on link "Chart Series" at bounding box center [284, 72] width 162 height 26
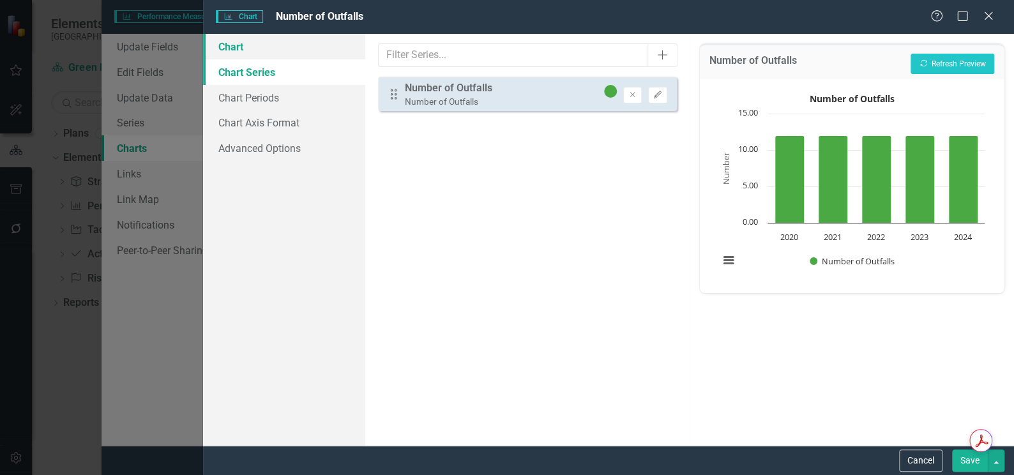
click at [249, 52] on link "Chart" at bounding box center [284, 47] width 162 height 26
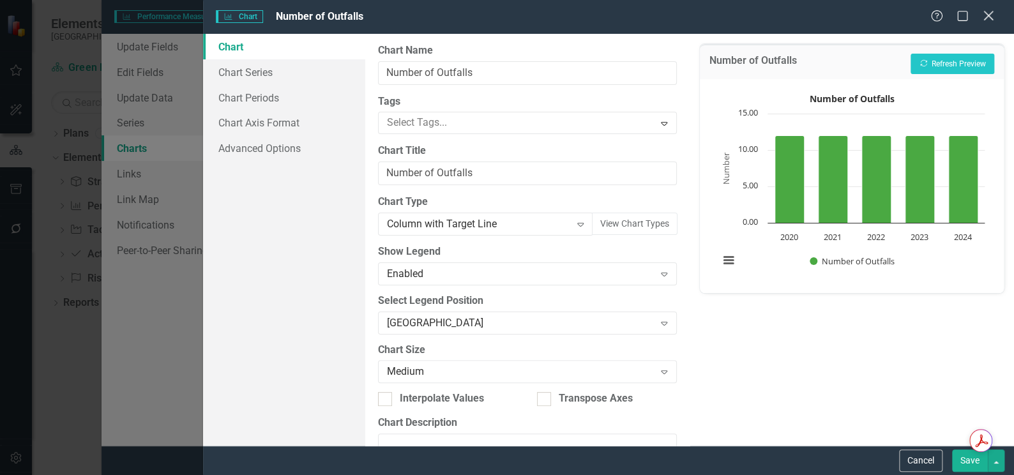
click at [988, 19] on icon "Close" at bounding box center [988, 16] width 16 height 12
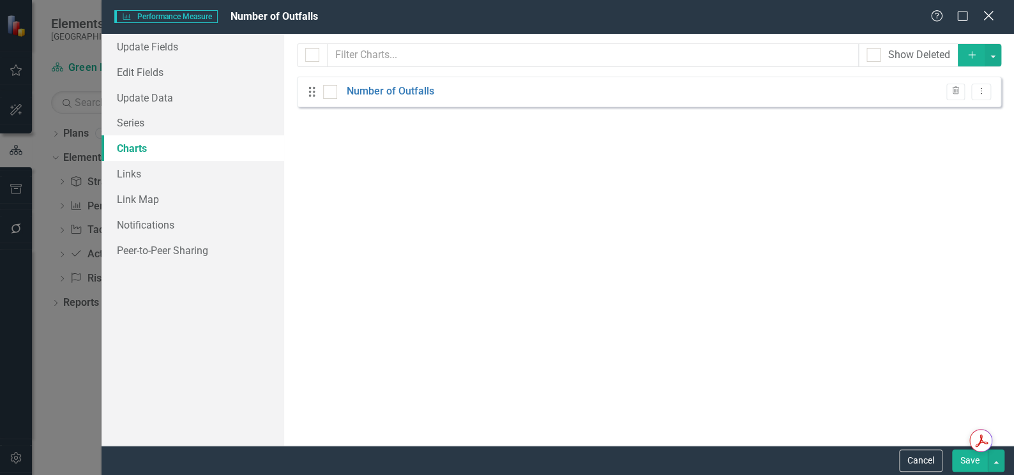
click at [986, 18] on icon at bounding box center [988, 16] width 10 height 10
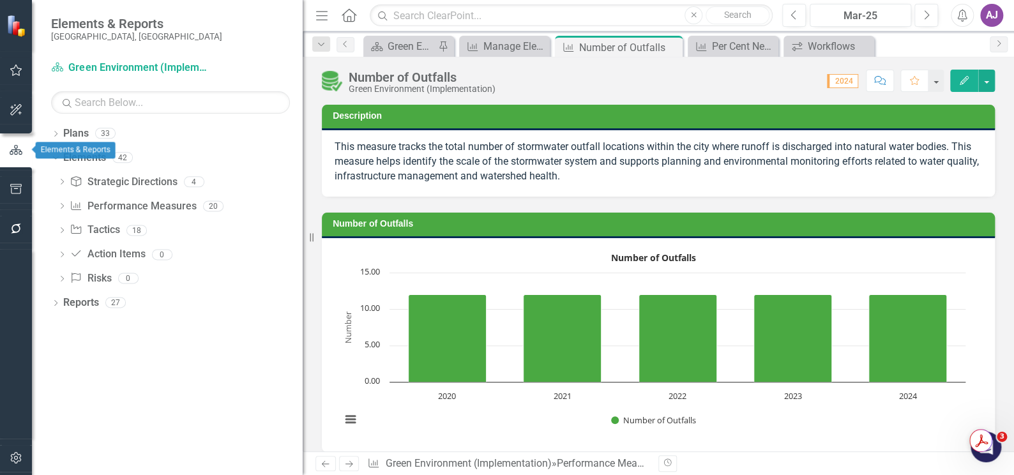
click at [6, 158] on button "button" at bounding box center [16, 150] width 32 height 21
click at [17, 457] on icon "button" at bounding box center [15, 457] width 11 height 11
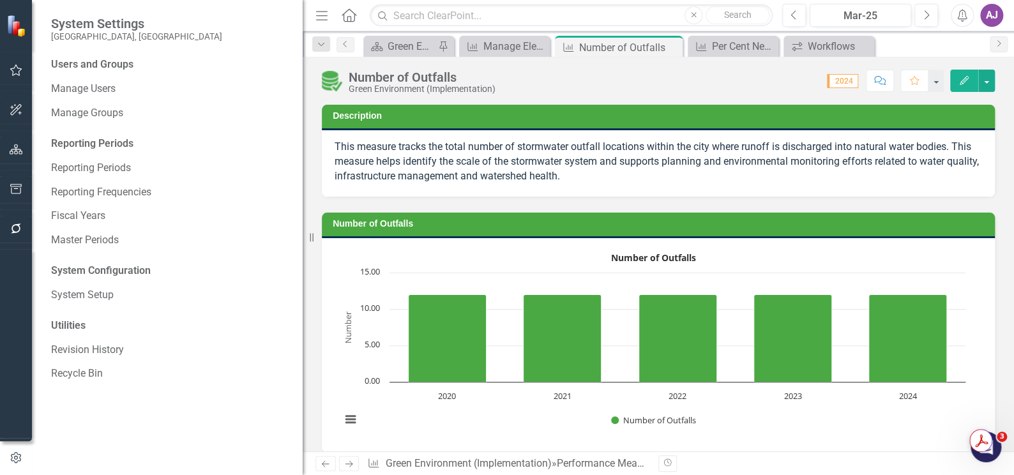
click at [93, 64] on div "Users and Groups" at bounding box center [170, 64] width 239 height 15
click at [91, 84] on link "Manage Users" at bounding box center [170, 89] width 239 height 15
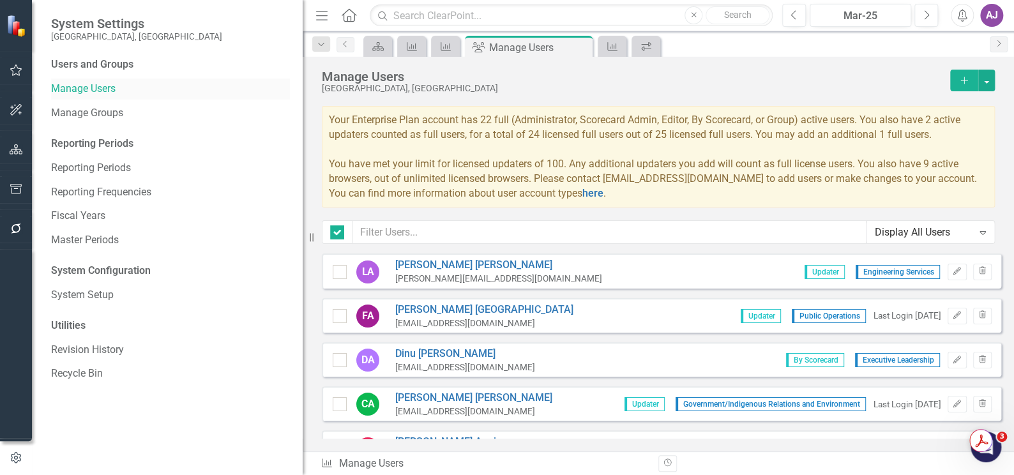
checkbox input "false"
click at [15, 458] on icon "button" at bounding box center [16, 457] width 14 height 11
click at [17, 455] on icon "button" at bounding box center [16, 457] width 14 height 11
click at [112, 288] on link "System Setup" at bounding box center [170, 295] width 239 height 15
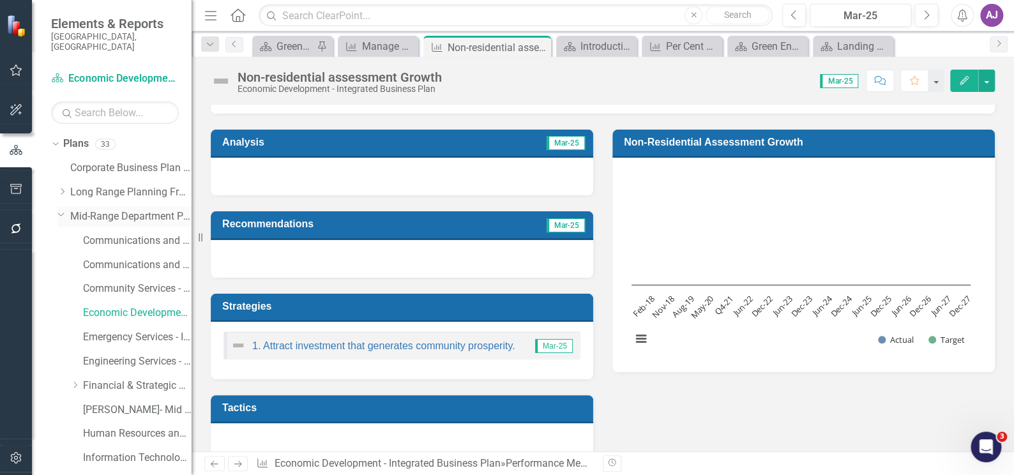
click at [61, 209] on icon "Dropdown" at bounding box center [61, 214] width 8 height 10
click at [64, 188] on icon "Dropdown" at bounding box center [62, 192] width 10 height 8
click at [76, 212] on icon "Dropdown" at bounding box center [75, 216] width 10 height 8
click at [118, 234] on link "Green Environment (Implementation)" at bounding box center [144, 241] width 96 height 15
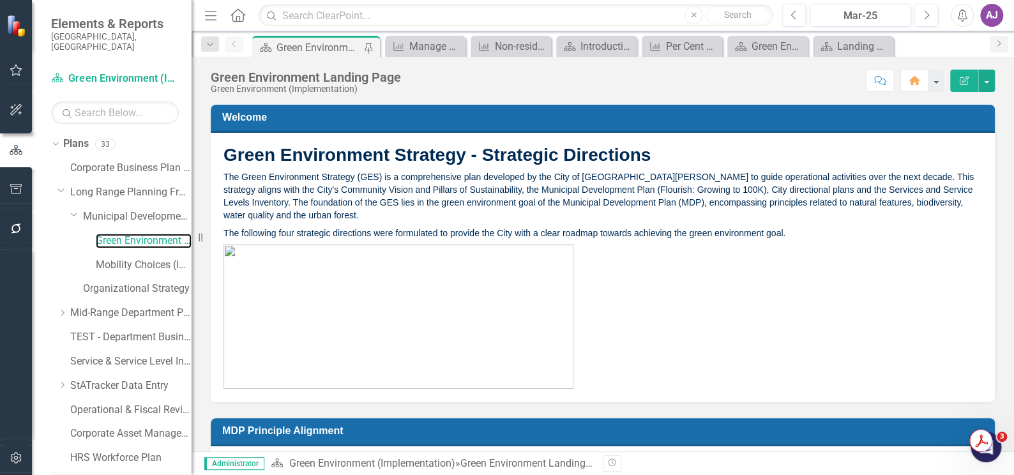
scroll to position [196, 0]
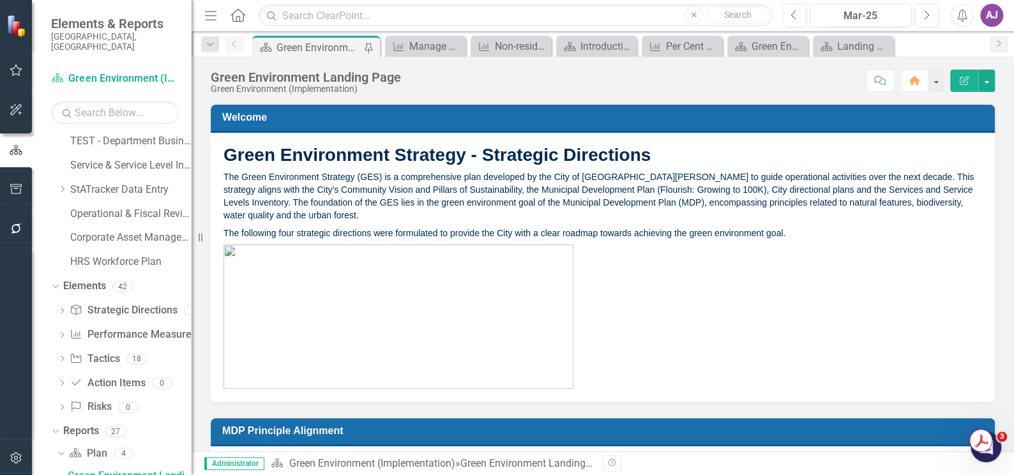
click at [669, 298] on p at bounding box center [602, 315] width 759 height 147
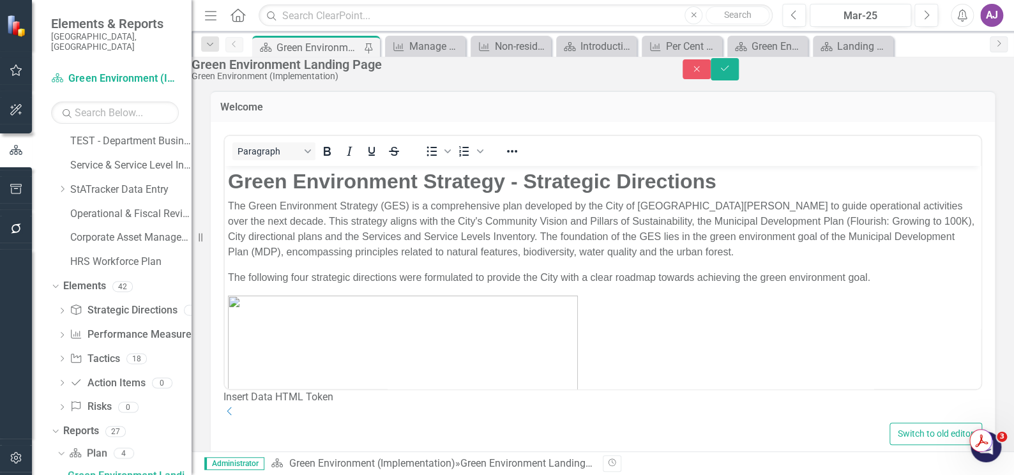
scroll to position [0, 0]
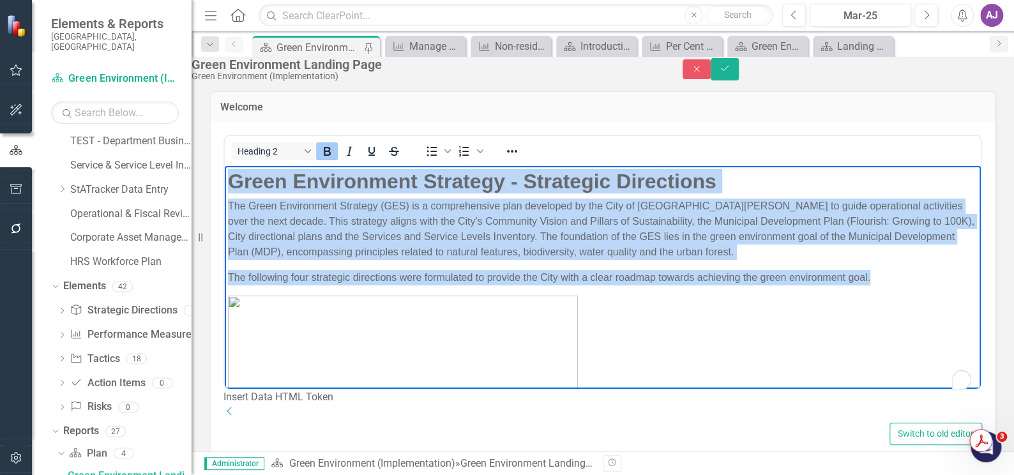
drag, startPoint x: 231, startPoint y: 186, endPoint x: 617, endPoint y: 366, distance: 426.8
click at [617, 366] on body "Green Environment Strategy - Strategic Directions The Green Environment Strateg…" at bounding box center [603, 309] width 756 height 287
copy body "Green Environment Strategy - Strategic Directions The Green Environment Strateg…"
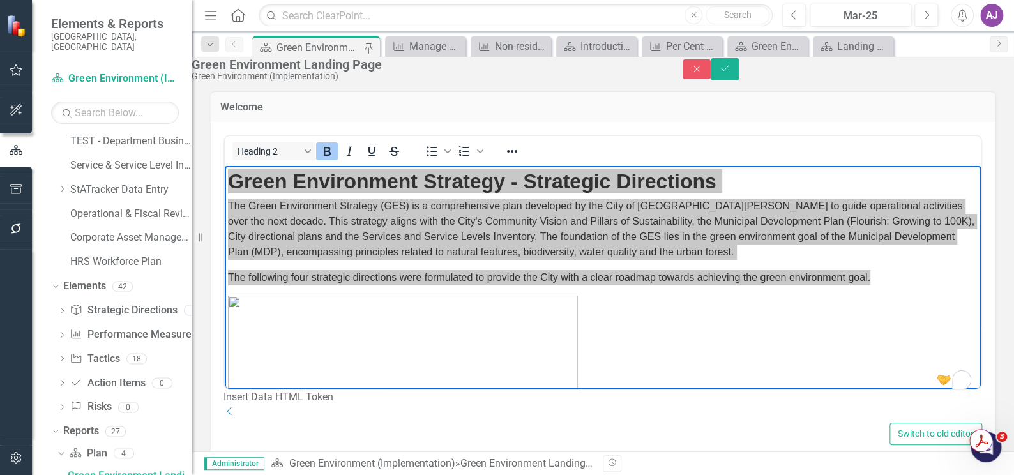
click at [439, 113] on h3 "Welcome" at bounding box center [602, 107] width 765 height 11
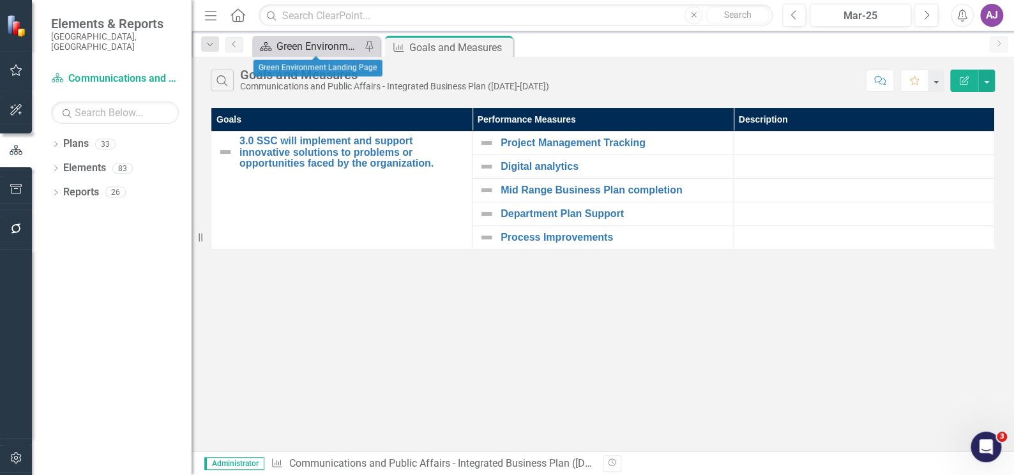
click at [317, 43] on div "Green Environment Landing Page" at bounding box center [318, 46] width 84 height 16
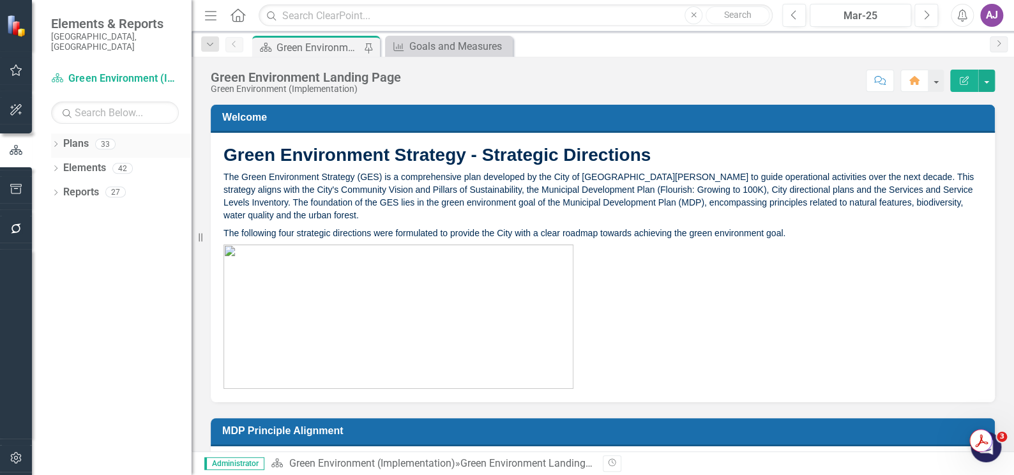
click at [56, 141] on icon at bounding box center [55, 144] width 3 height 6
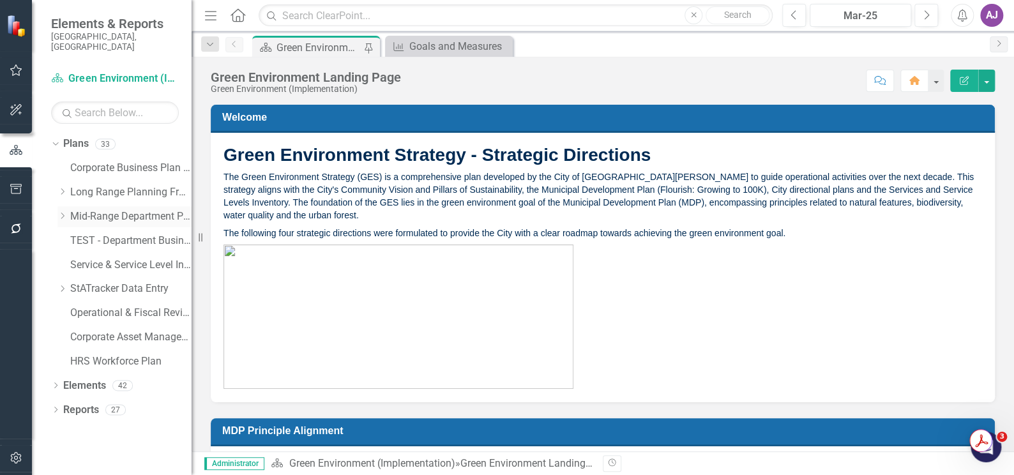
click at [63, 212] on icon "Dropdown" at bounding box center [62, 216] width 10 height 8
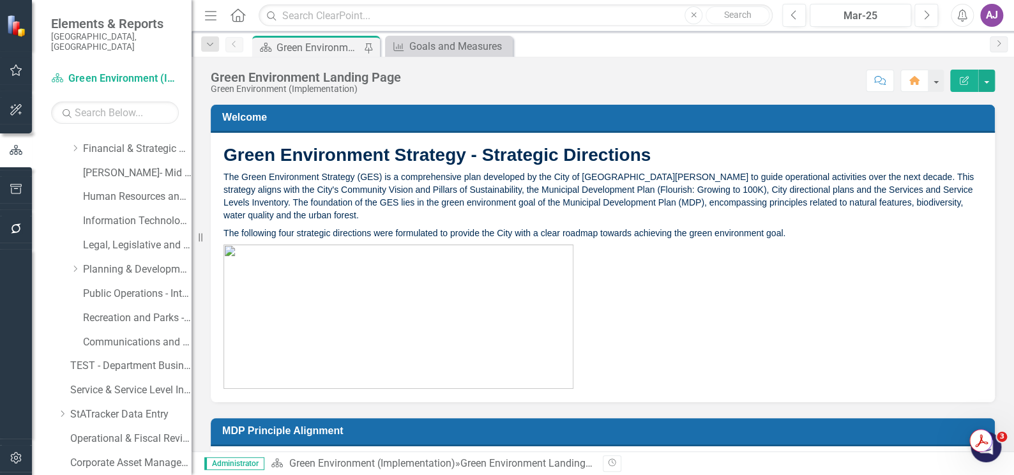
scroll to position [185, 0]
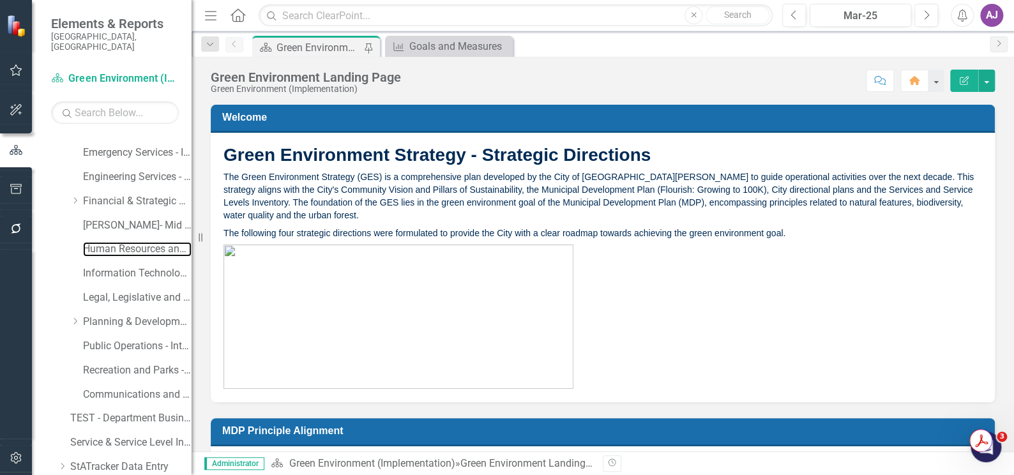
drag, startPoint x: 104, startPoint y: 234, endPoint x: 139, endPoint y: 250, distance: 38.6
click at [104, 242] on link "Human Resources and Safety - Integrated Business Plan" at bounding box center [137, 249] width 109 height 15
